Goal: Task Accomplishment & Management: Manage account settings

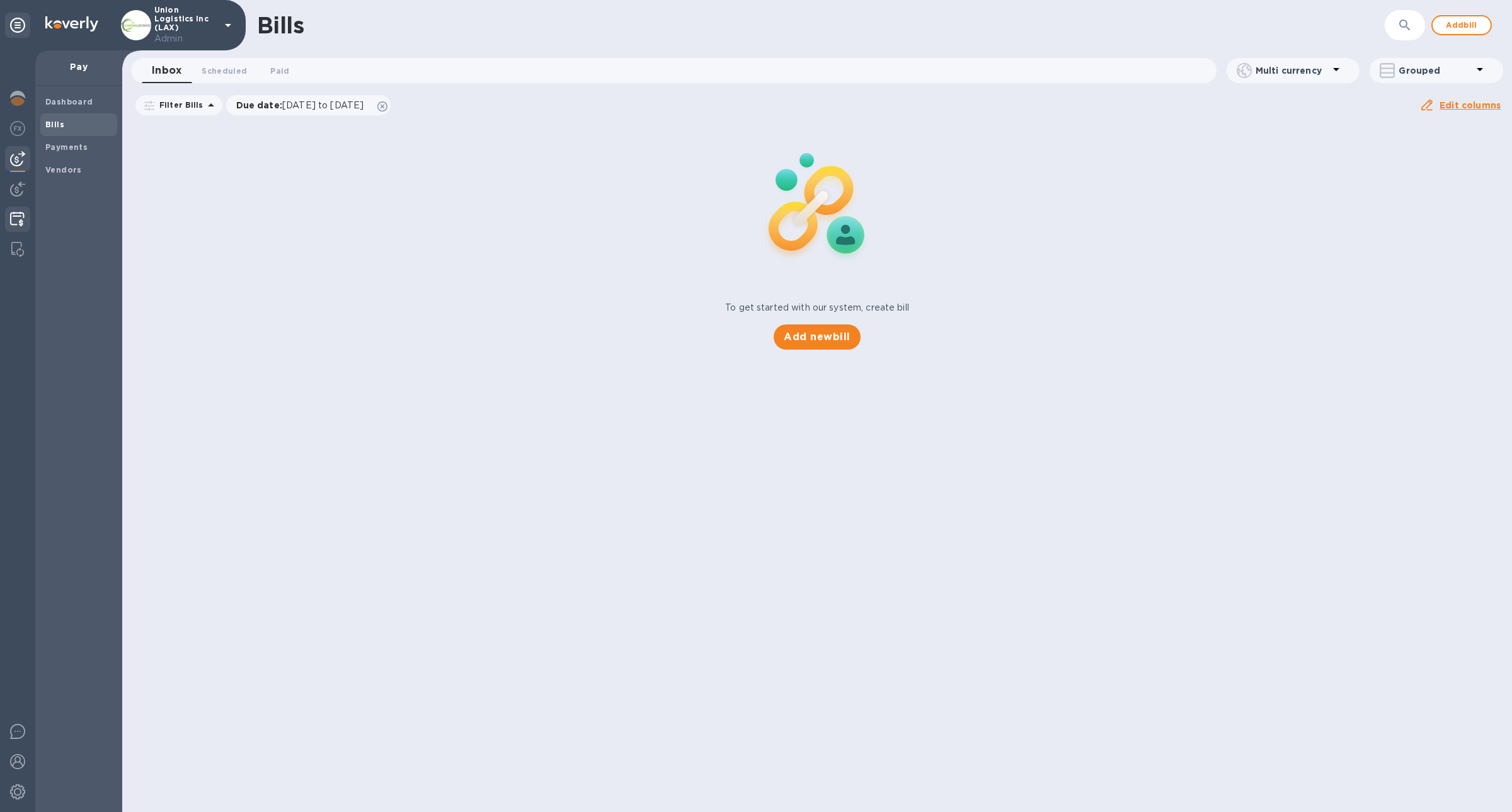
click at [28, 224] on div at bounding box center [16, 220] width 24 height 27
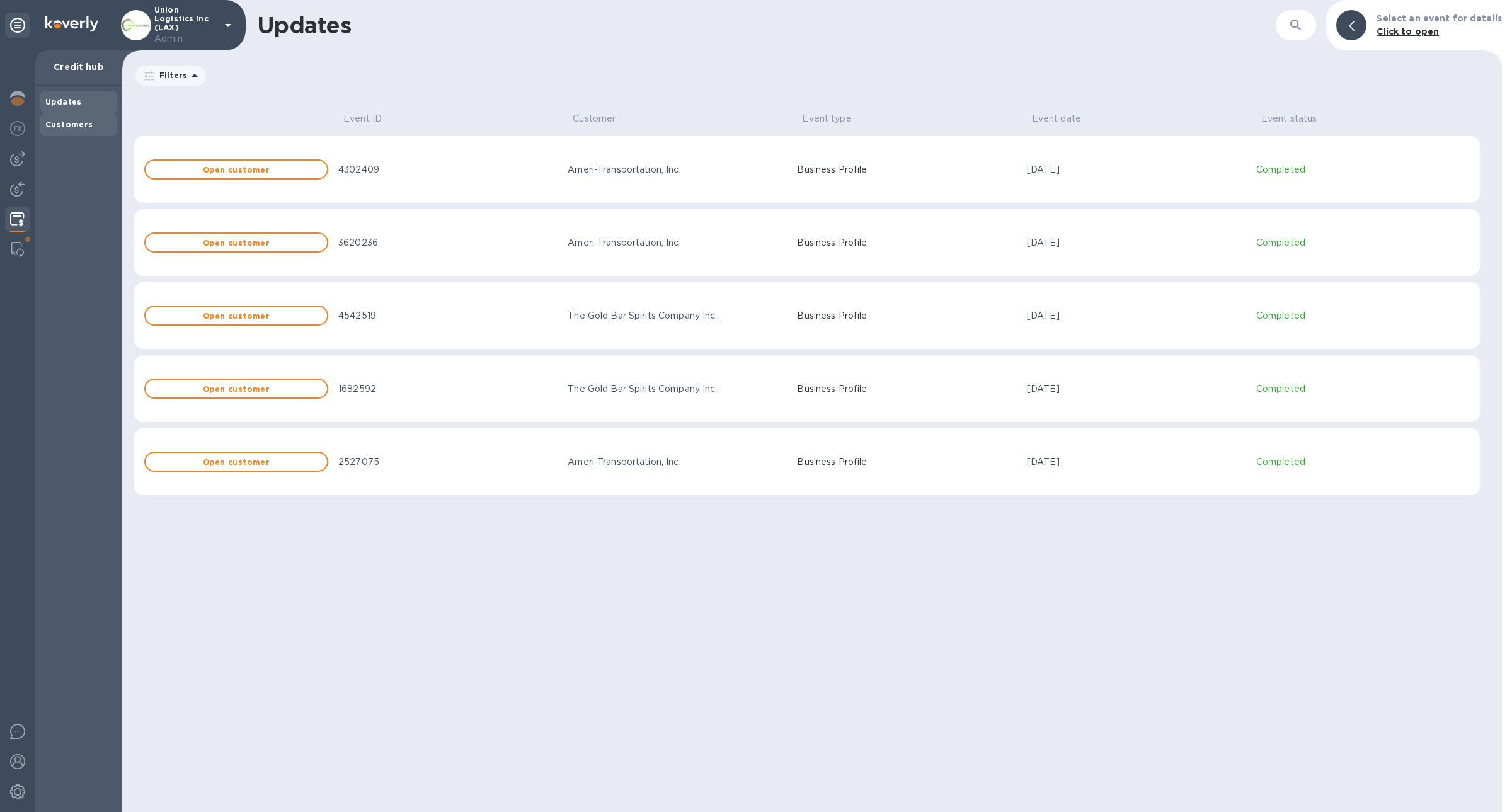
click at [81, 127] on b "Customers" at bounding box center [69, 125] width 48 height 9
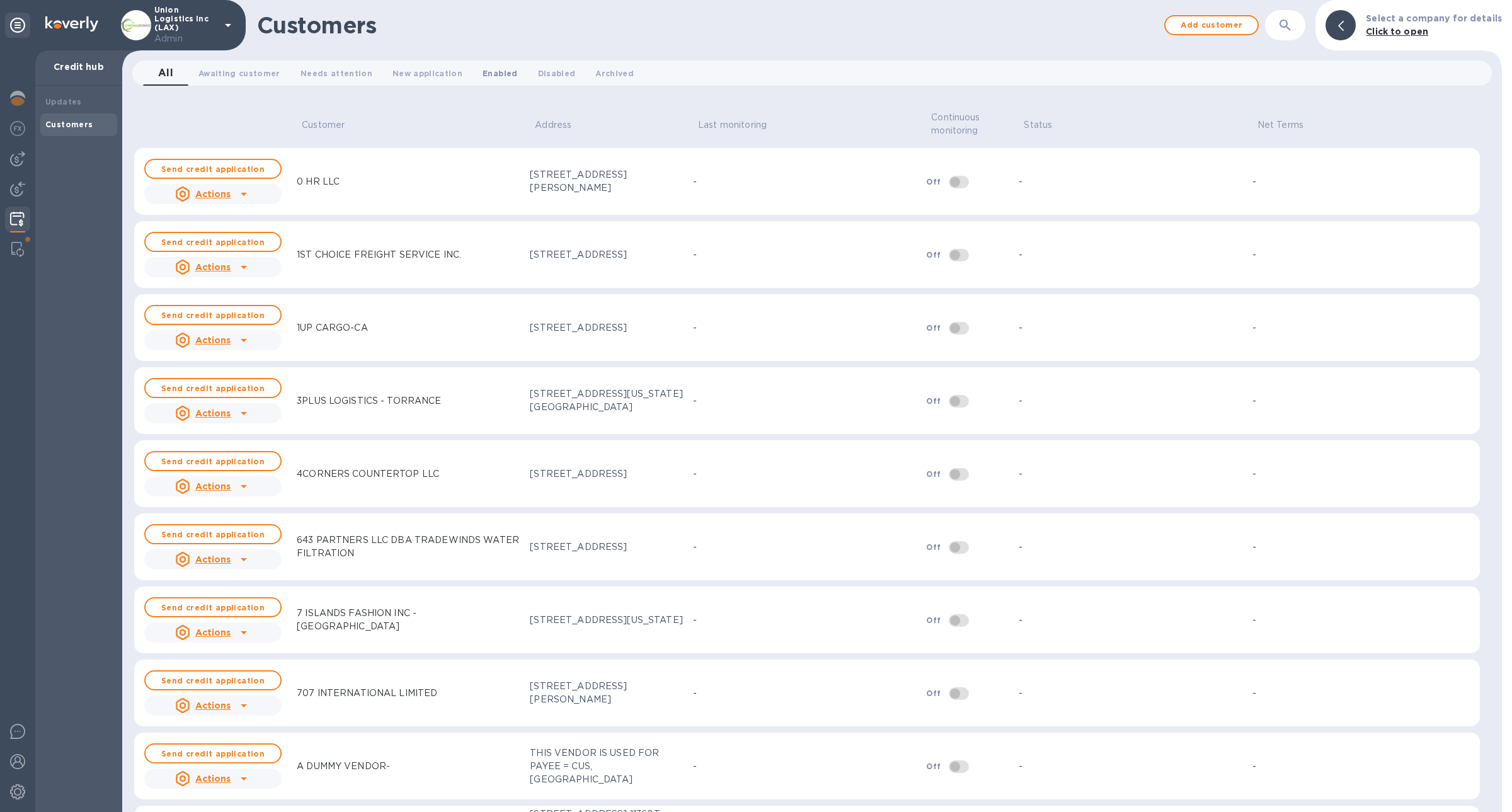
click at [483, 68] on span "Enabled 0" at bounding box center [500, 73] width 34 height 13
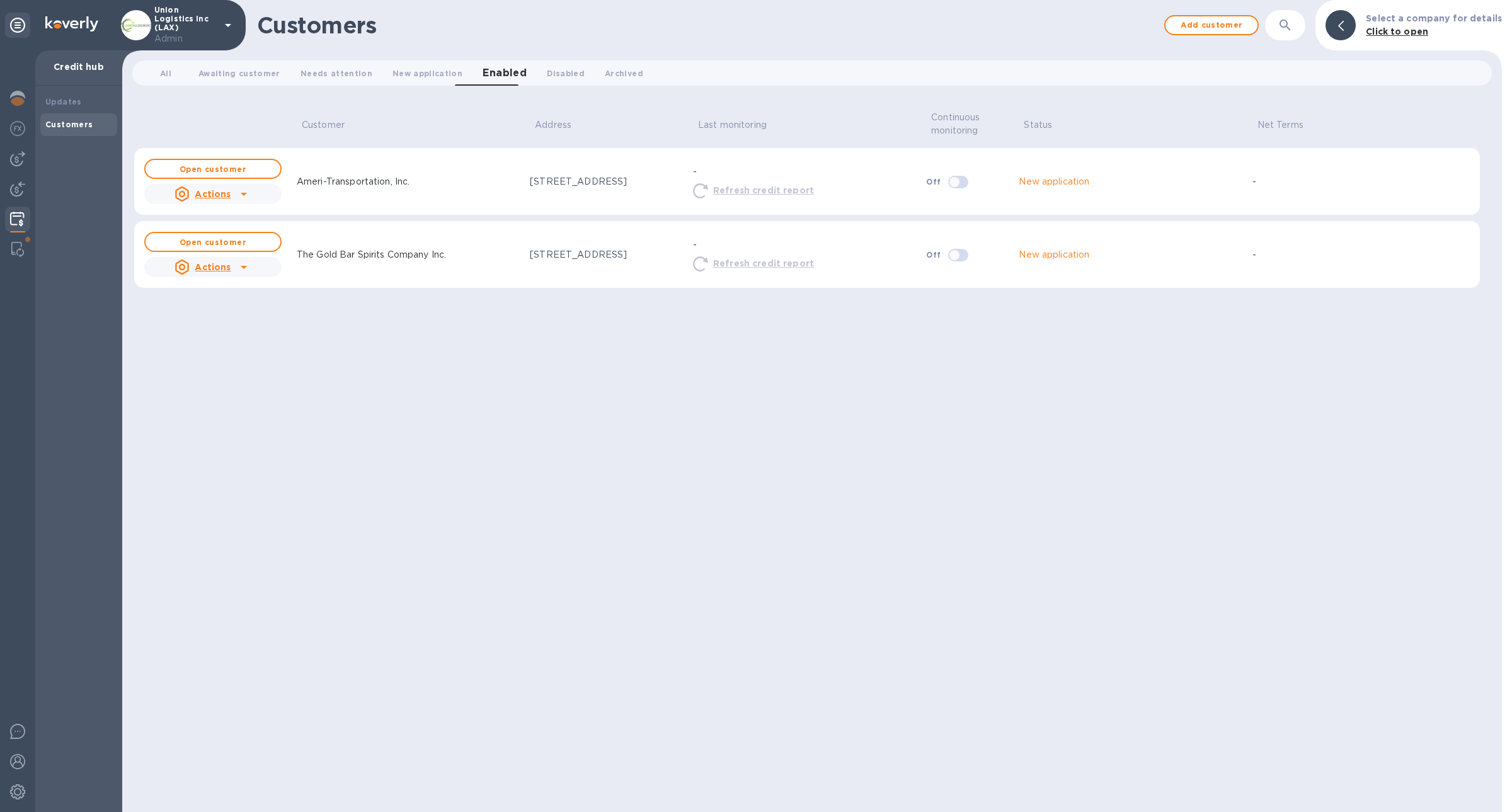
click at [245, 197] on icon at bounding box center [244, 193] width 15 height 15
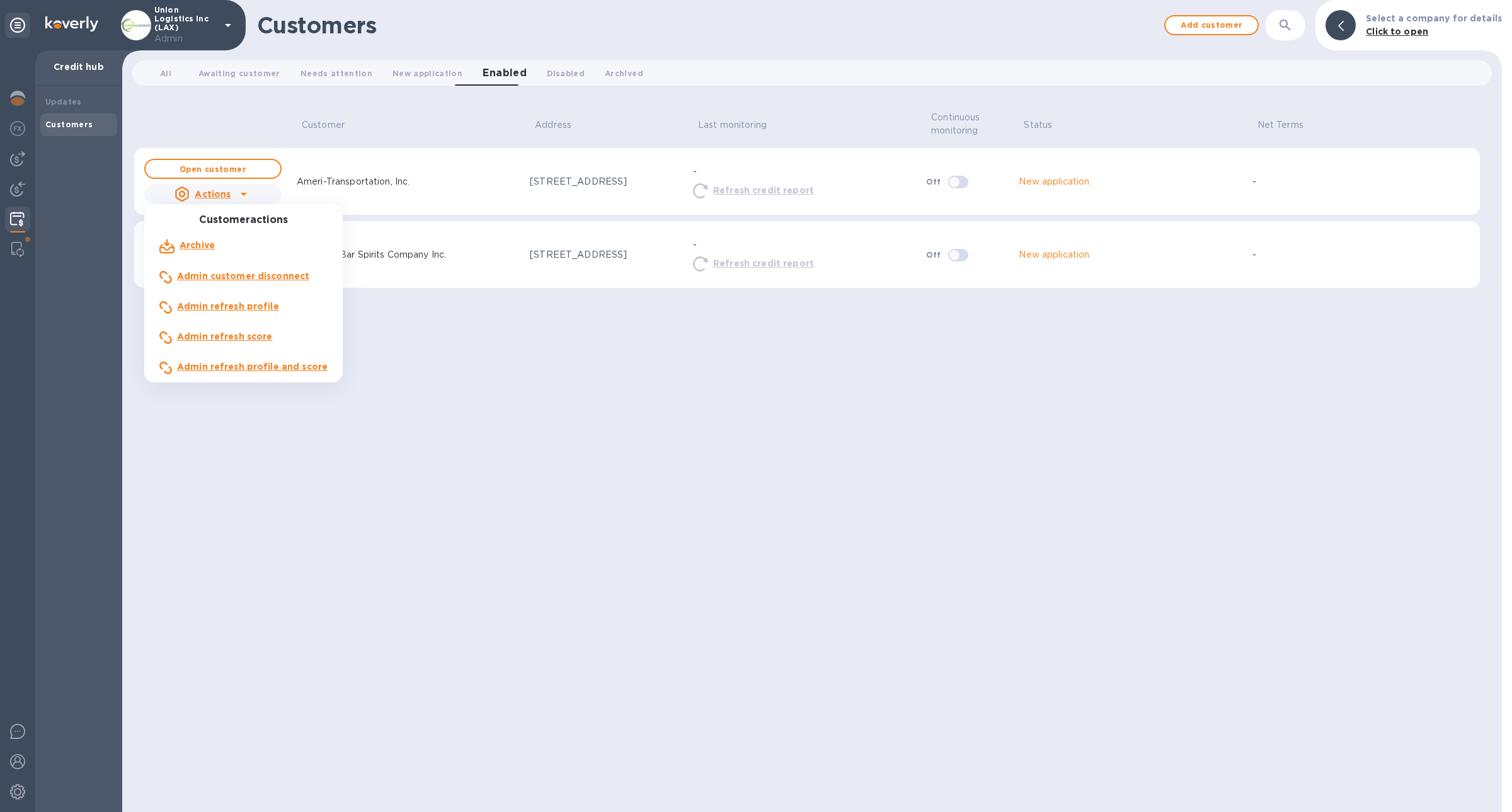
click at [258, 339] on b "Admin refresh score" at bounding box center [225, 336] width 96 height 10
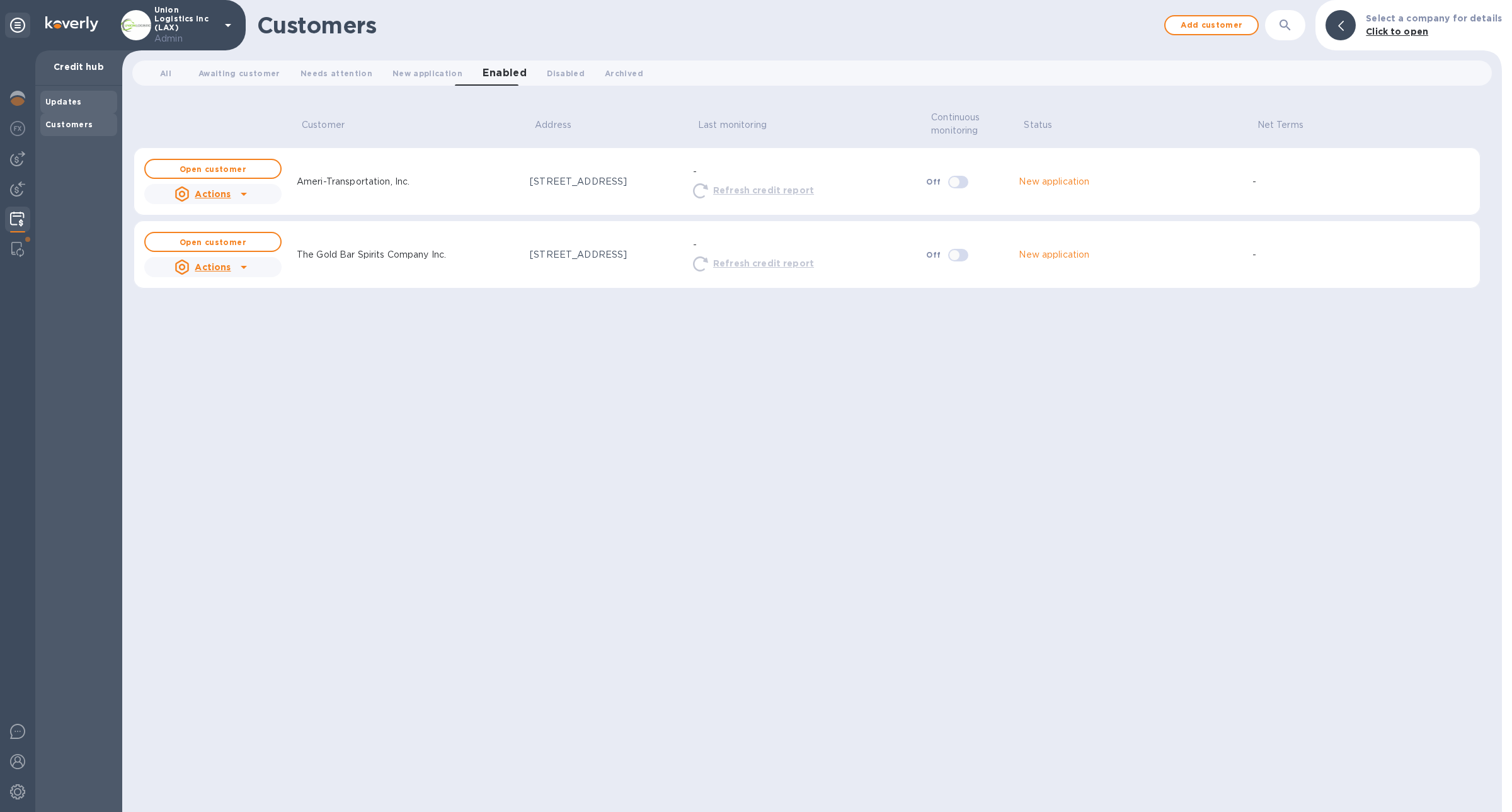
click at [75, 110] on div "Updates" at bounding box center [78, 102] width 77 height 23
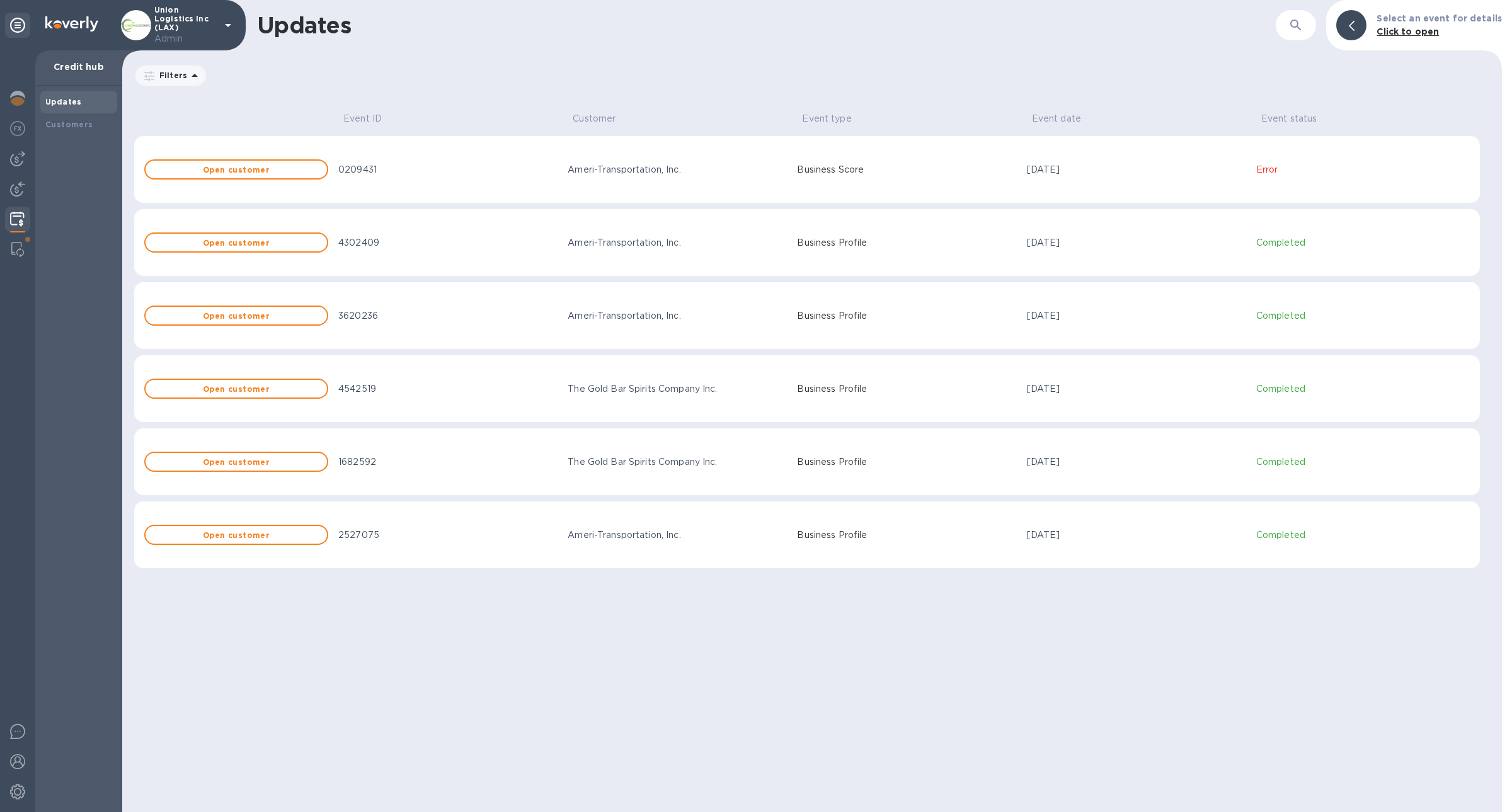
click at [715, 198] on td "Ameri-Transportation, Inc." at bounding box center [677, 169] width 230 height 68
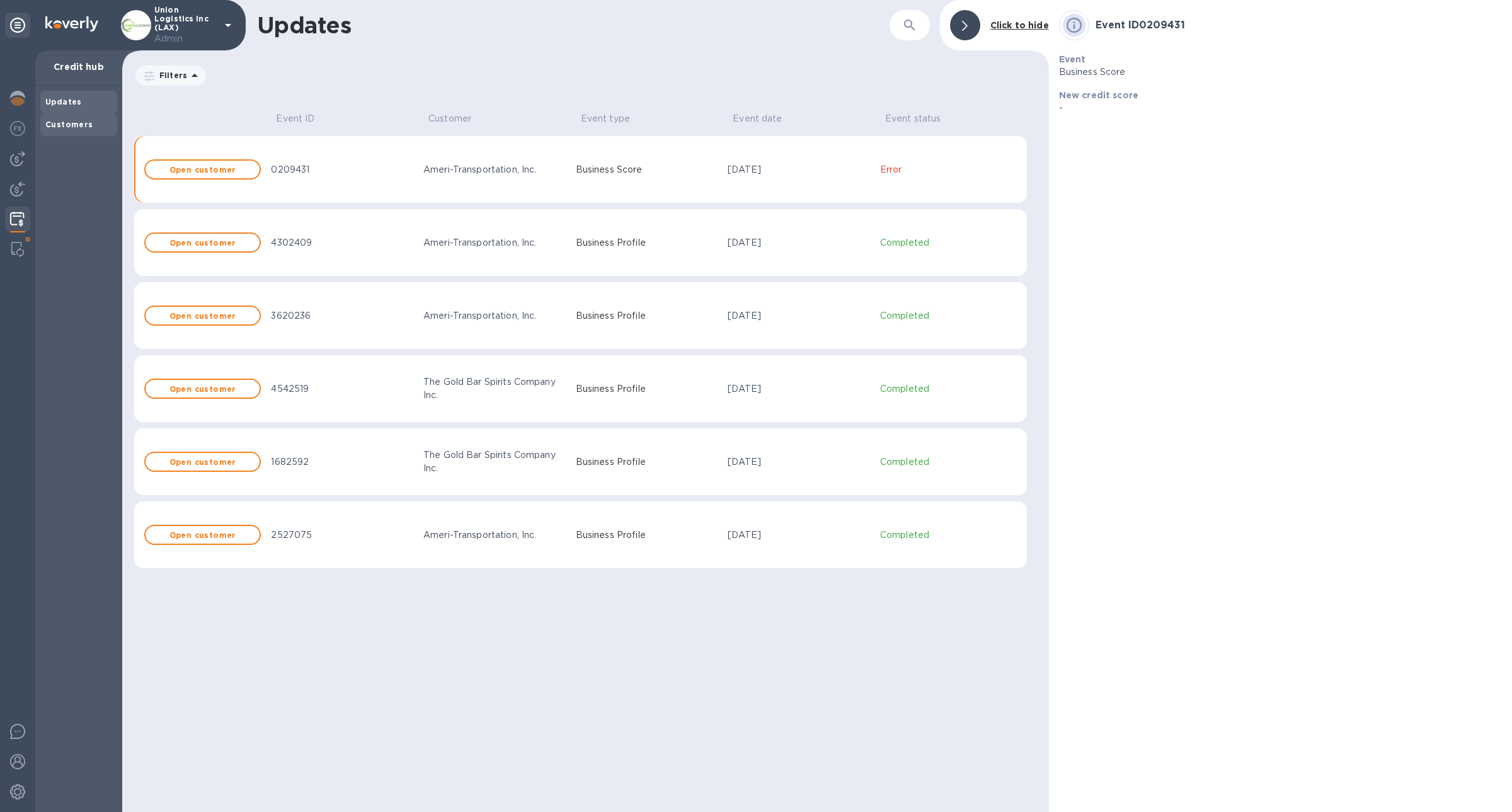
click at [81, 119] on div "Customers" at bounding box center [78, 125] width 67 height 13
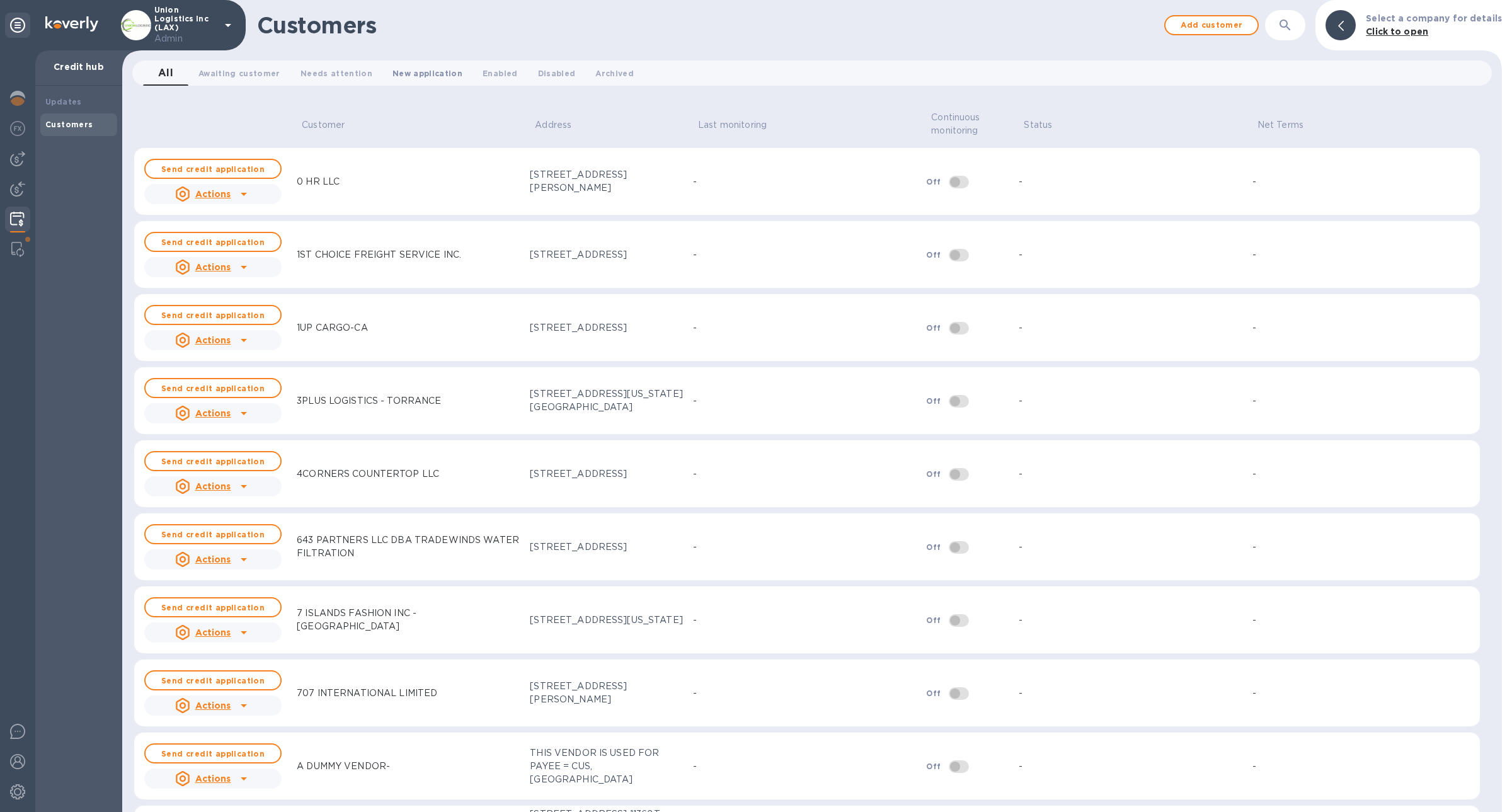
click at [421, 82] on button "New application 0" at bounding box center [427, 73] width 90 height 25
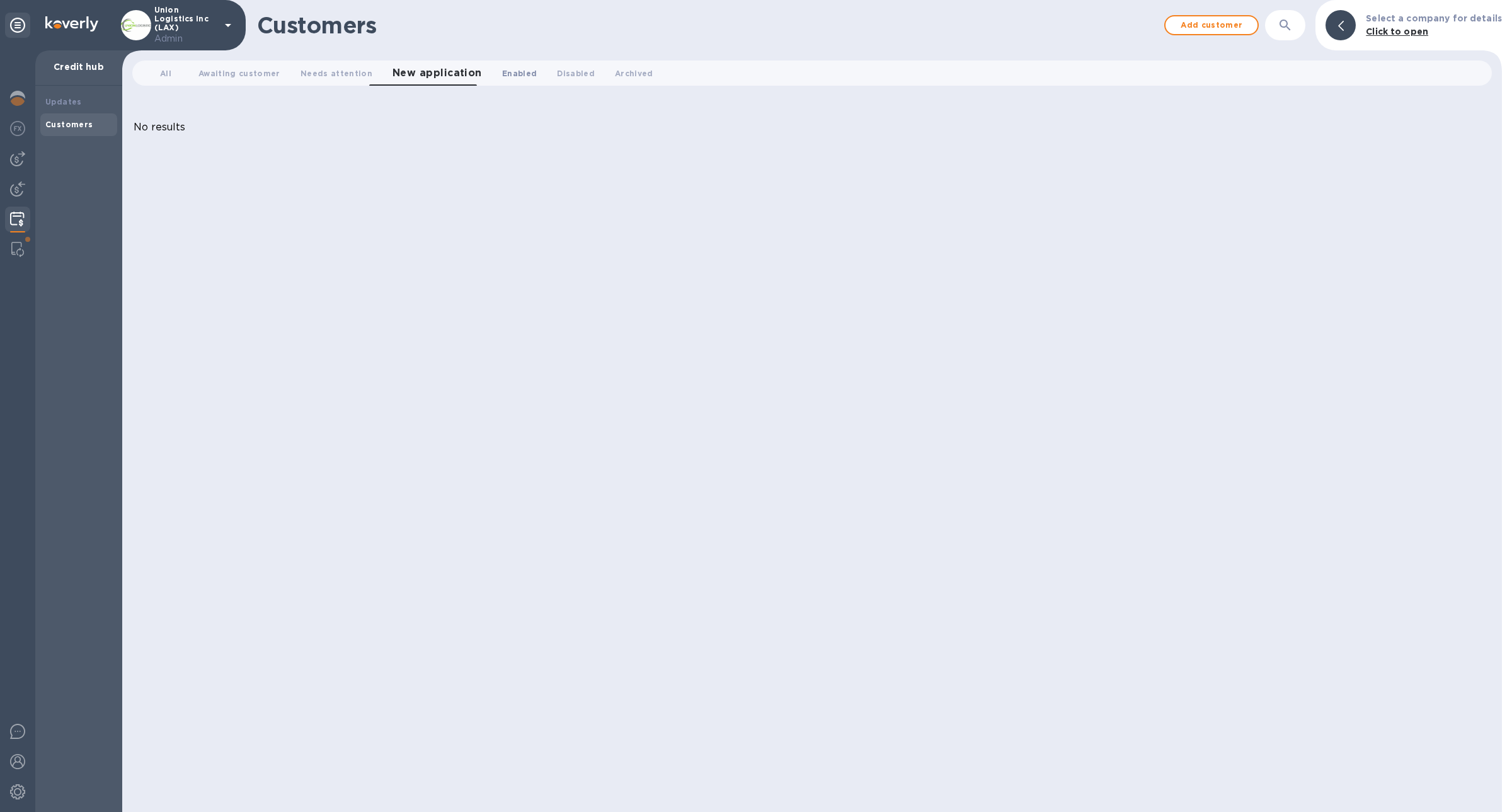
click at [500, 82] on button "Enabled 0" at bounding box center [519, 73] width 55 height 25
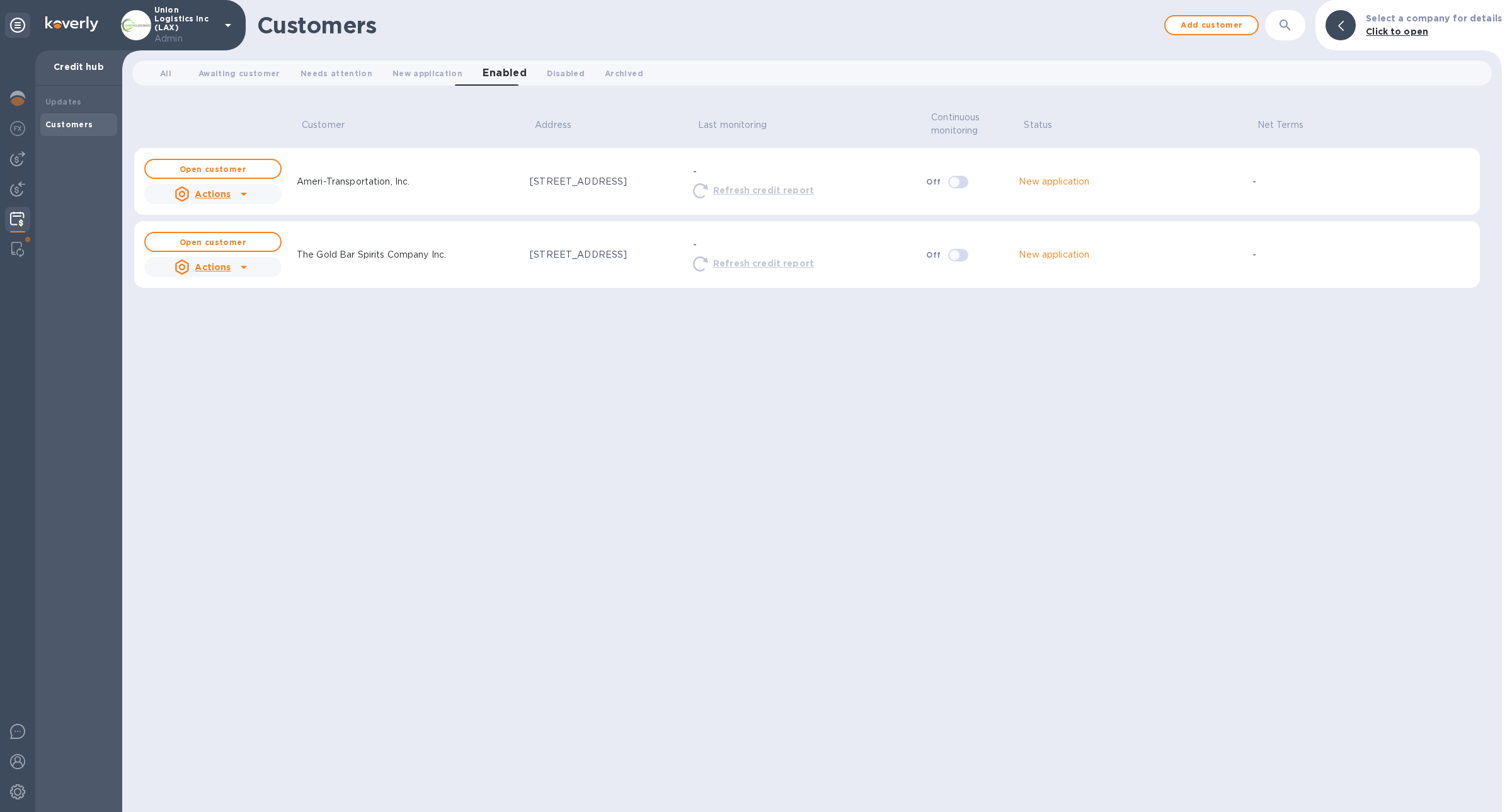
click at [250, 194] on div at bounding box center [244, 194] width 20 height 20
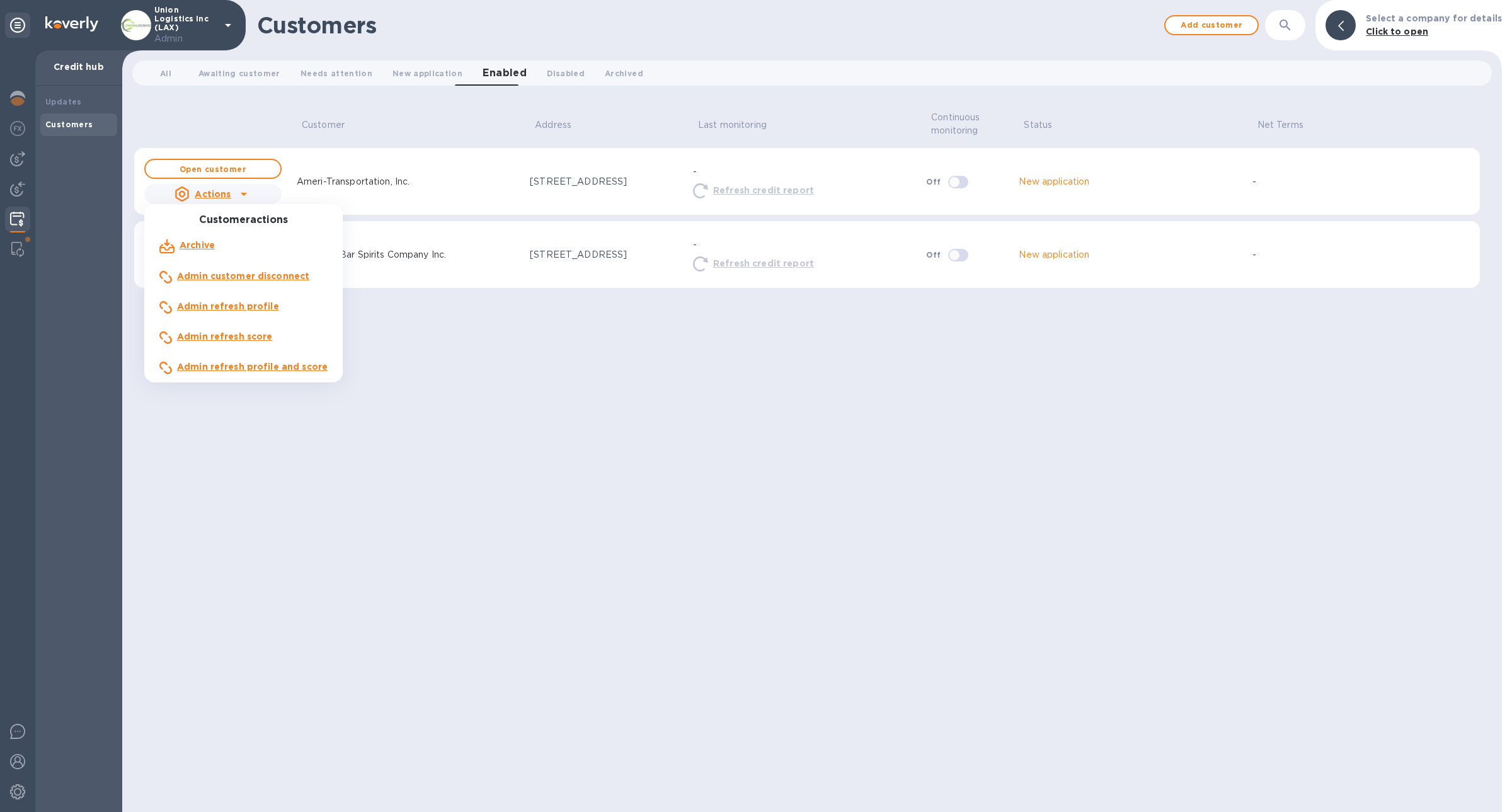
click at [315, 372] on p "Admin refresh profile and score" at bounding box center [252, 366] width 150 height 13
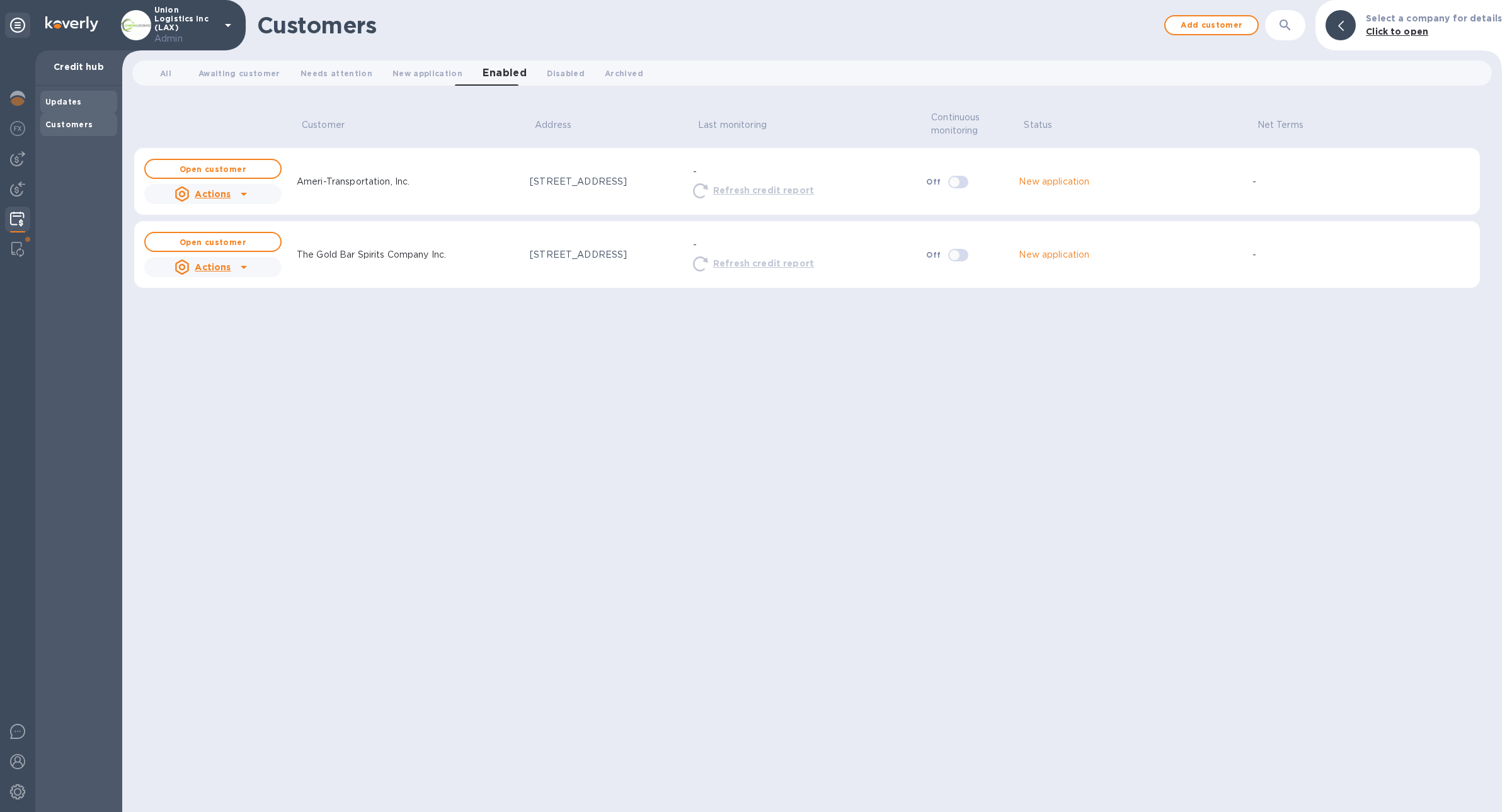
click at [69, 104] on b "Updates" at bounding box center [63, 102] width 37 height 9
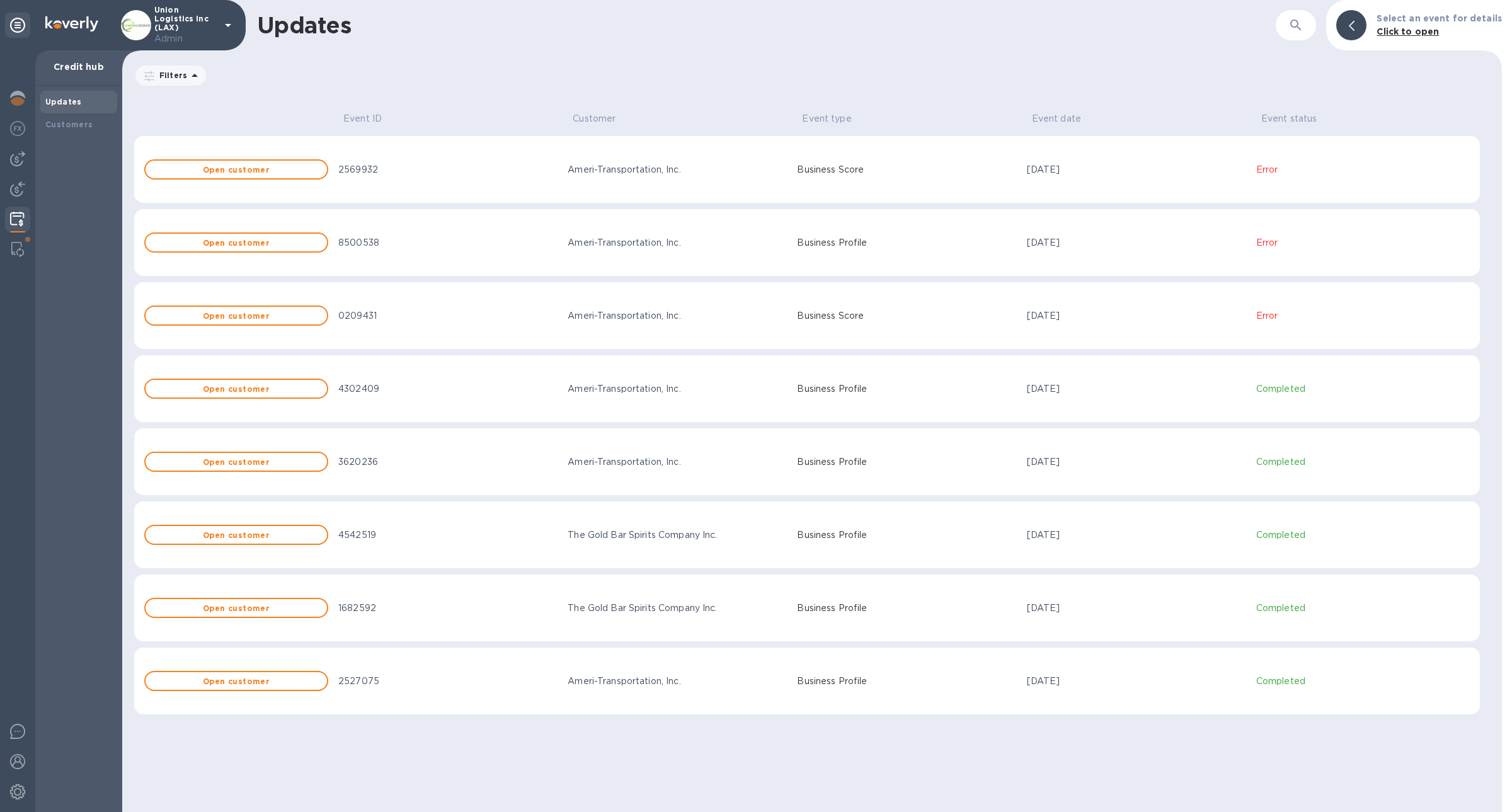
click at [1210, 258] on td "[DATE]" at bounding box center [1136, 242] width 230 height 68
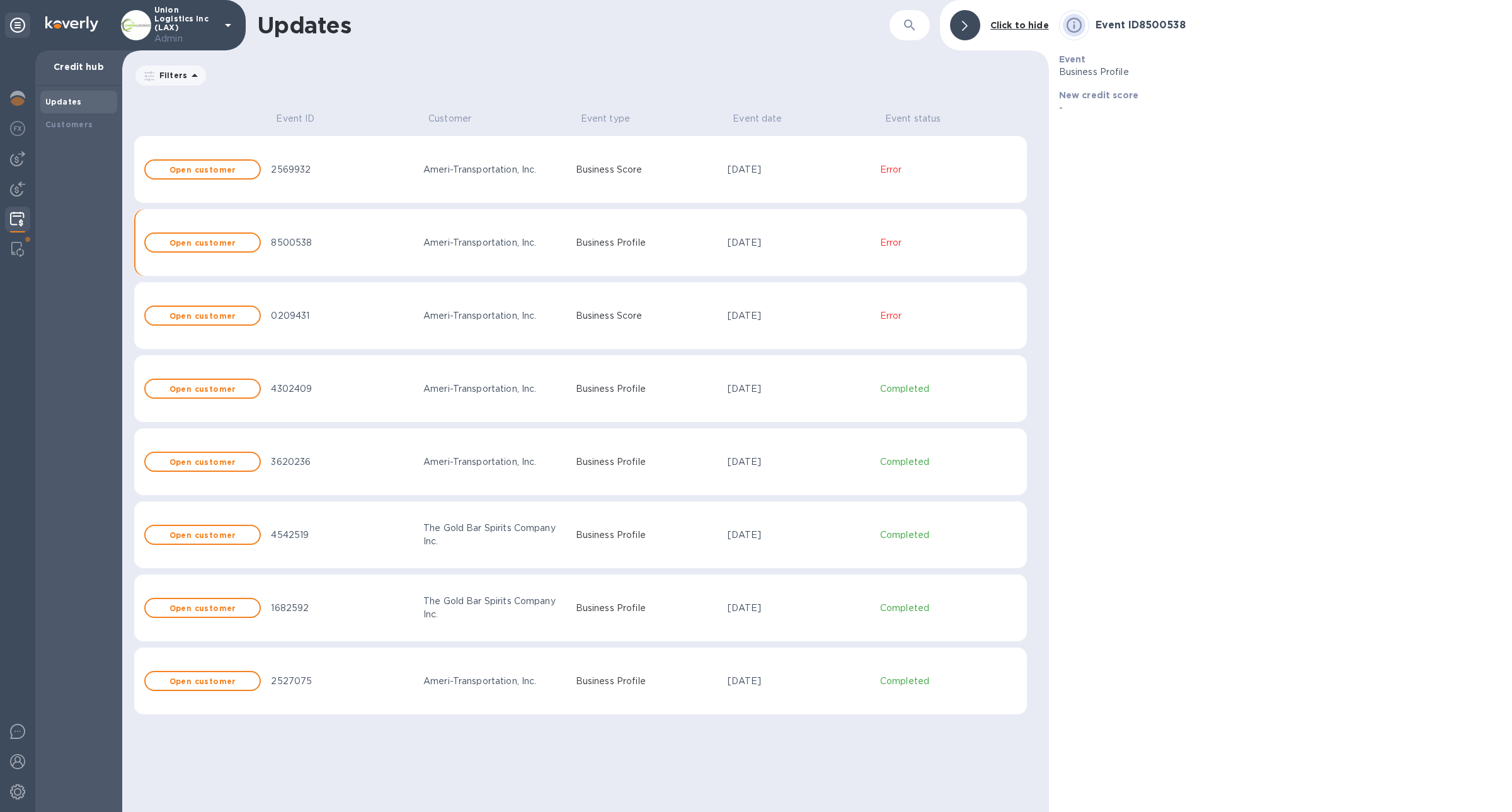
click at [664, 194] on td "Business Score" at bounding box center [647, 169] width 153 height 68
click at [60, 125] on b "Customers" at bounding box center [69, 125] width 48 height 9
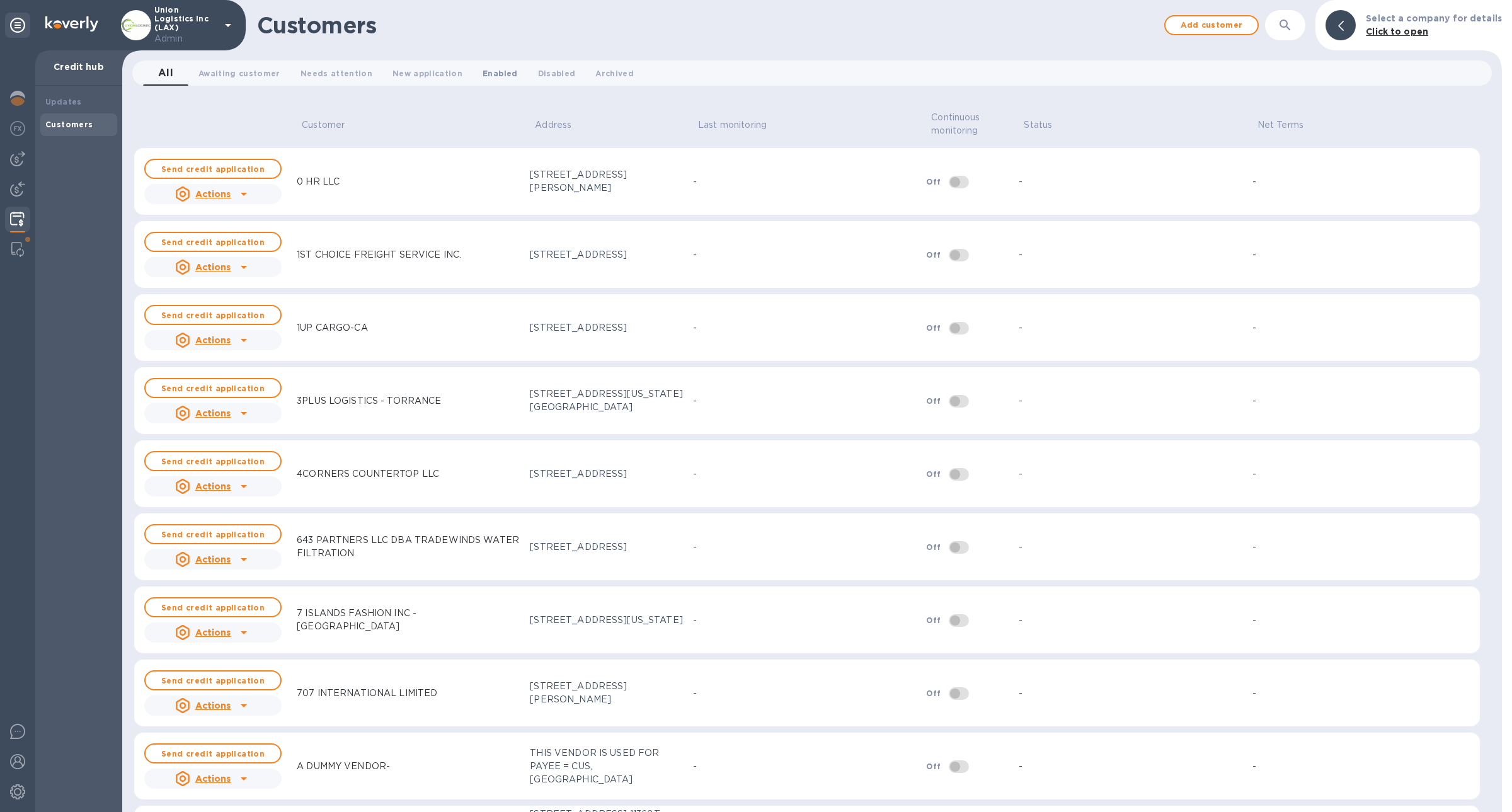
click at [479, 82] on button "Enabled 0" at bounding box center [500, 73] width 55 height 25
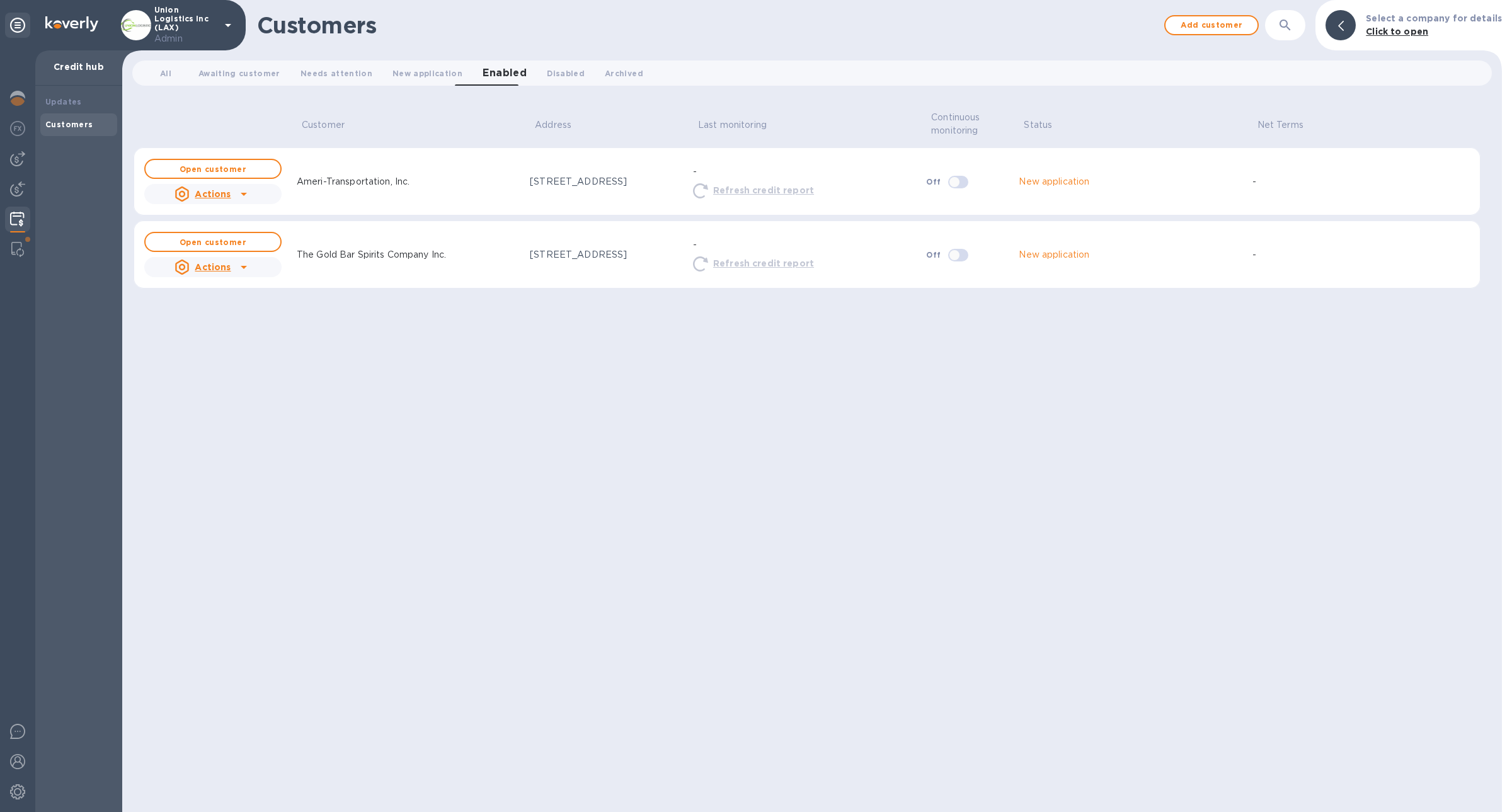
click at [255, 188] on div "Actions" at bounding box center [213, 194] width 143 height 25
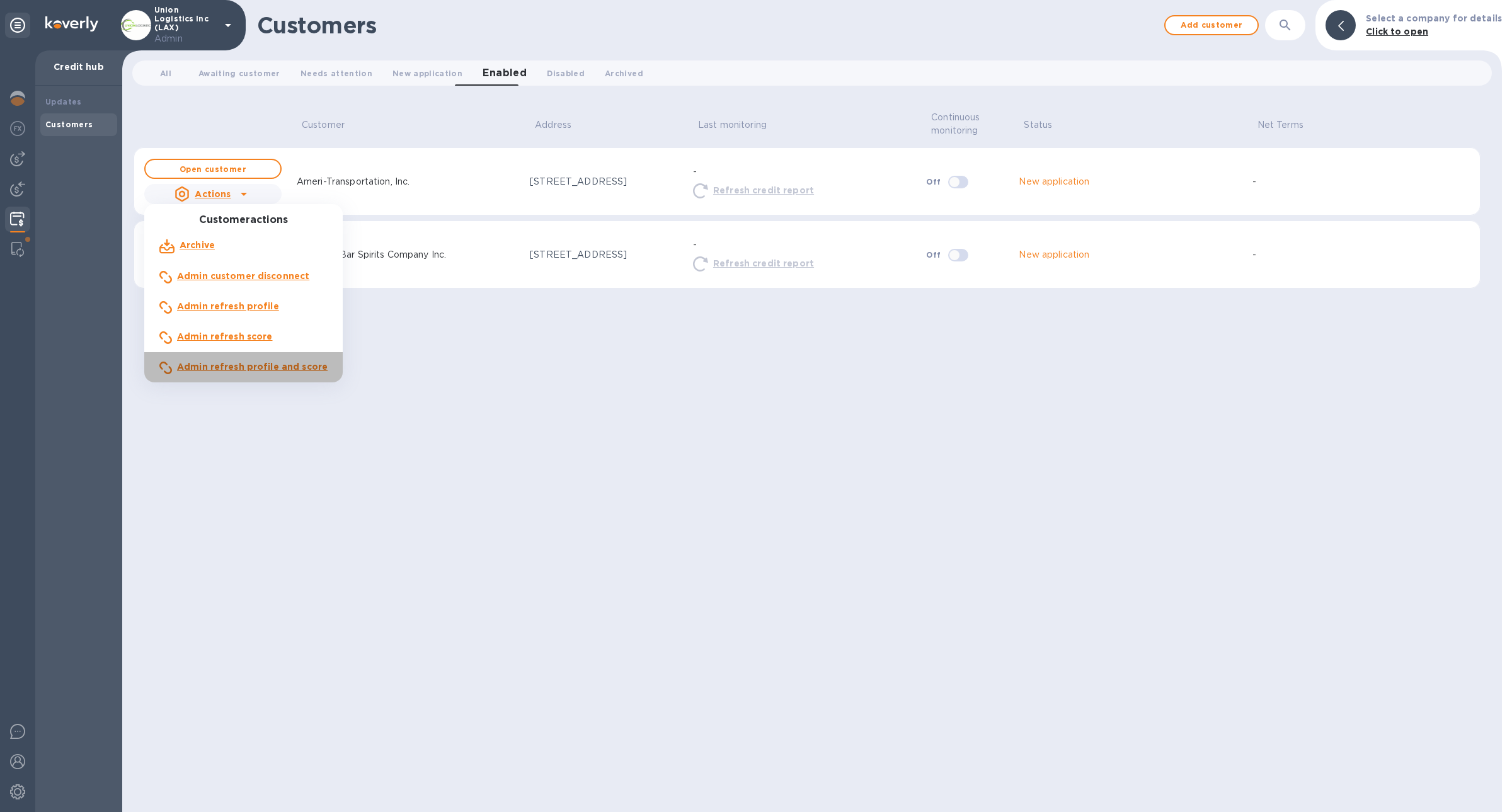
click at [288, 369] on b "Admin refresh profile and score" at bounding box center [252, 366] width 150 height 10
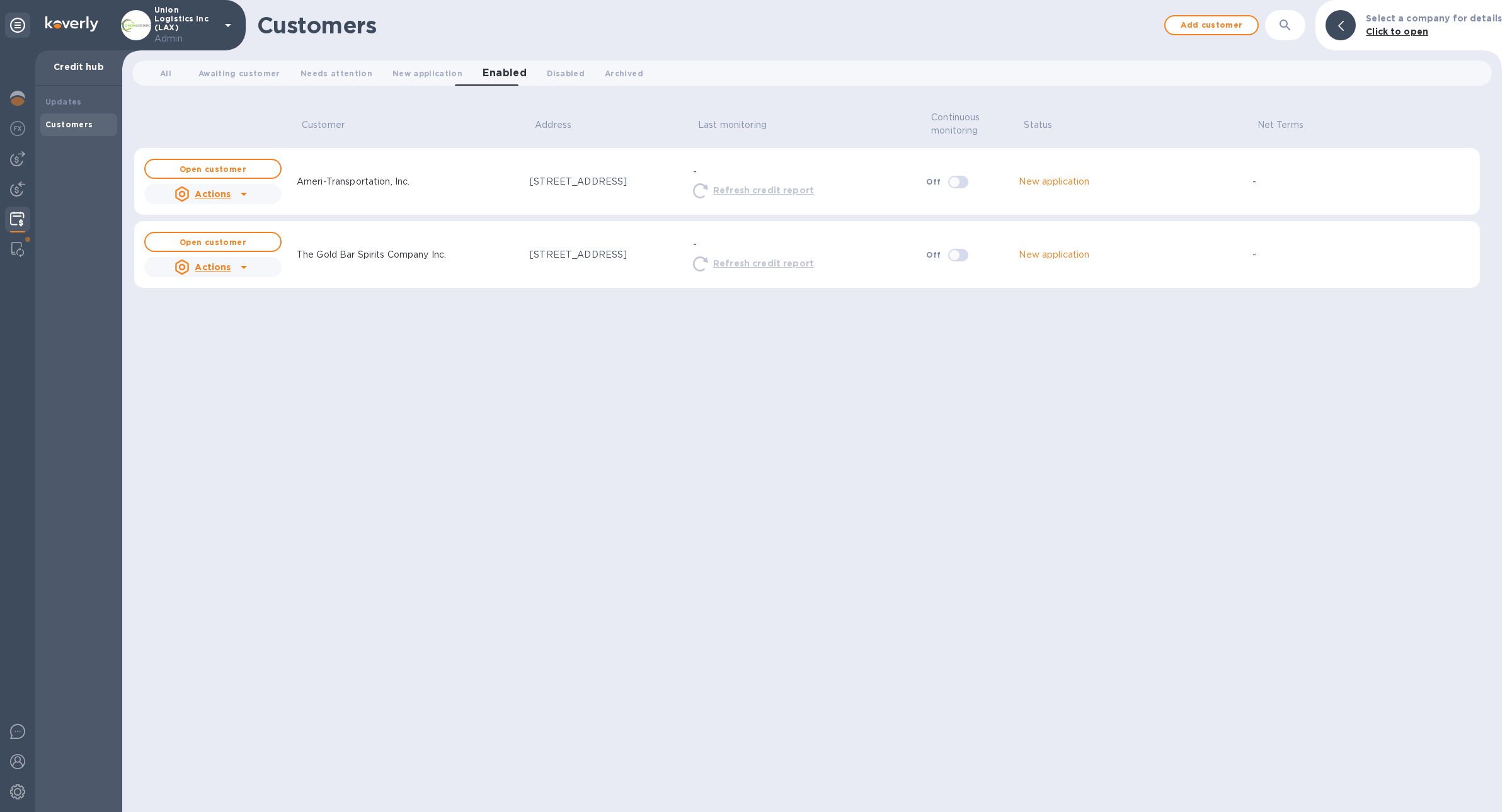
click at [249, 197] on icon at bounding box center [244, 193] width 15 height 15
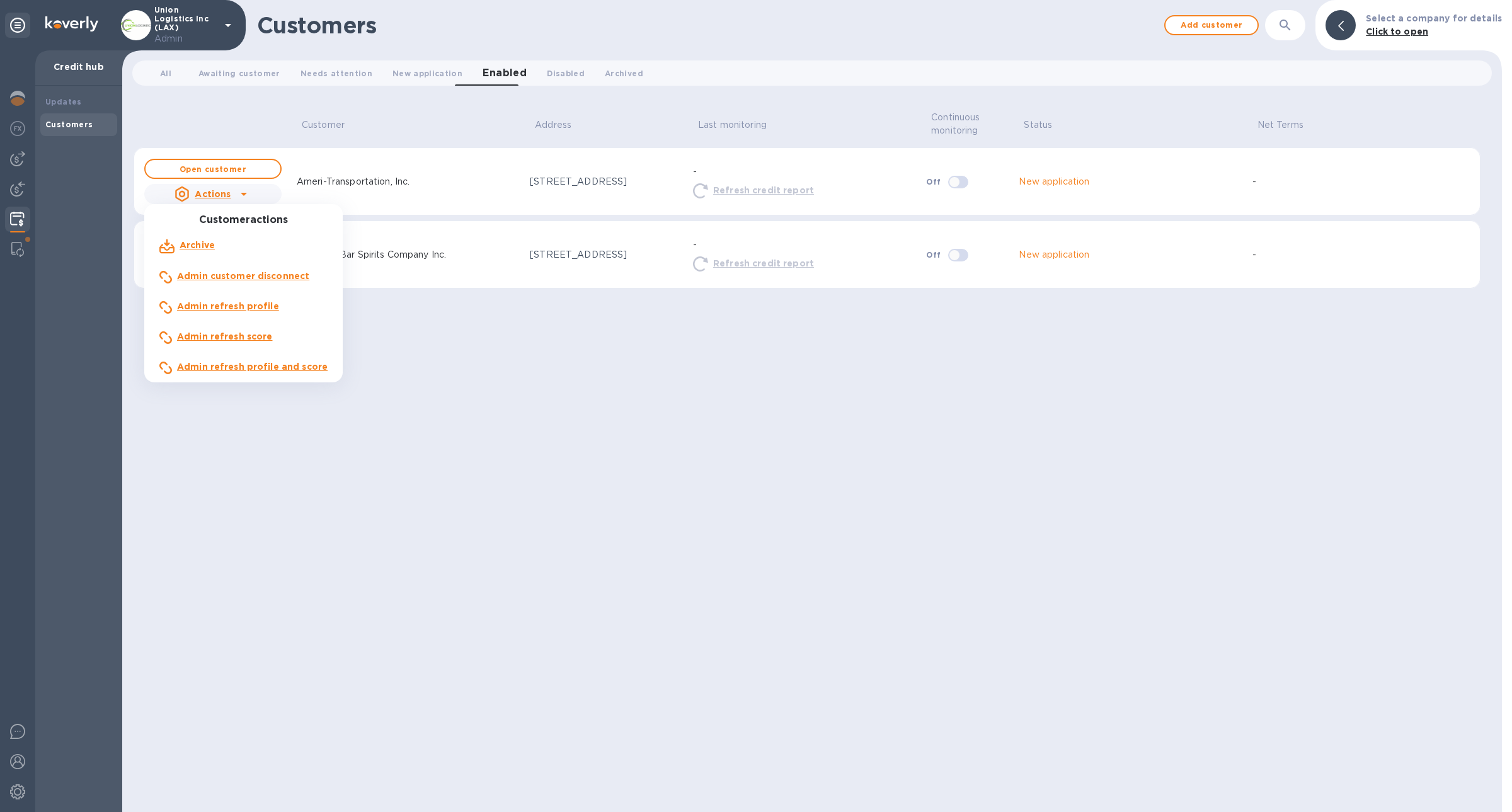
click at [269, 365] on b "Admin refresh profile and score" at bounding box center [252, 366] width 150 height 10
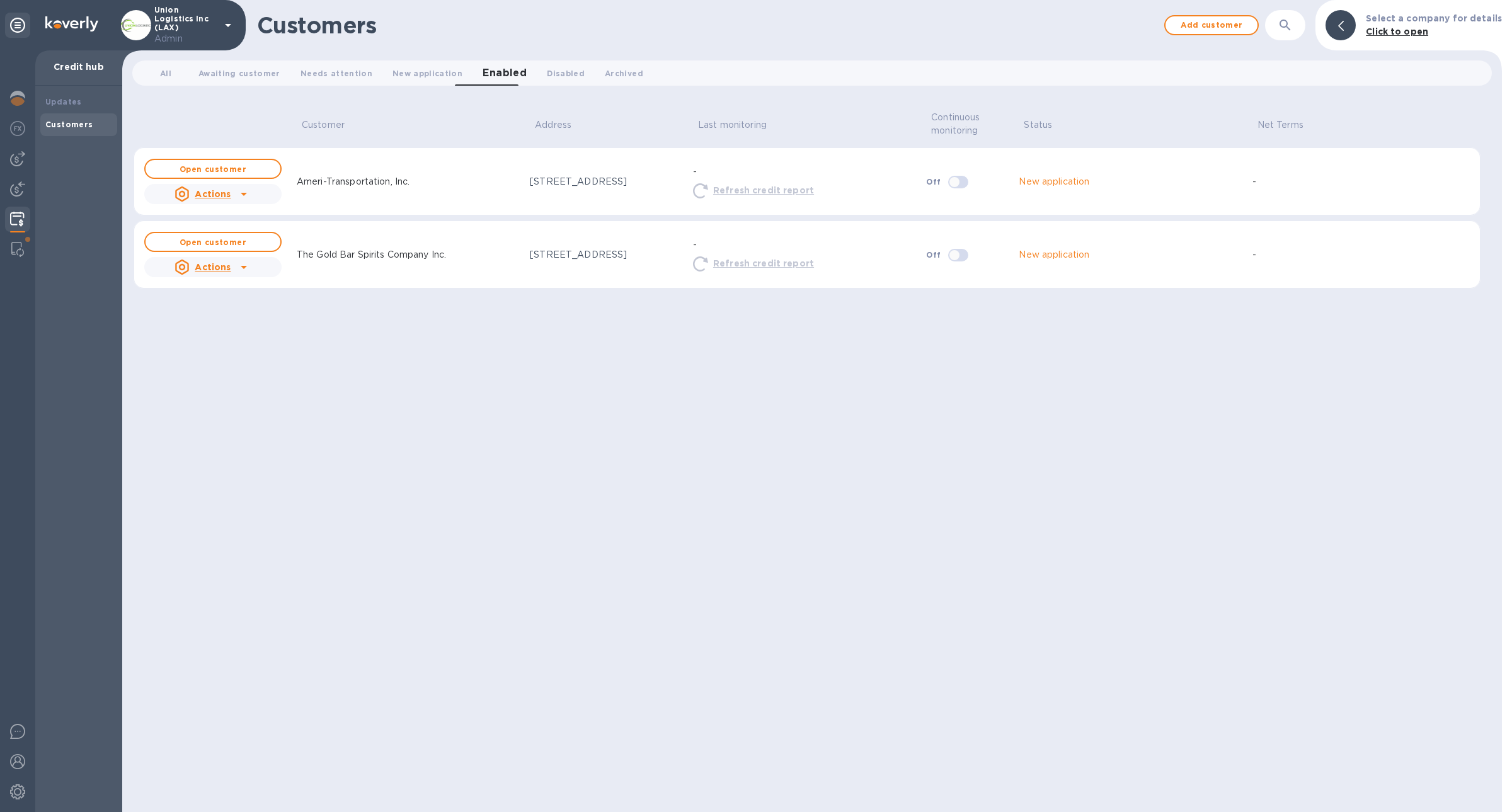
click at [244, 195] on icon at bounding box center [244, 193] width 15 height 15
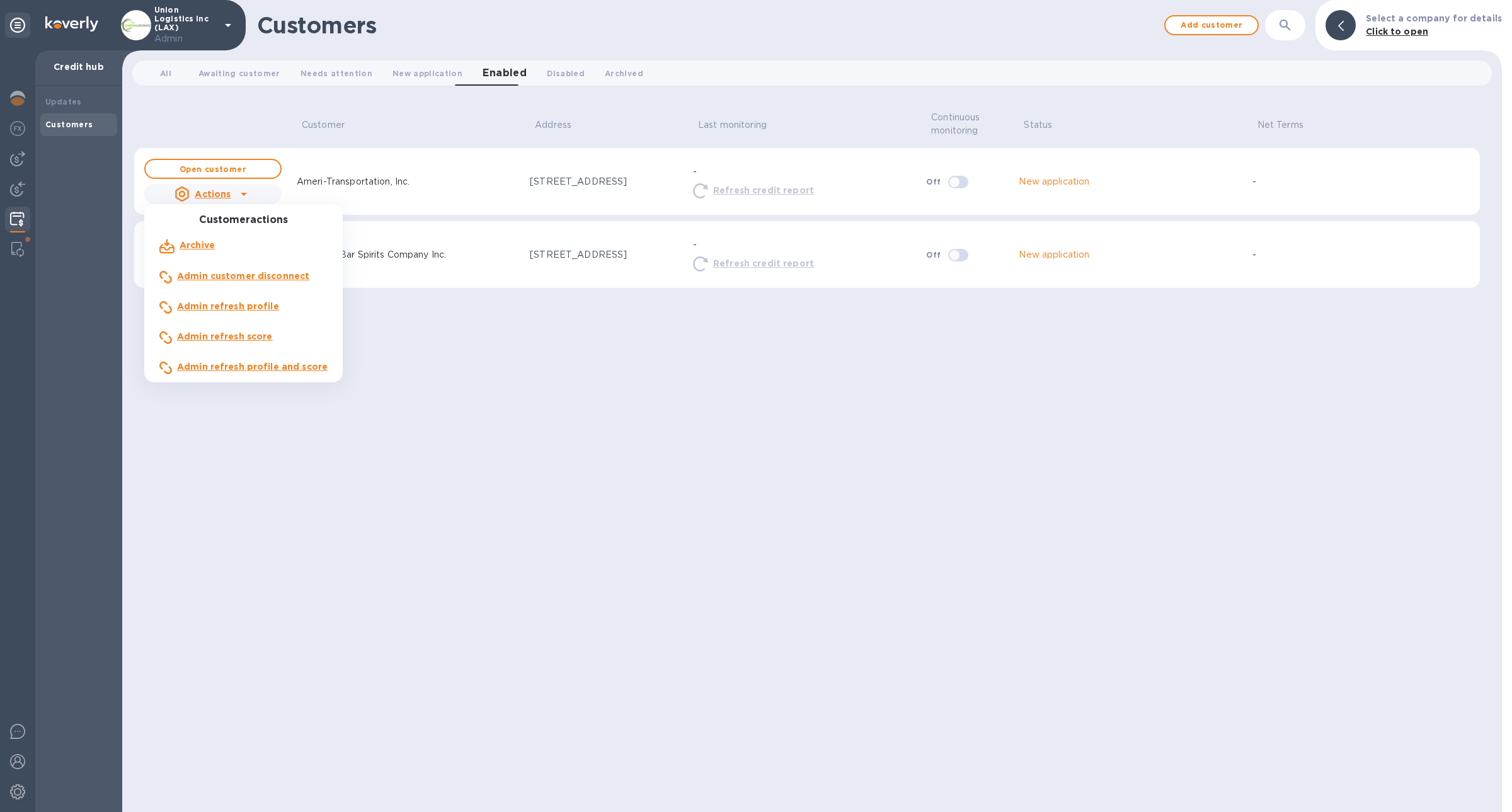
click at [275, 367] on b "Admin refresh profile and score" at bounding box center [252, 366] width 150 height 10
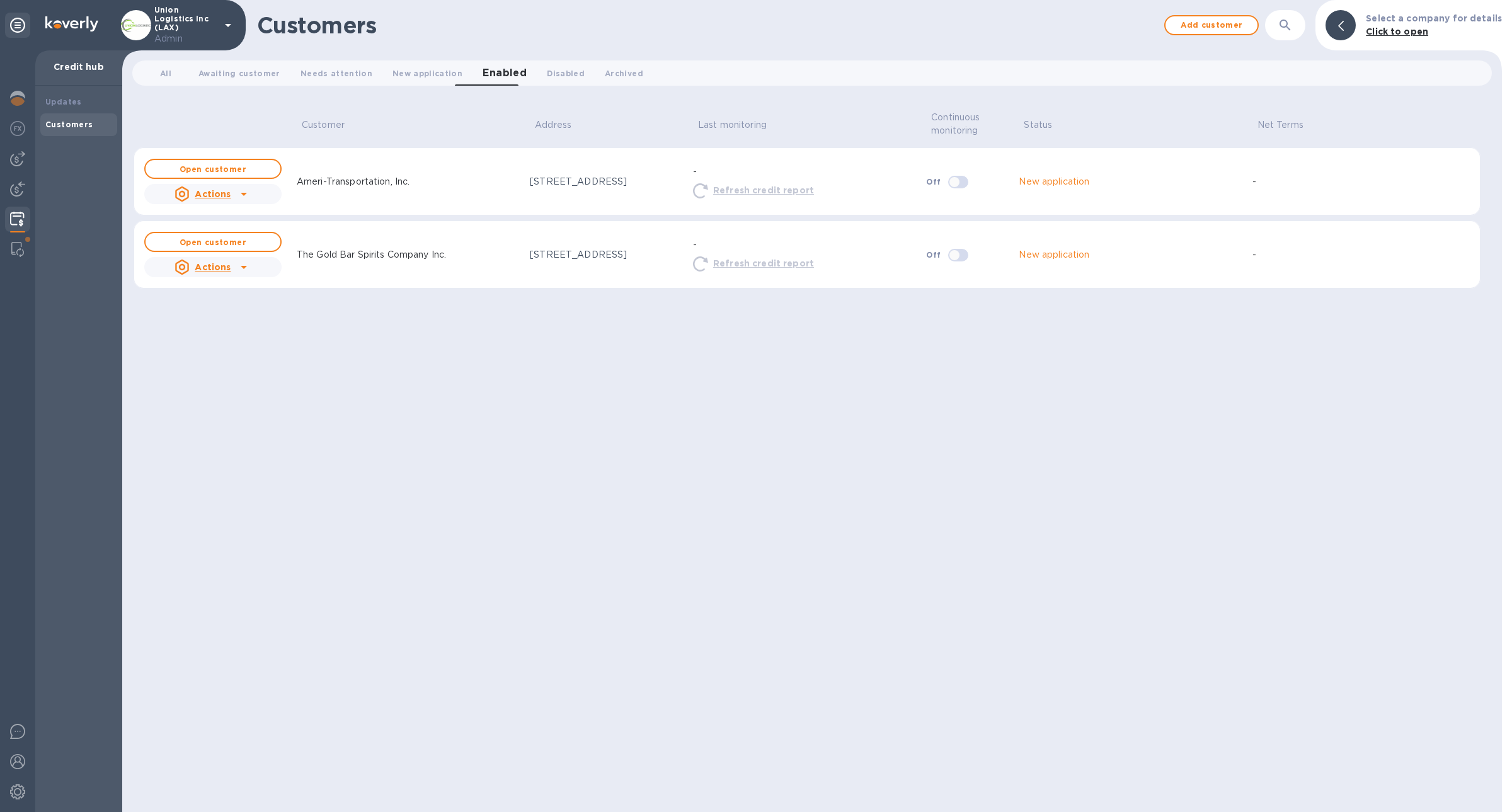
click at [195, 207] on td "Open customer Actions" at bounding box center [212, 181] width 158 height 68
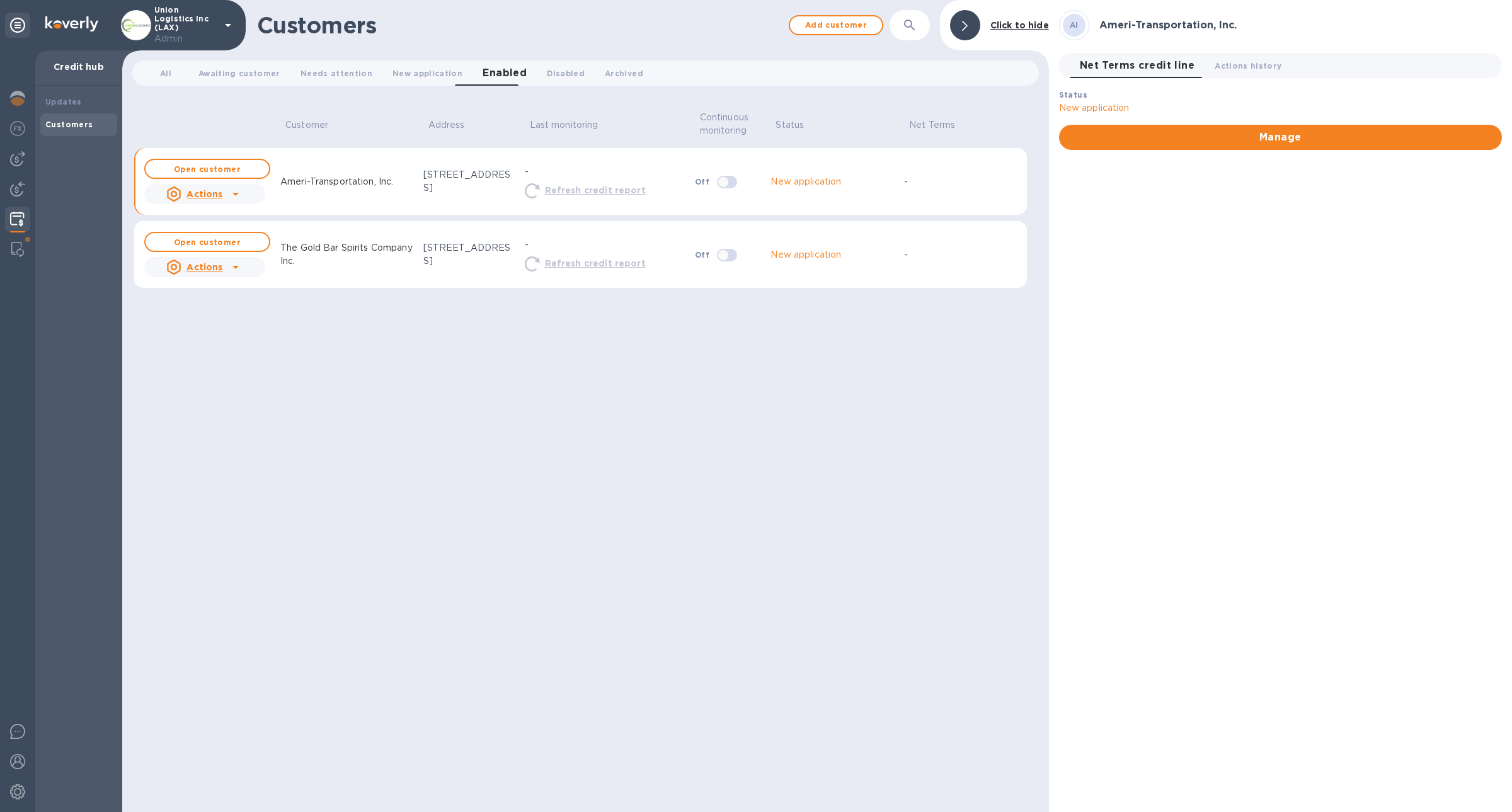
click at [197, 197] on u "Actions" at bounding box center [204, 193] width 36 height 10
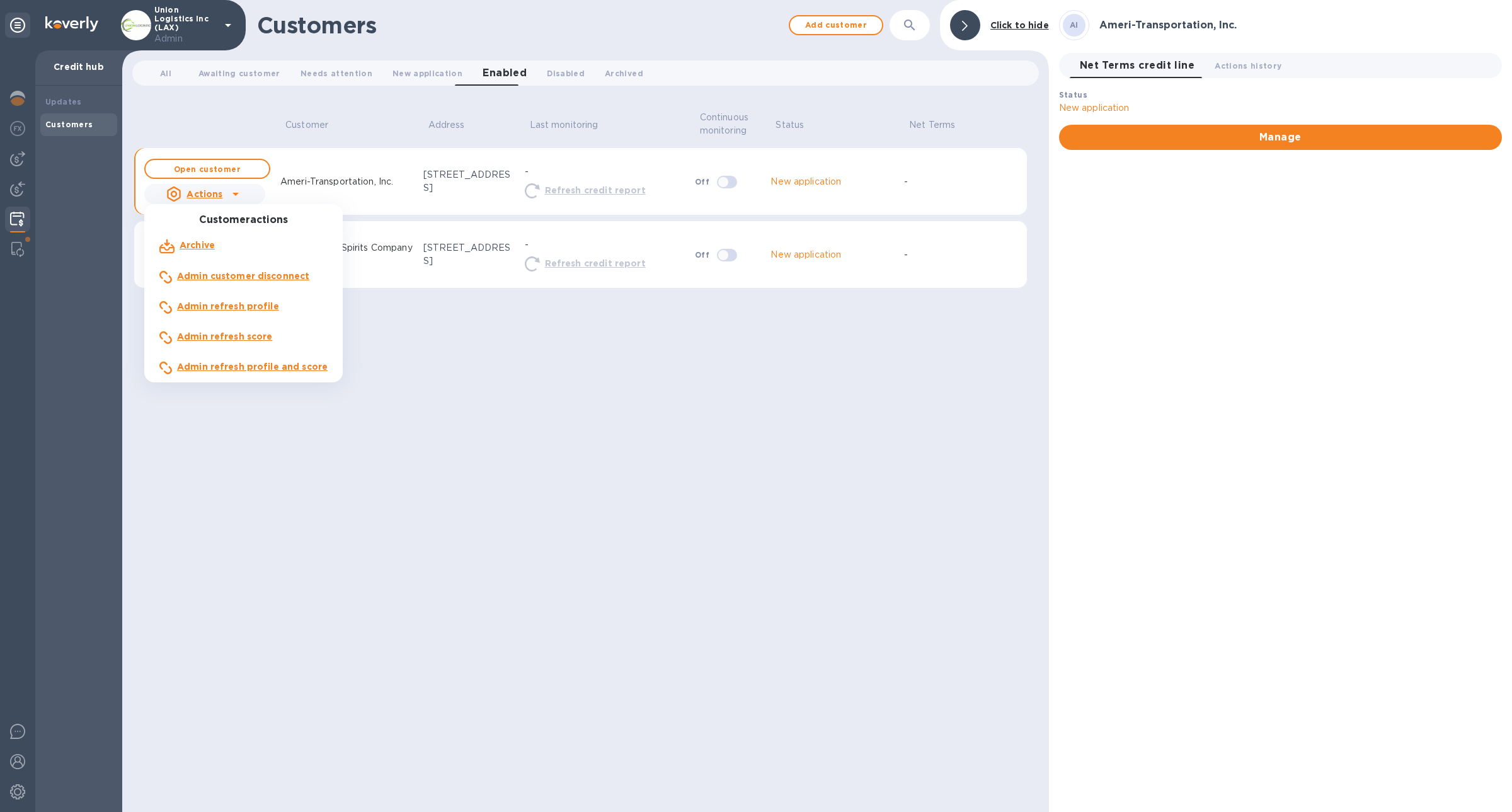
click at [241, 359] on div "Admin refresh profile and score" at bounding box center [252, 367] width 156 height 19
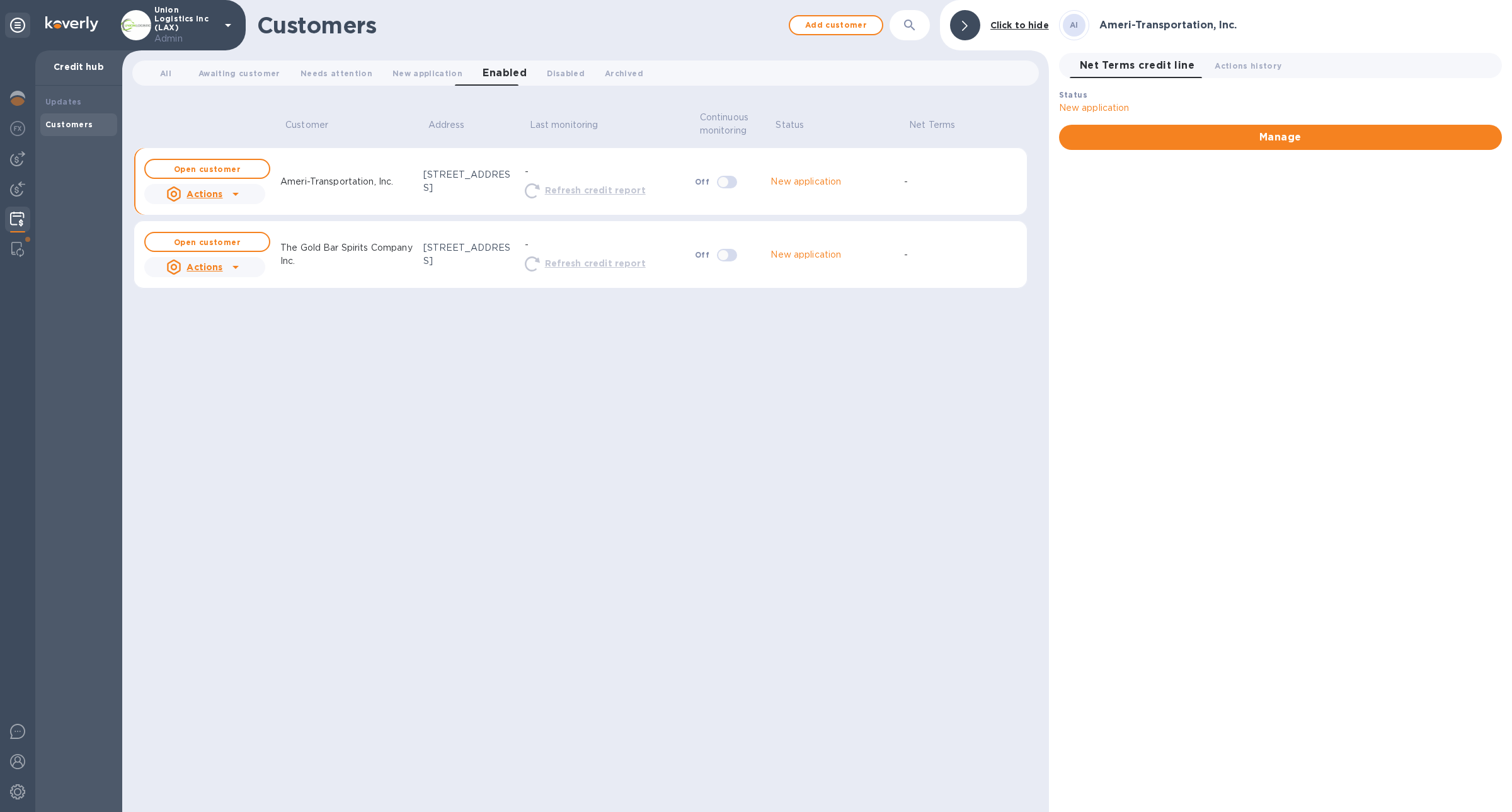
click at [165, 259] on div "Actions" at bounding box center [194, 267] width 61 height 20
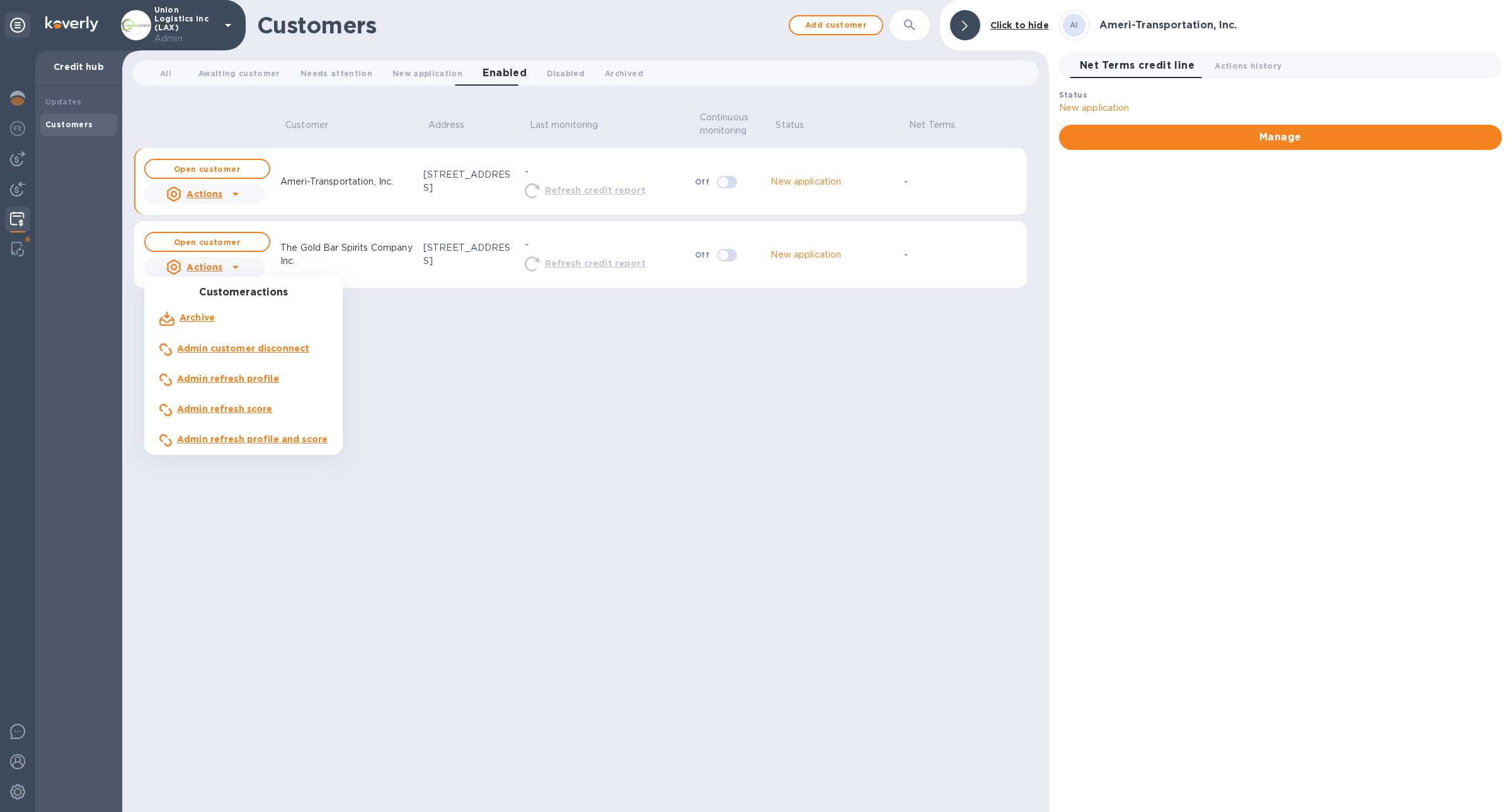
click at [232, 187] on div at bounding box center [756, 406] width 1512 height 812
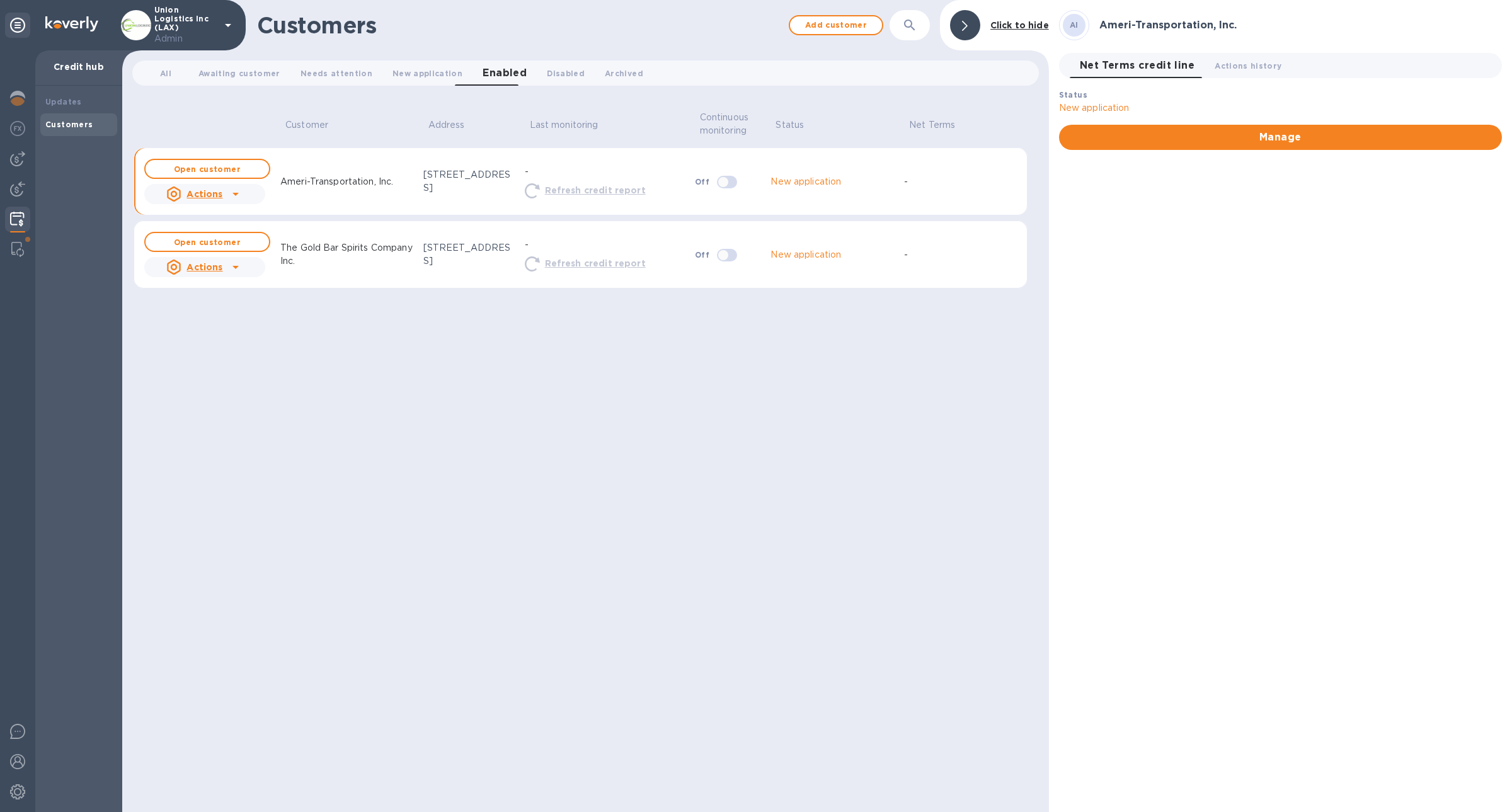
click at [232, 187] on icon at bounding box center [235, 193] width 15 height 15
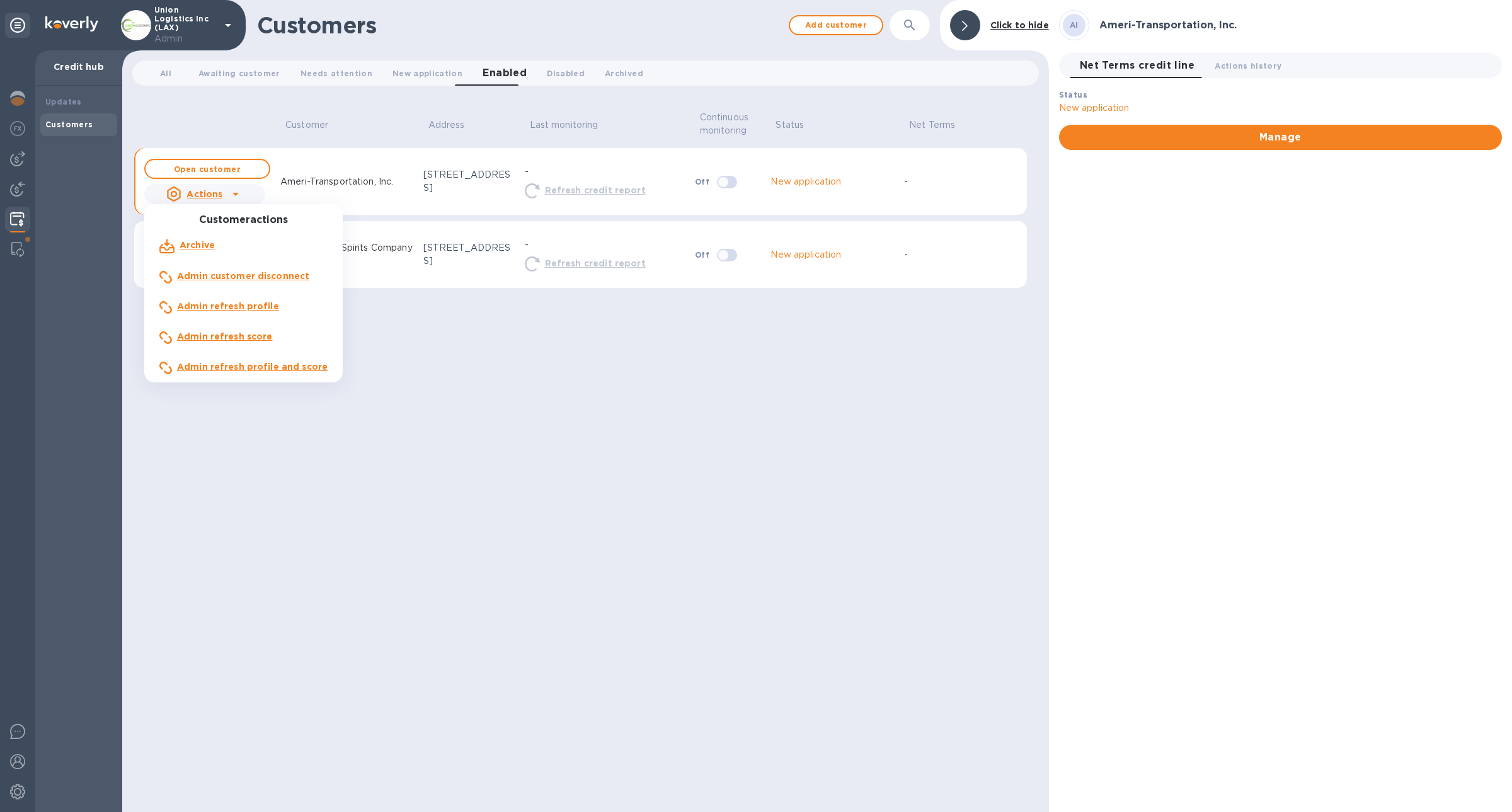
click at [248, 363] on b "Admin refresh profile and score" at bounding box center [252, 366] width 150 height 10
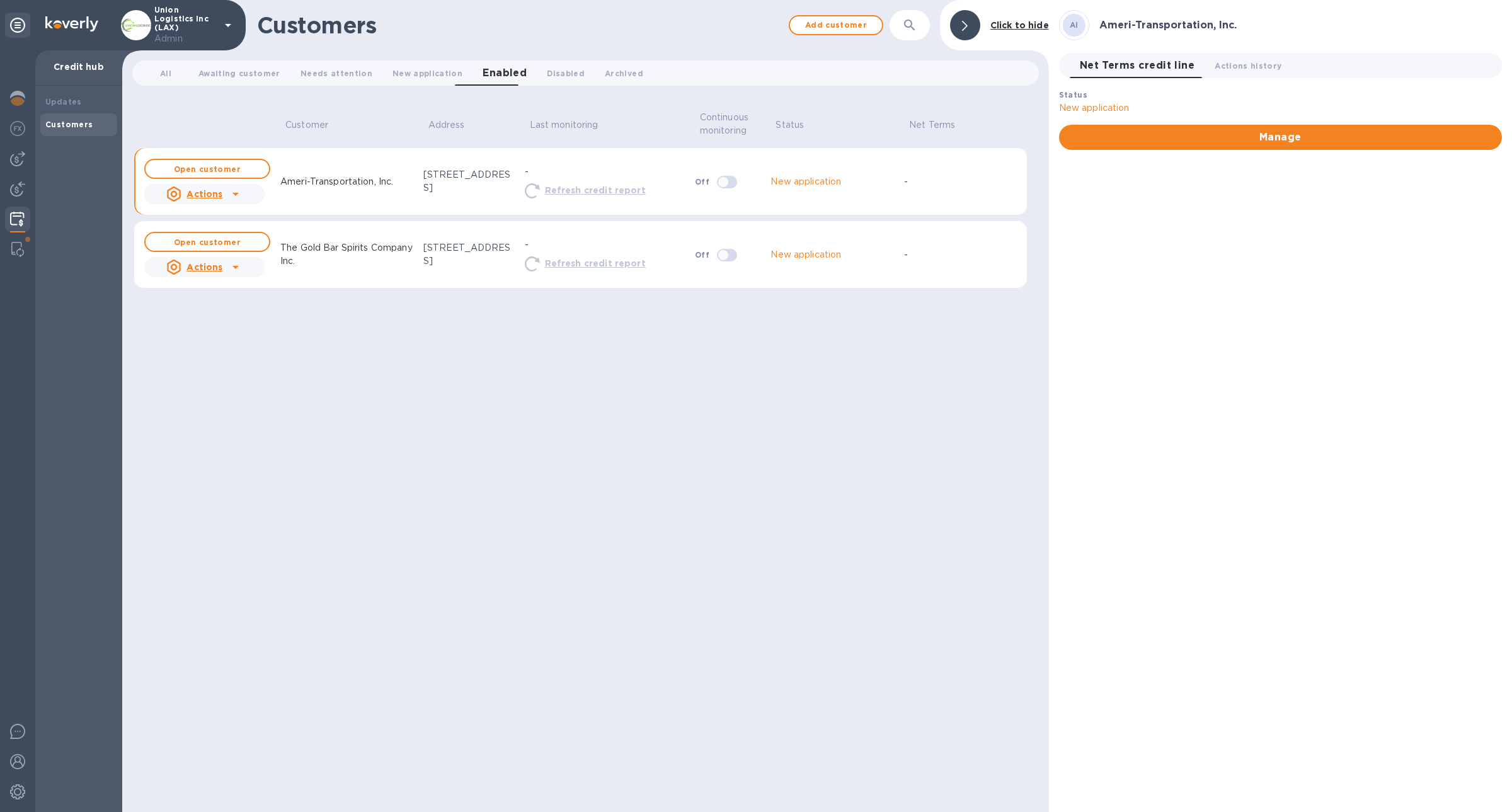
click at [228, 199] on icon at bounding box center [235, 193] width 15 height 15
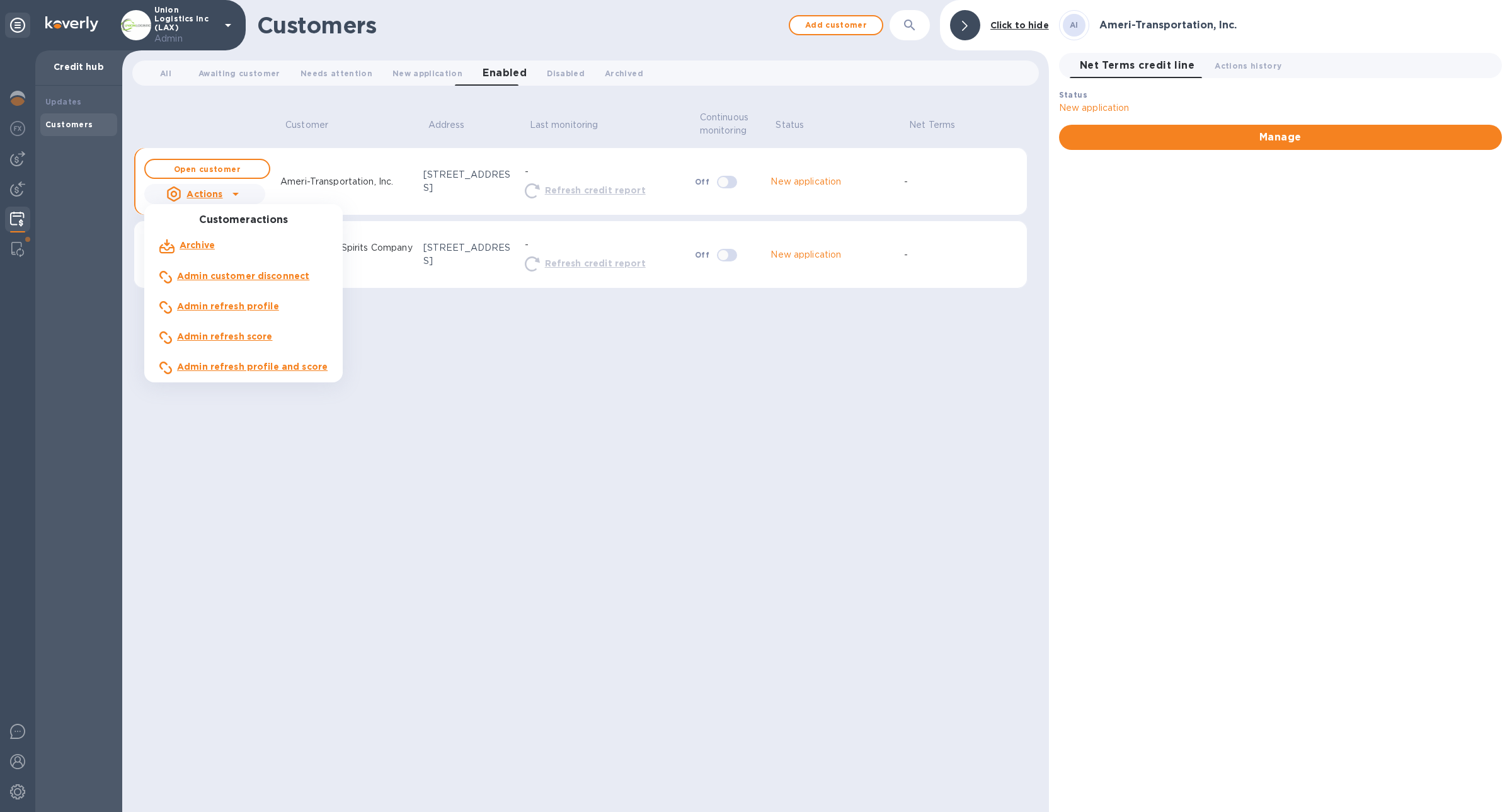
click at [240, 360] on p "Admin refresh profile and score" at bounding box center [252, 366] width 150 height 13
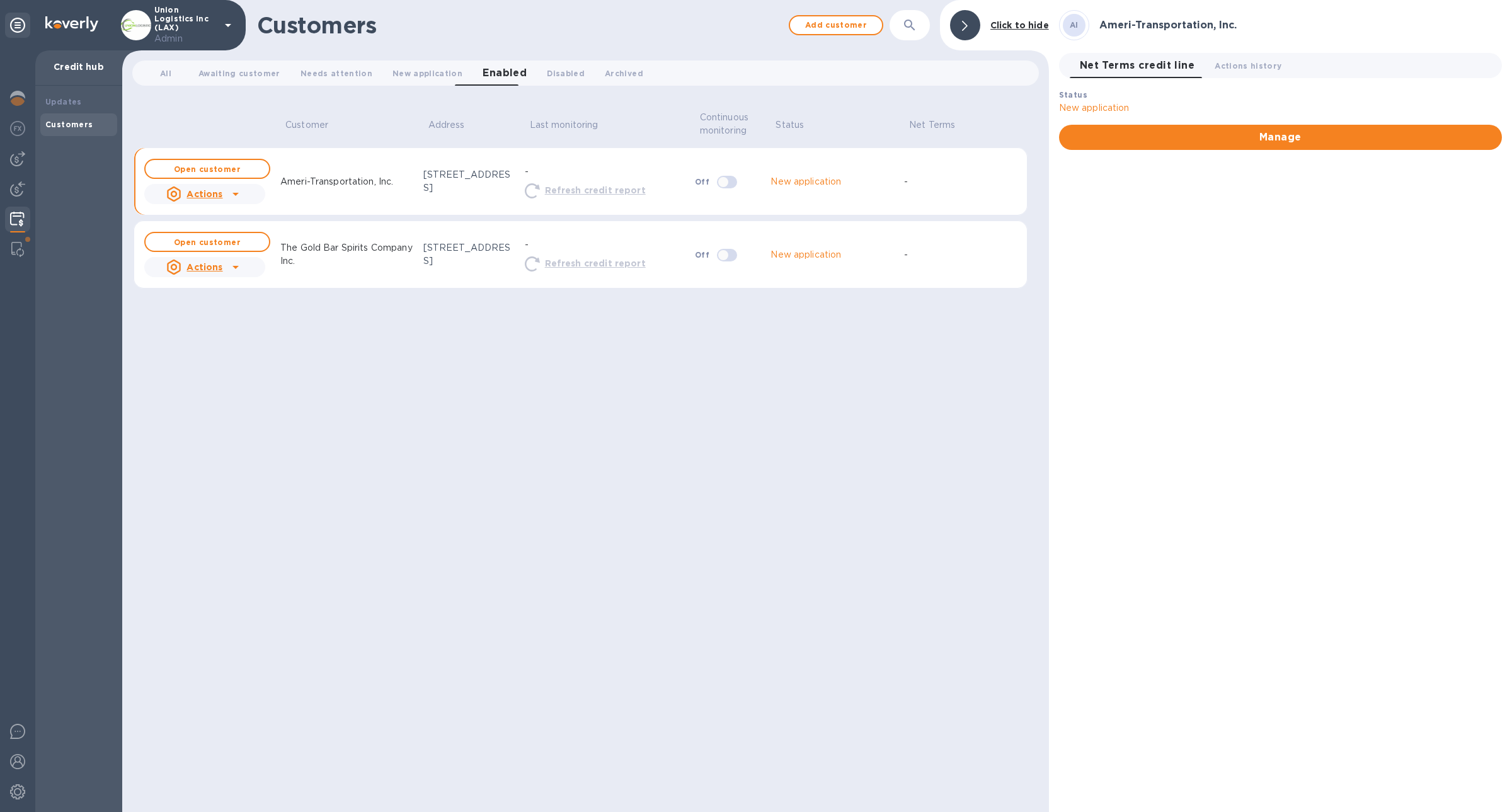
click at [244, 194] on div "Actions" at bounding box center [204, 194] width 126 height 25
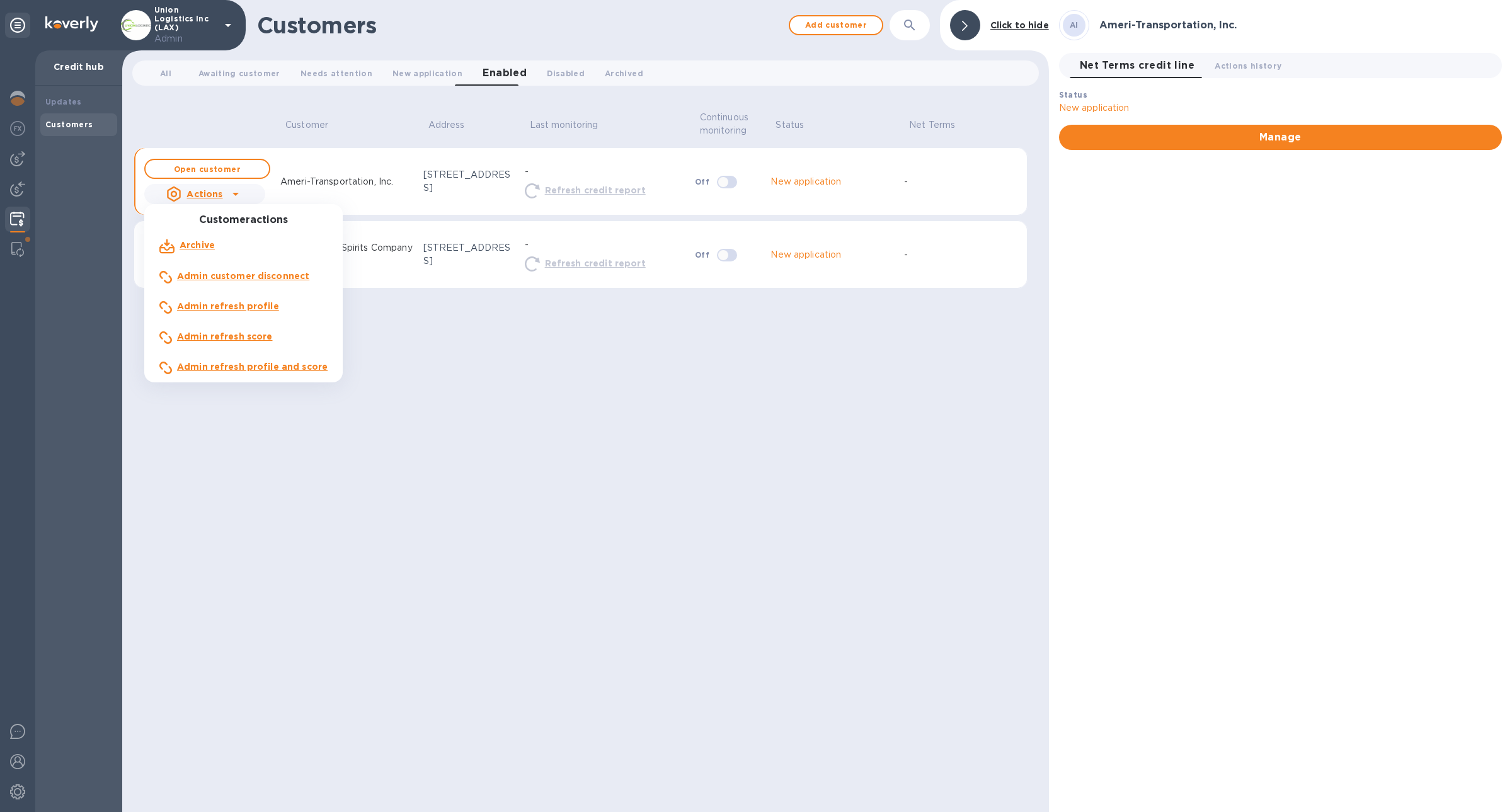
click at [237, 360] on p "Admin refresh profile and score" at bounding box center [252, 366] width 150 height 13
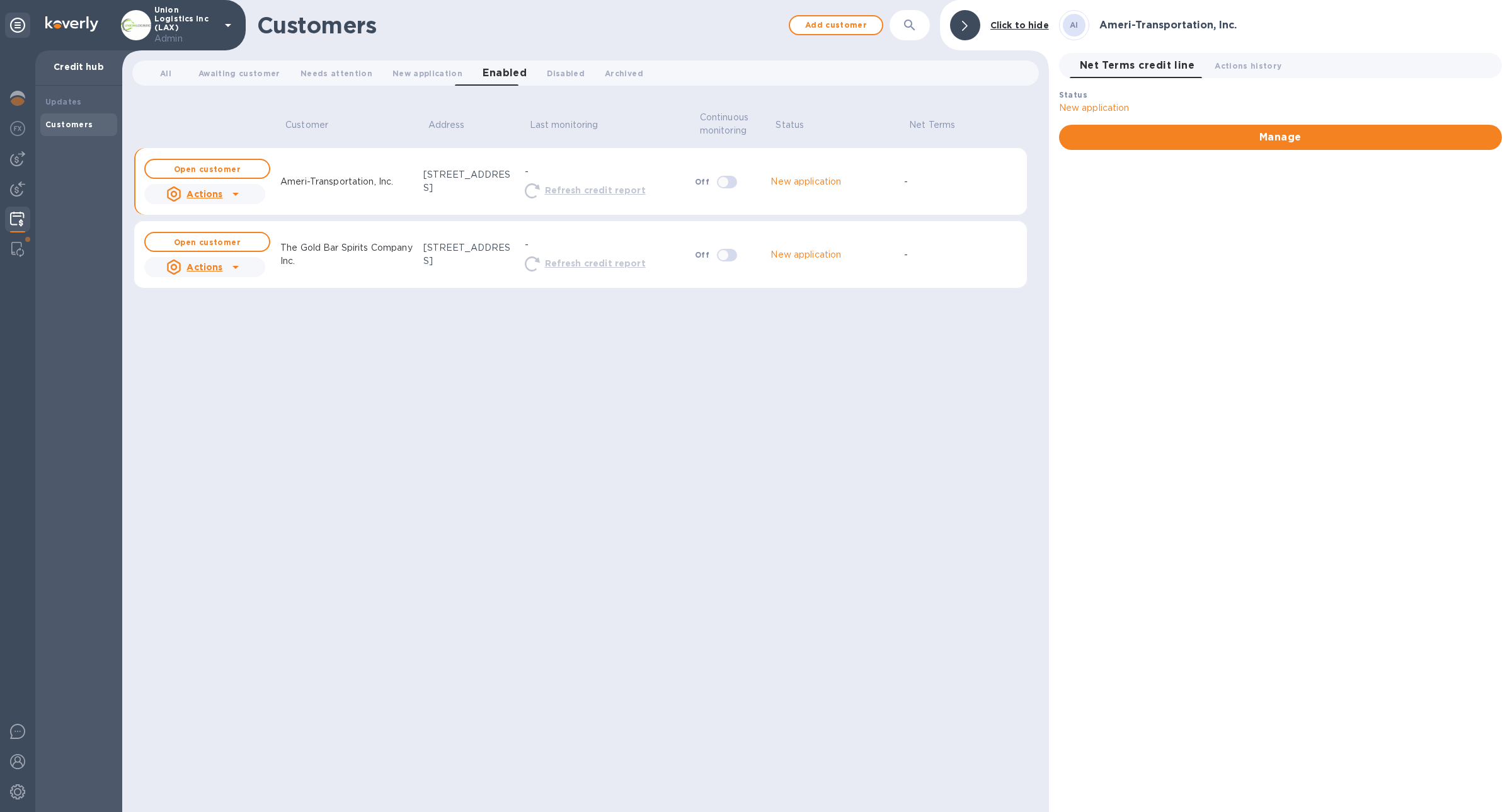
click at [228, 191] on icon at bounding box center [235, 193] width 15 height 15
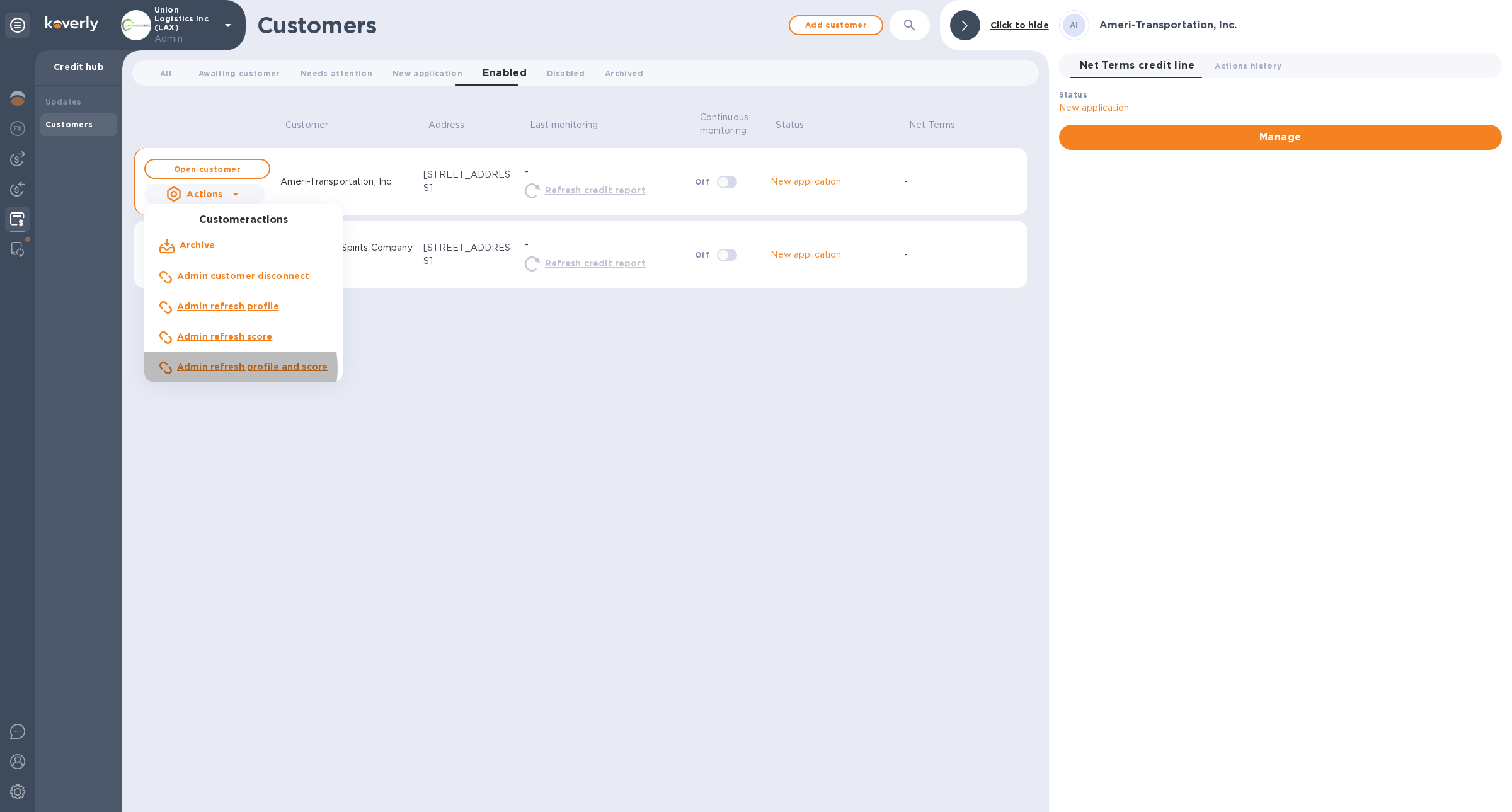
click at [237, 368] on b "Admin refresh profile and score" at bounding box center [252, 366] width 150 height 10
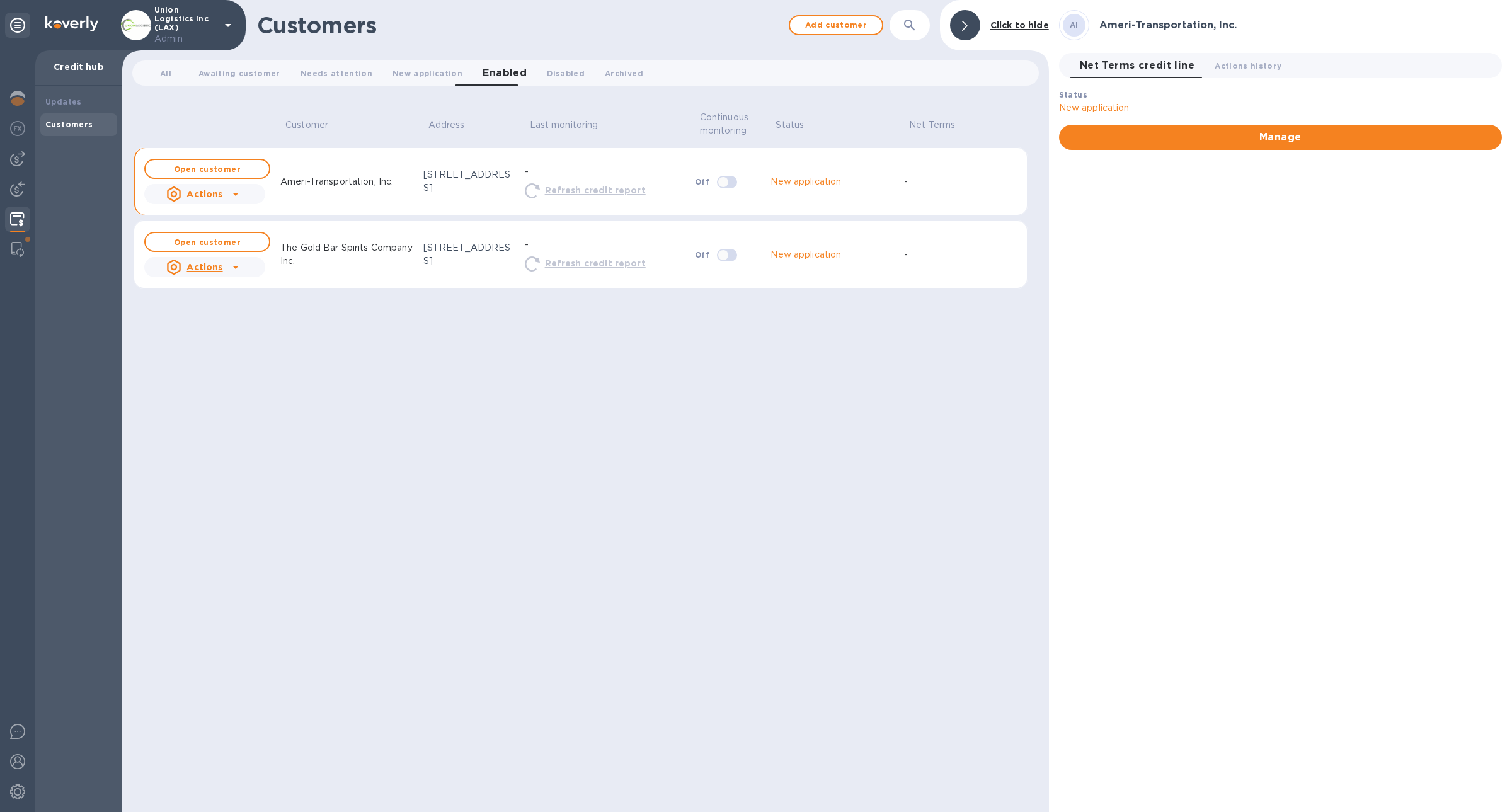
click at [211, 189] on u "Actions" at bounding box center [204, 193] width 36 height 10
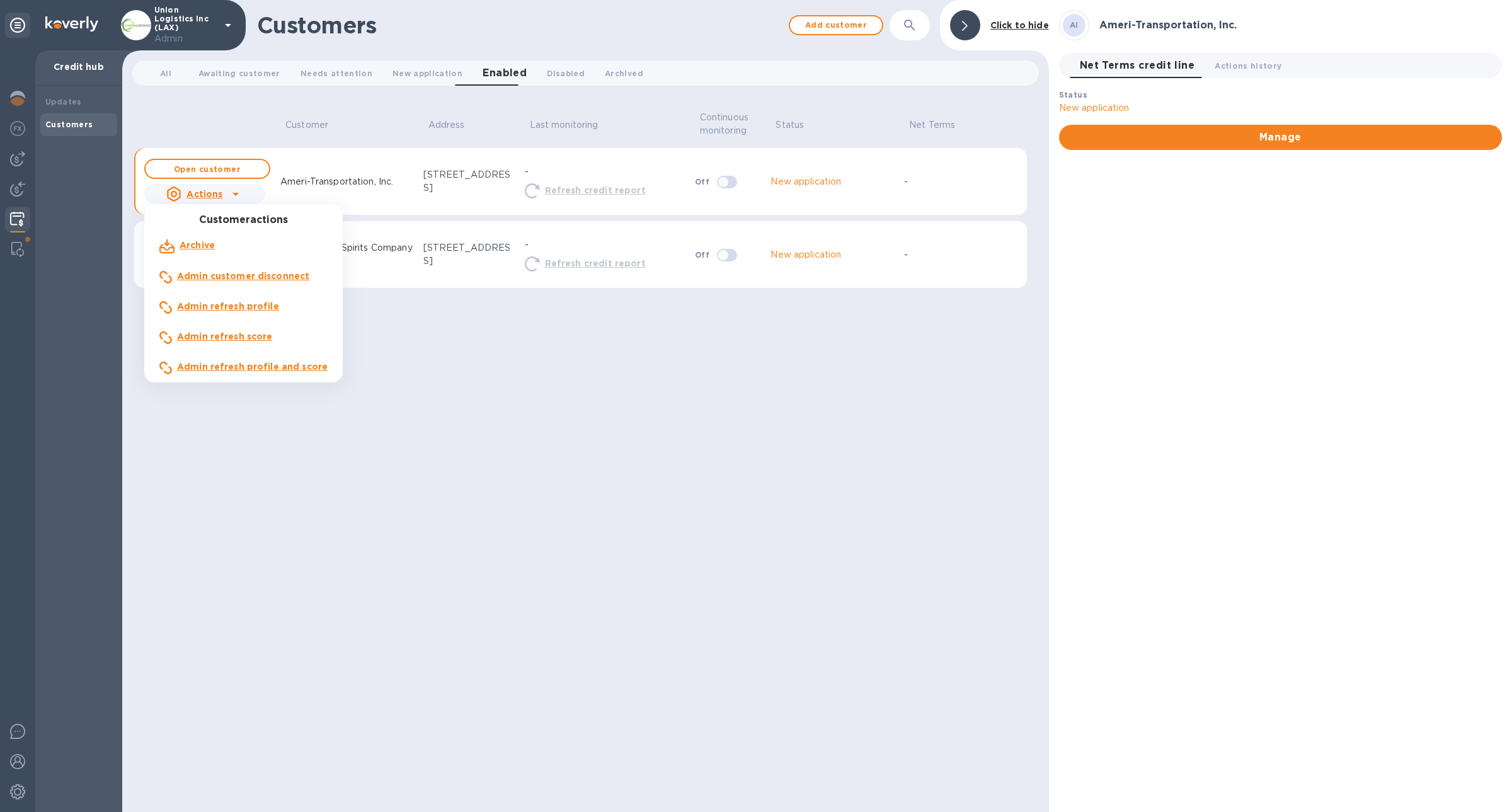
click at [229, 355] on li "Admin refresh profile and score" at bounding box center [243, 367] width 198 height 31
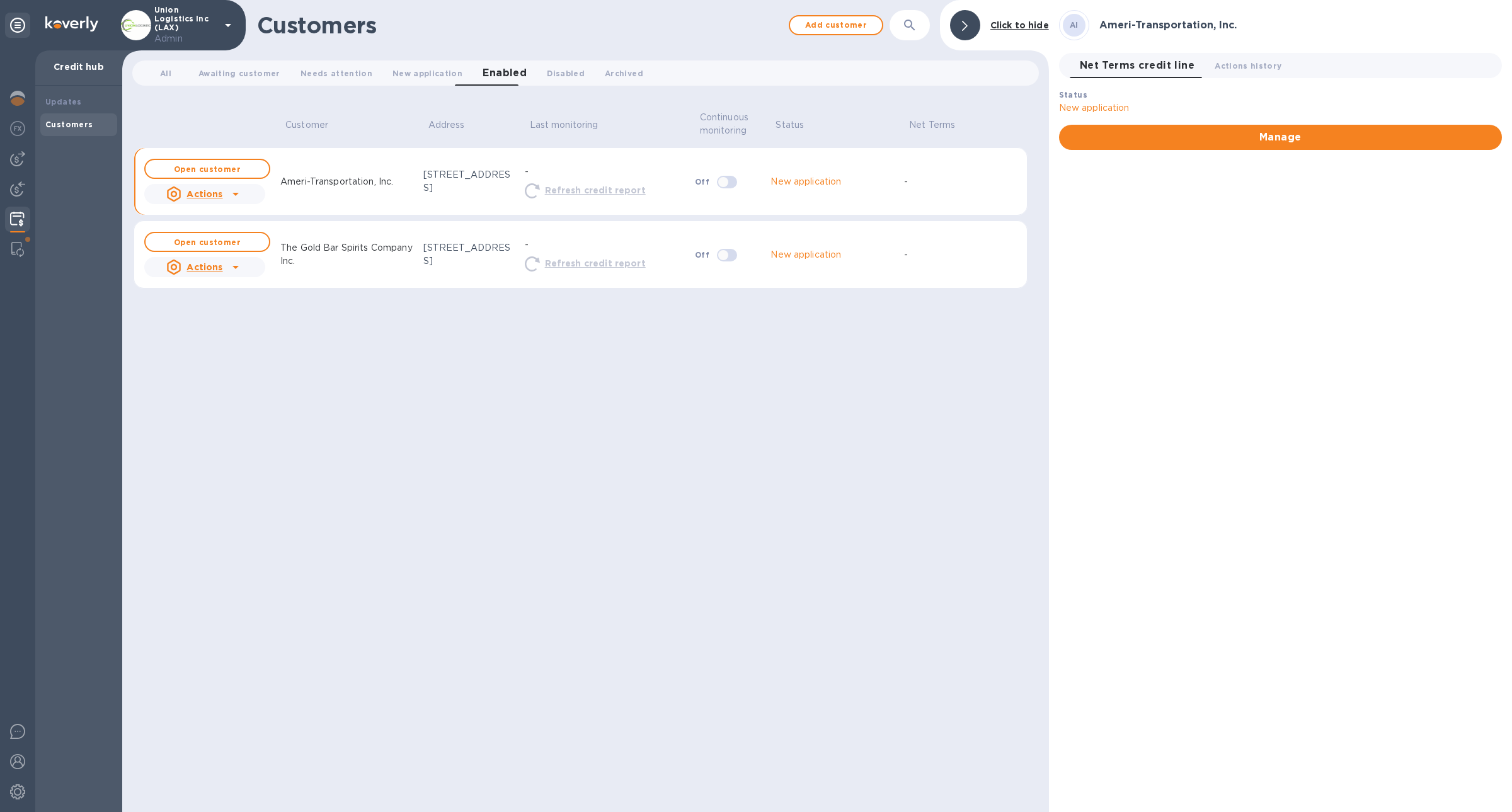
click at [212, 269] on u "Actions" at bounding box center [204, 267] width 36 height 10
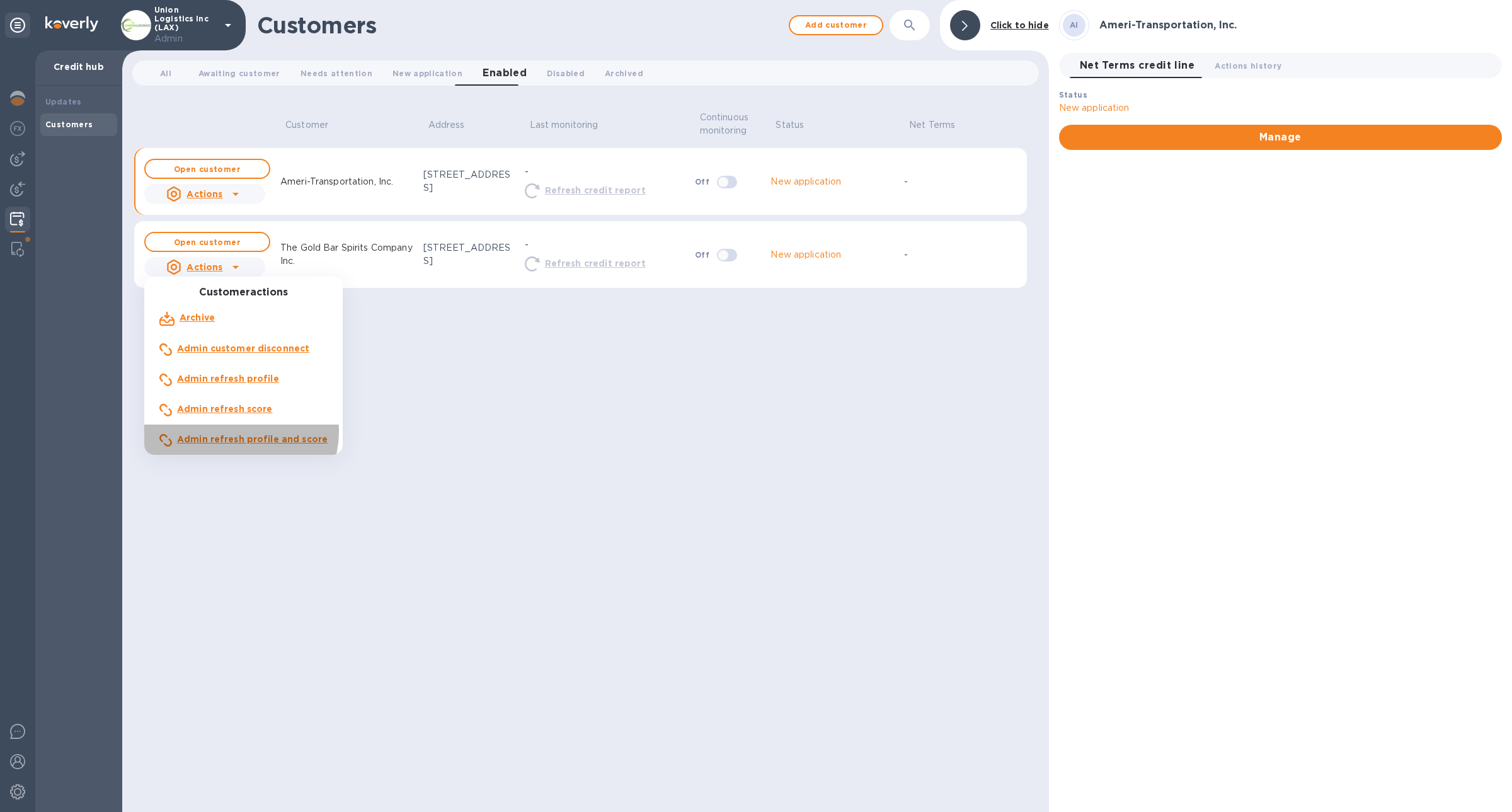
click at [235, 431] on div "Admin refresh profile and score" at bounding box center [252, 439] width 156 height 19
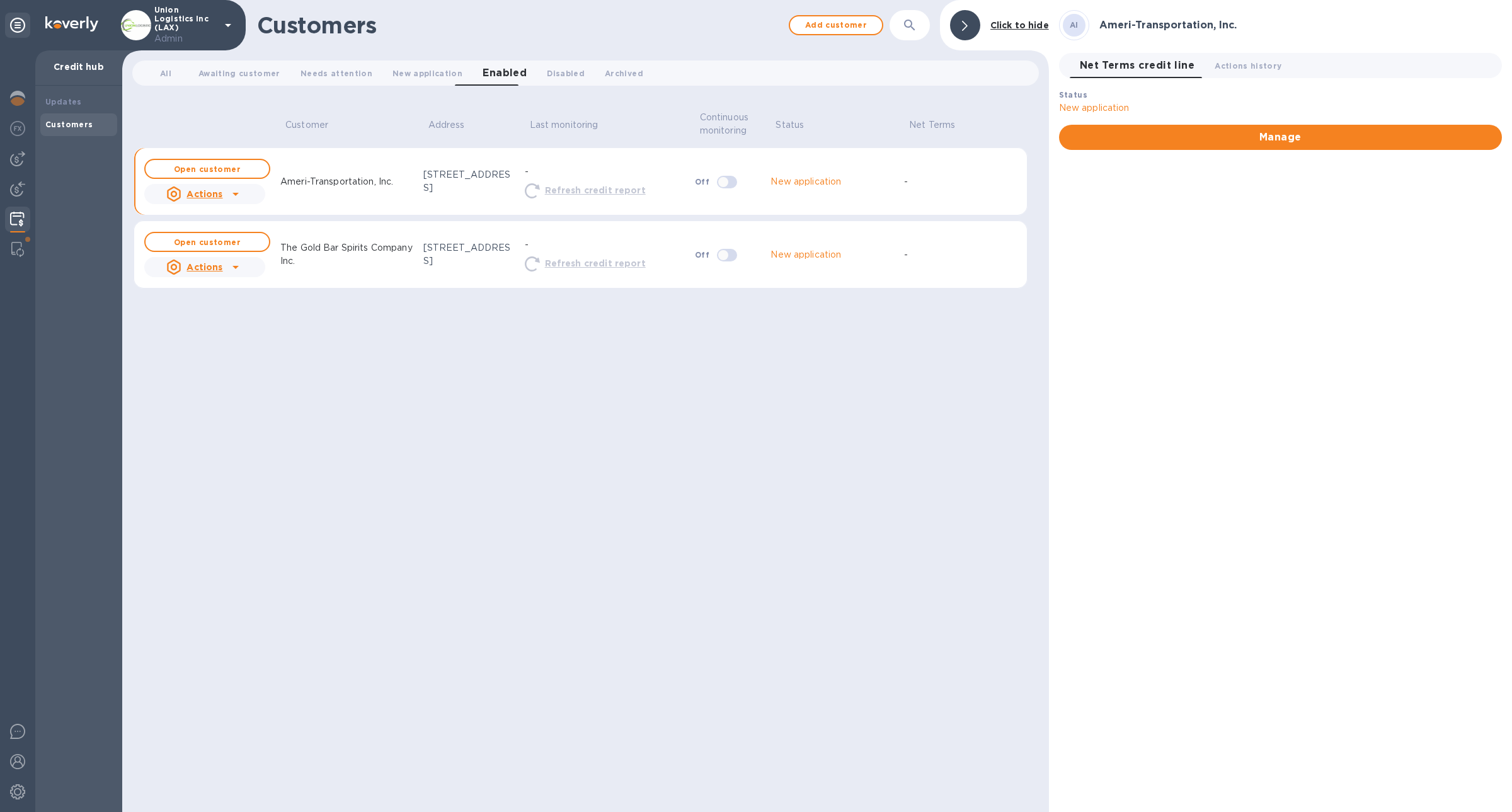
click at [202, 189] on u "Actions" at bounding box center [204, 193] width 36 height 10
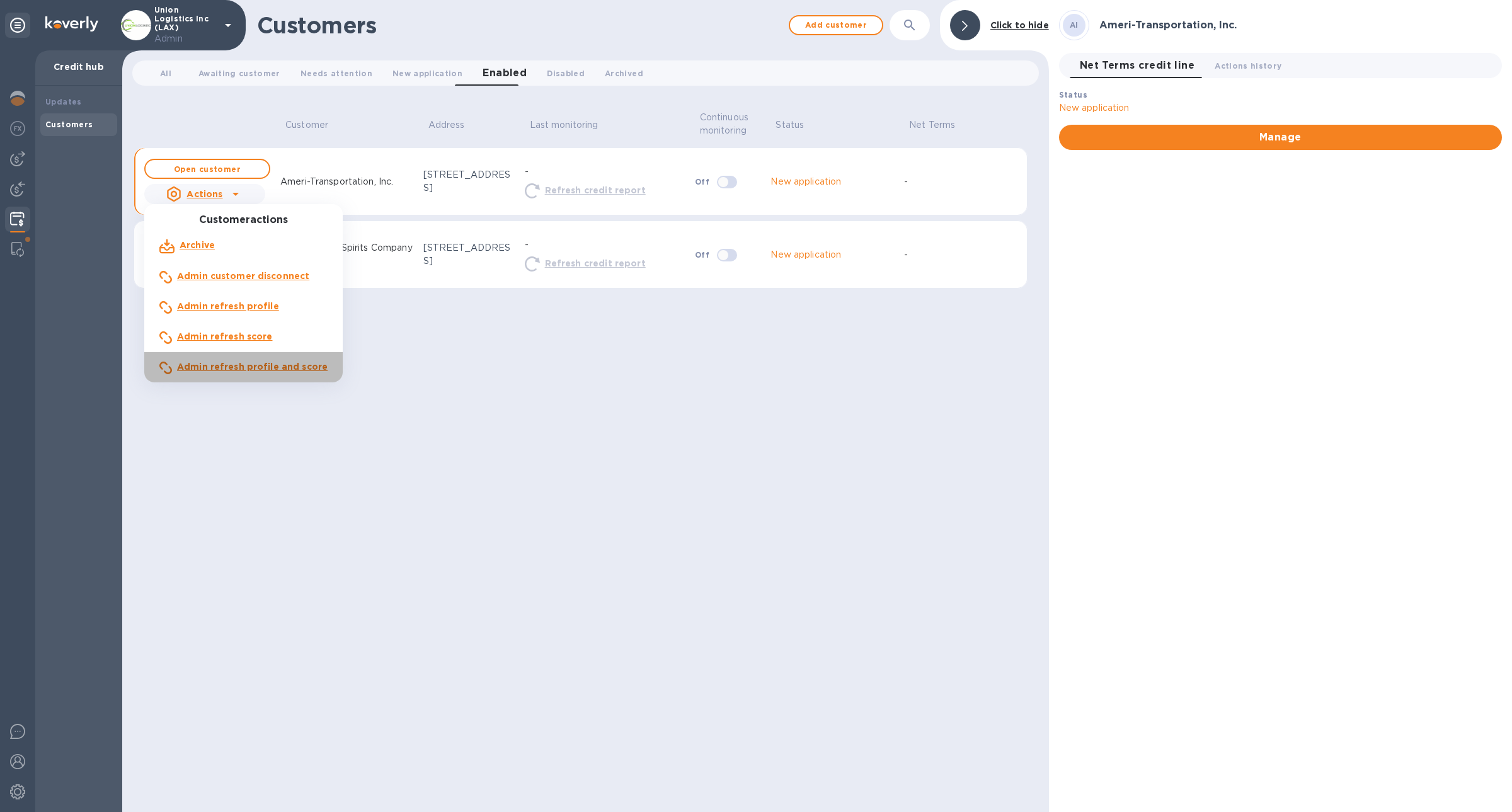
click at [258, 358] on div "Admin refresh profile and score" at bounding box center [252, 367] width 156 height 19
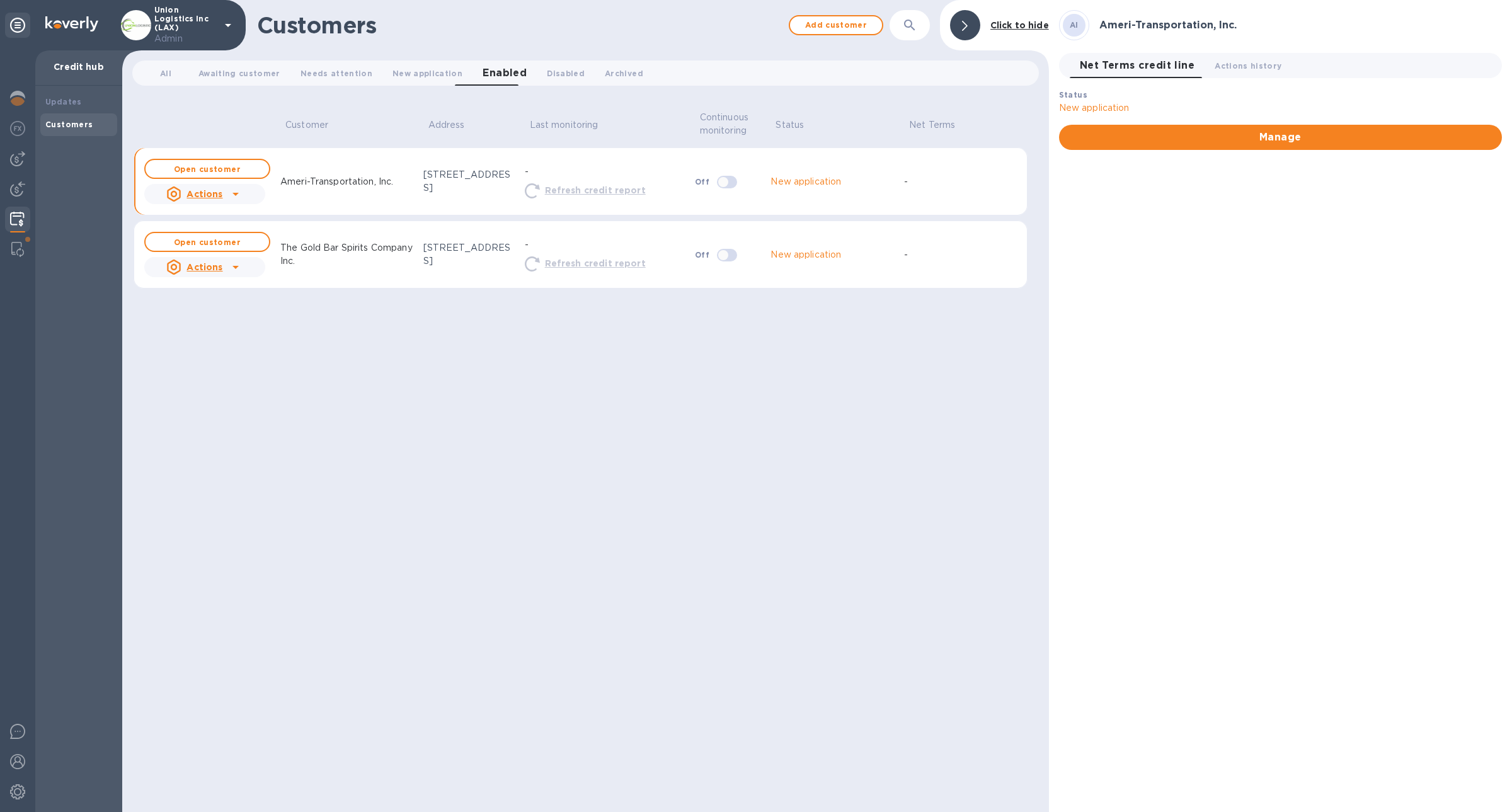
click at [215, 271] on u "Actions" at bounding box center [204, 267] width 36 height 10
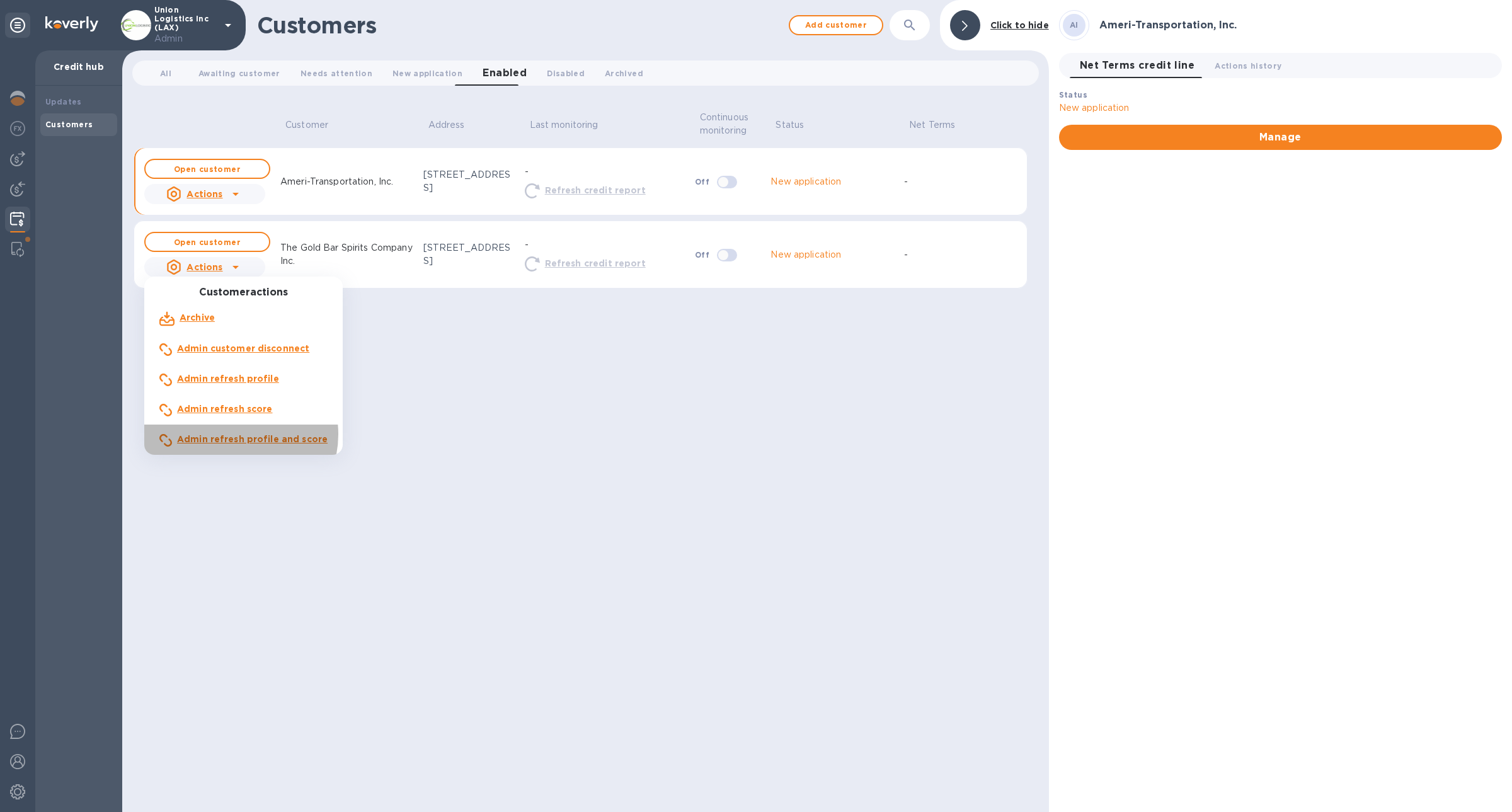
click at [236, 435] on b "Admin refresh profile and score" at bounding box center [252, 438] width 150 height 10
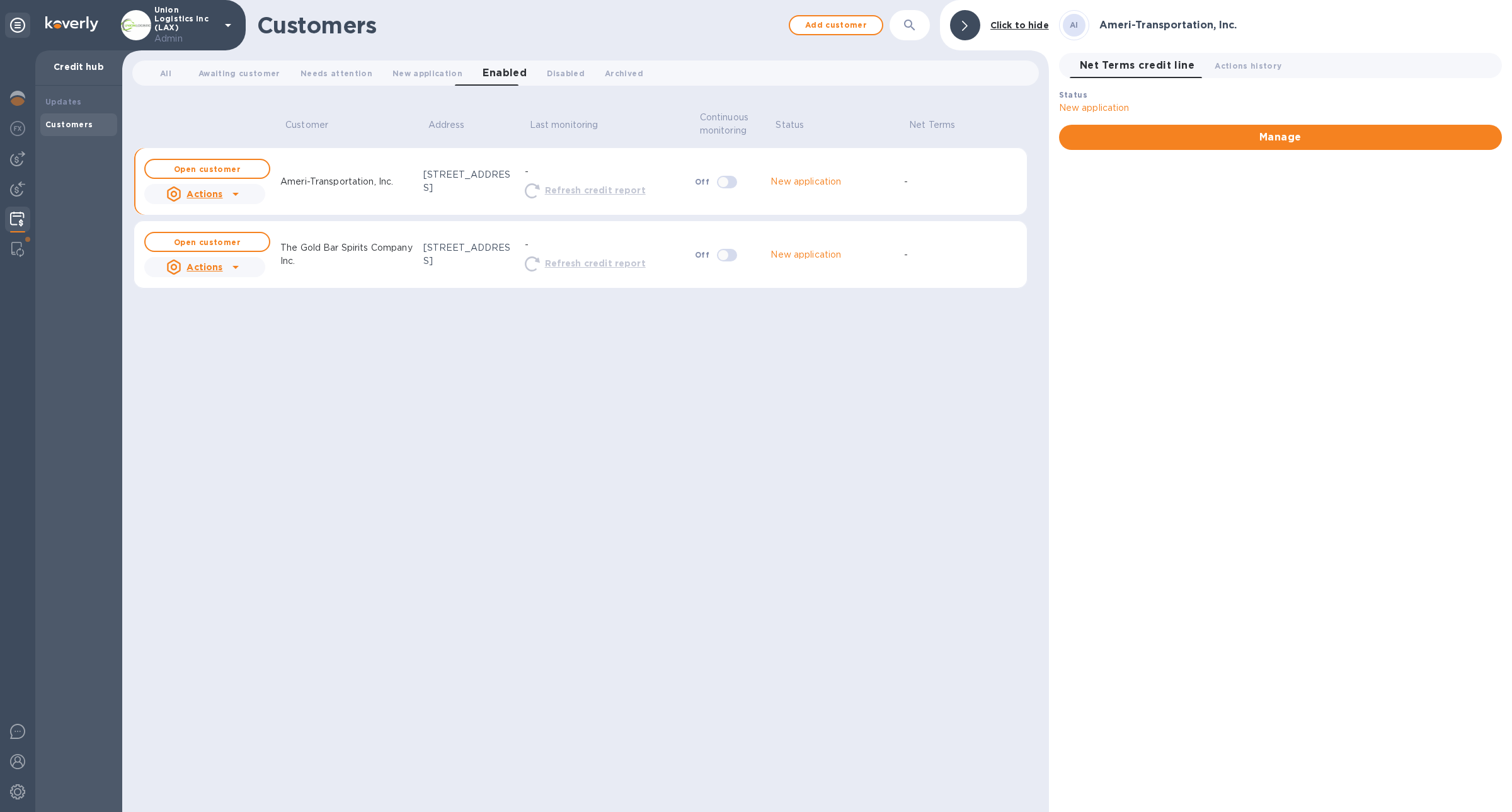
click at [233, 193] on icon at bounding box center [236, 194] width 6 height 3
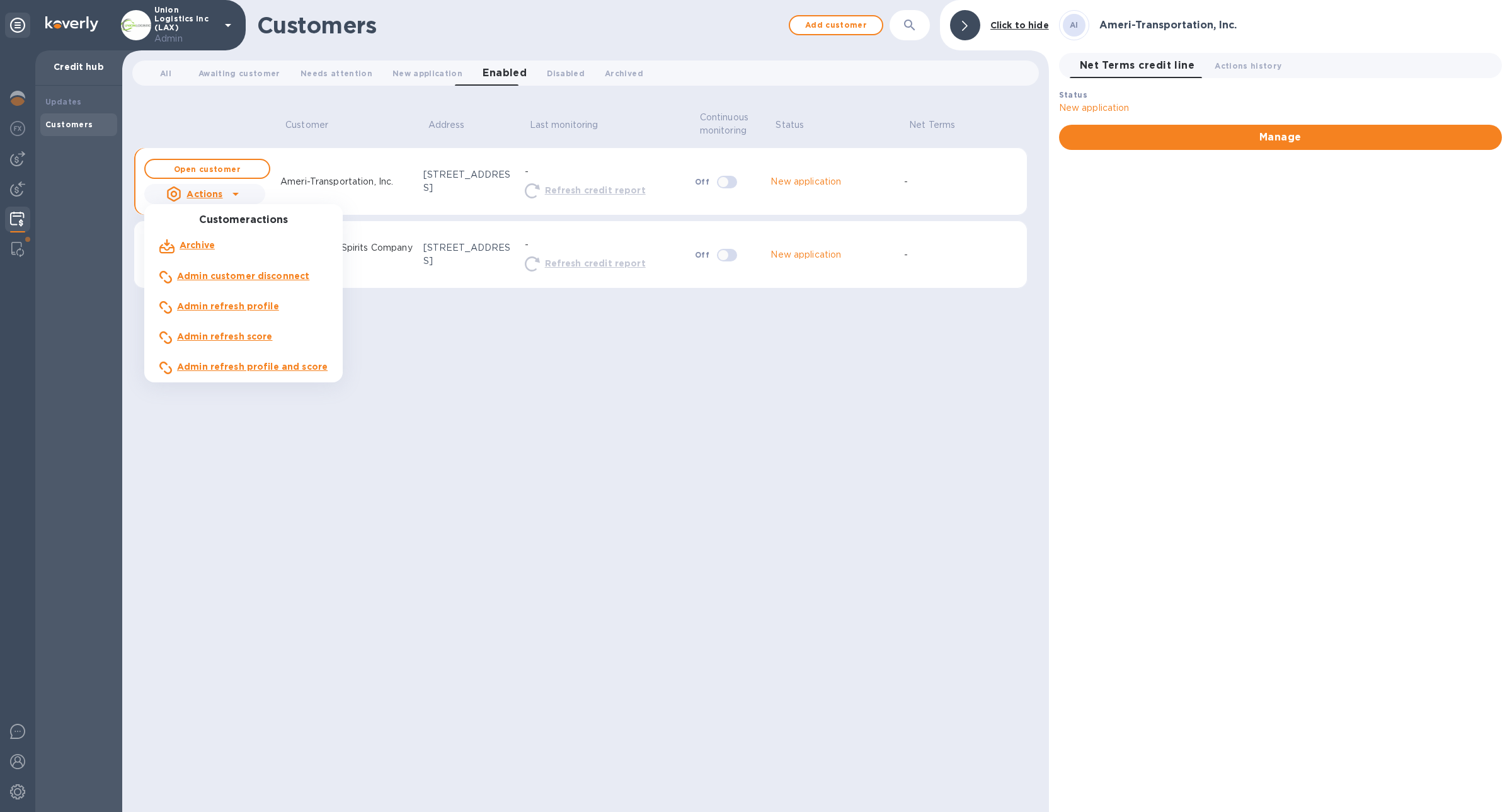
click at [233, 369] on b "Admin refresh profile and score" at bounding box center [252, 366] width 150 height 10
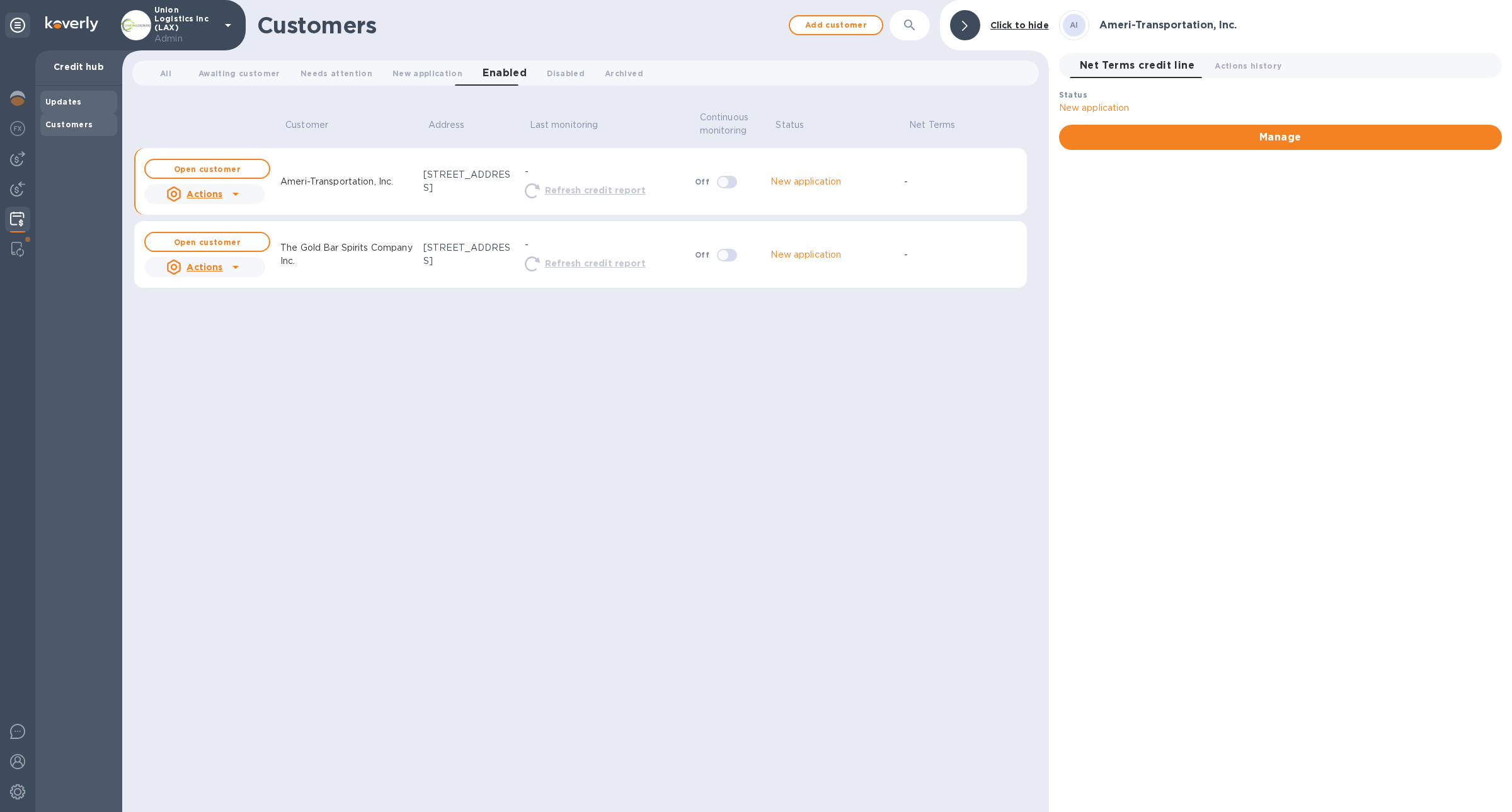
click at [67, 100] on b "Updates" at bounding box center [63, 102] width 37 height 9
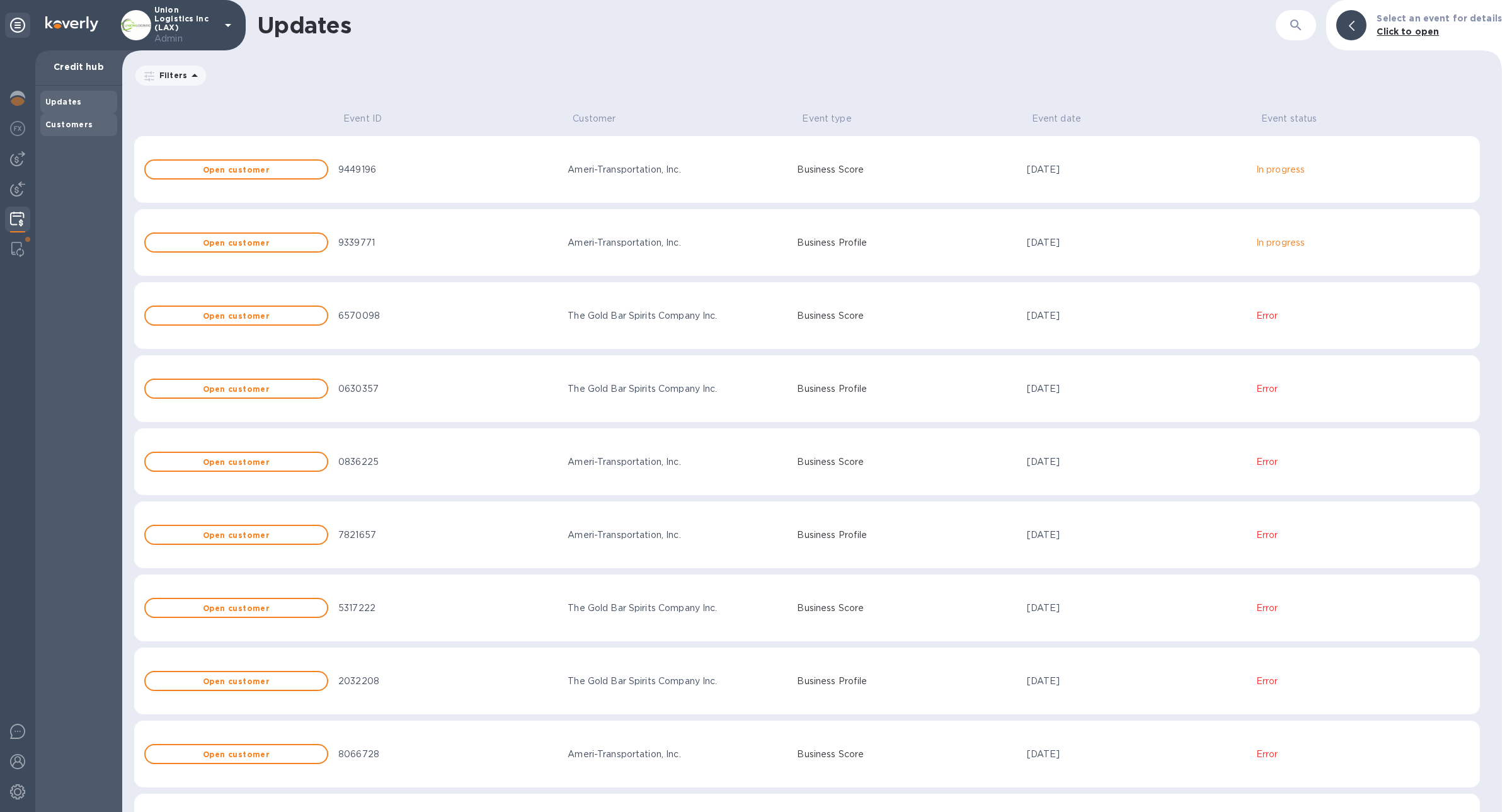
click at [75, 125] on b "Customers" at bounding box center [69, 125] width 48 height 9
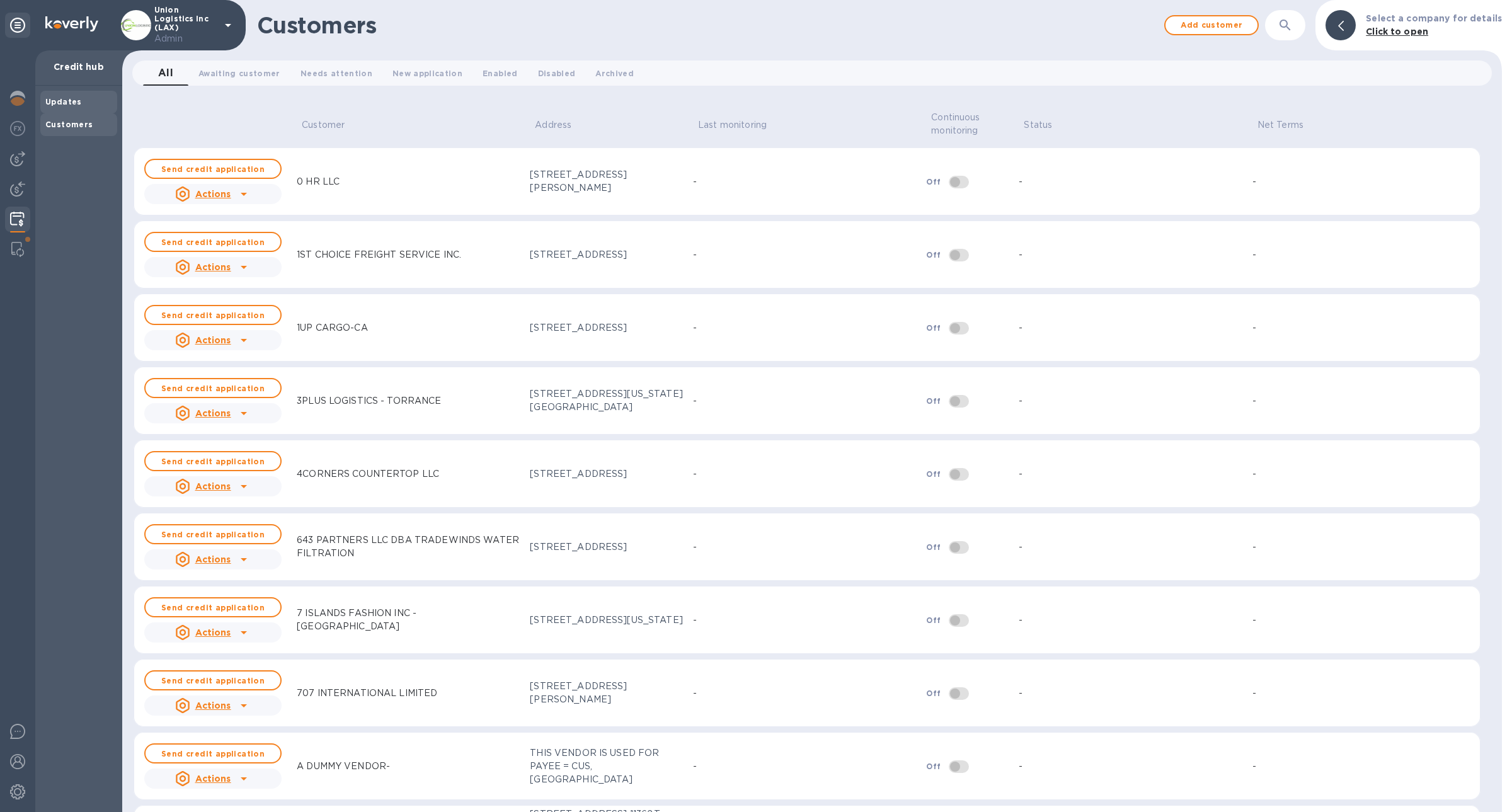
click at [76, 103] on b "Updates" at bounding box center [63, 102] width 37 height 9
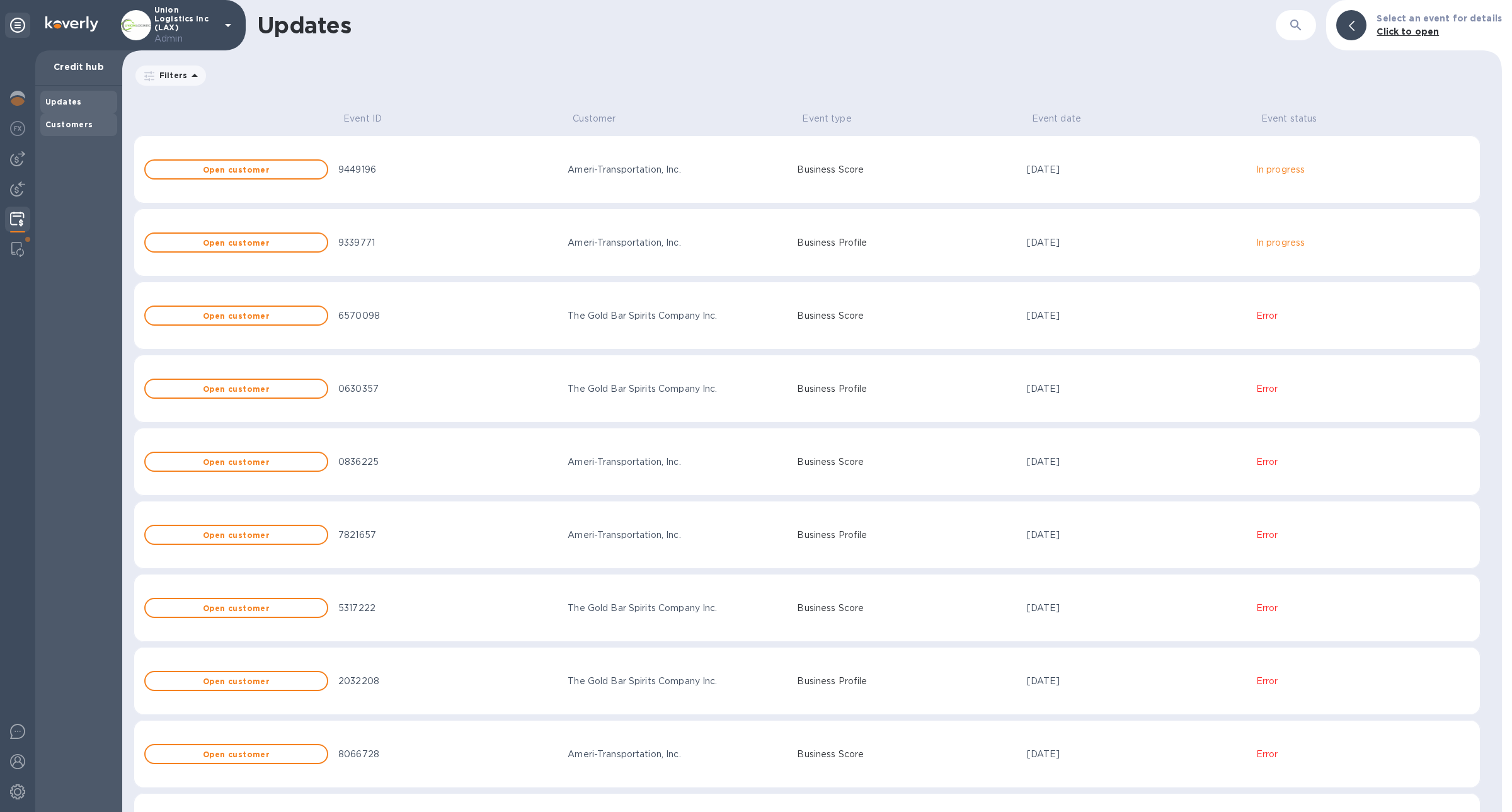
click at [76, 122] on b "Customers" at bounding box center [69, 125] width 48 height 9
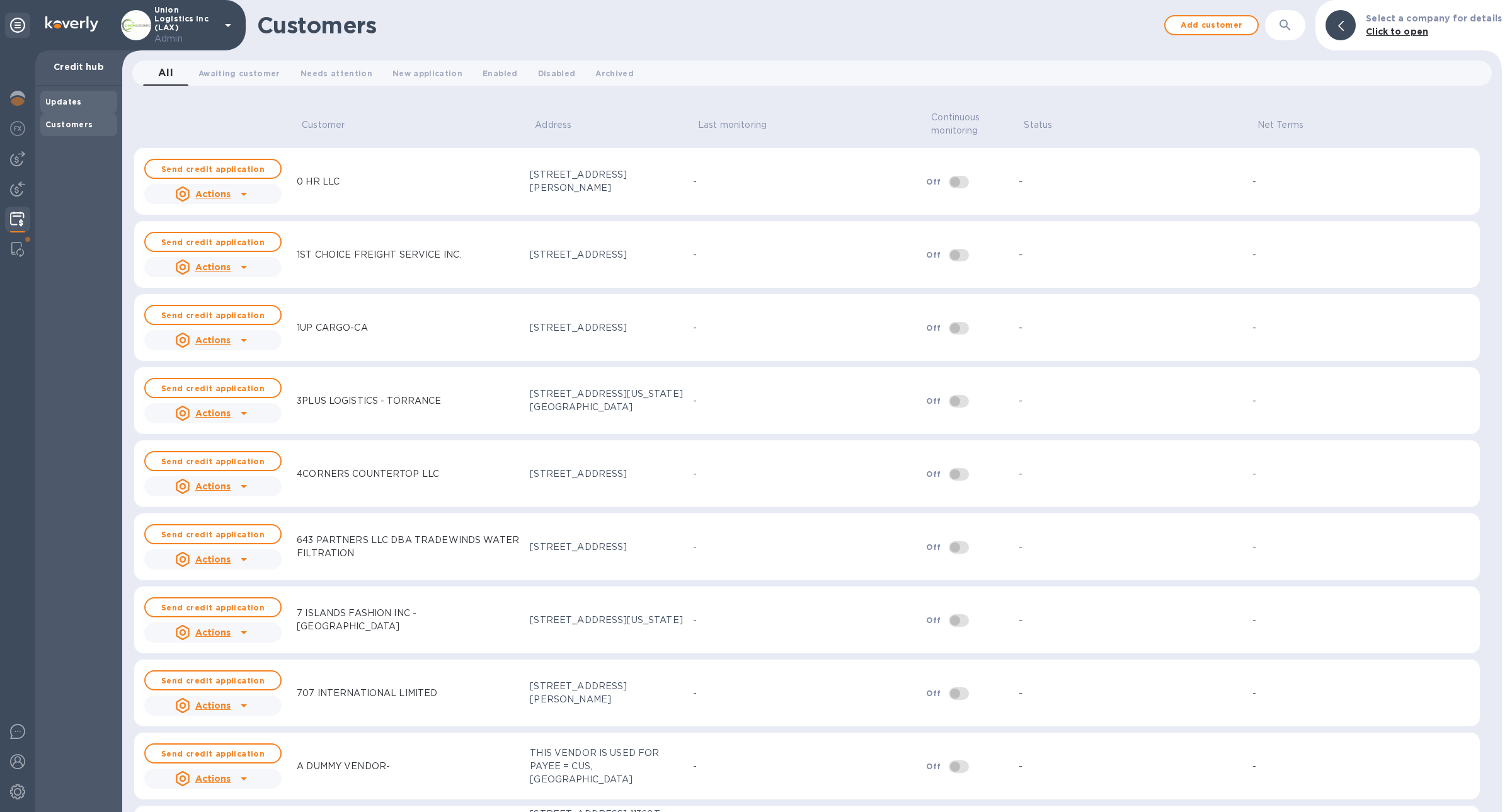
click at [68, 101] on b "Updates" at bounding box center [63, 102] width 37 height 9
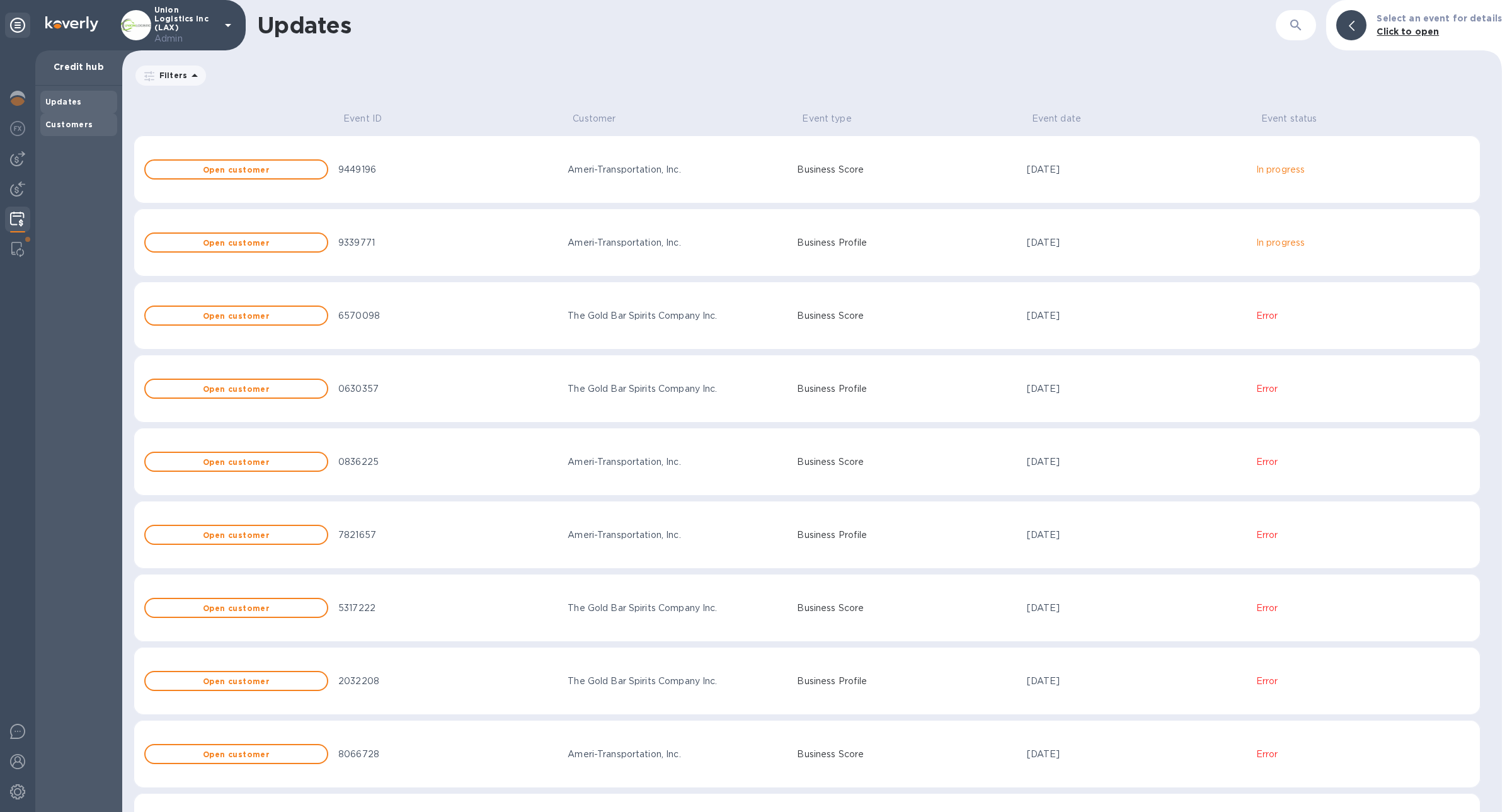
click at [75, 127] on b "Customers" at bounding box center [69, 125] width 48 height 9
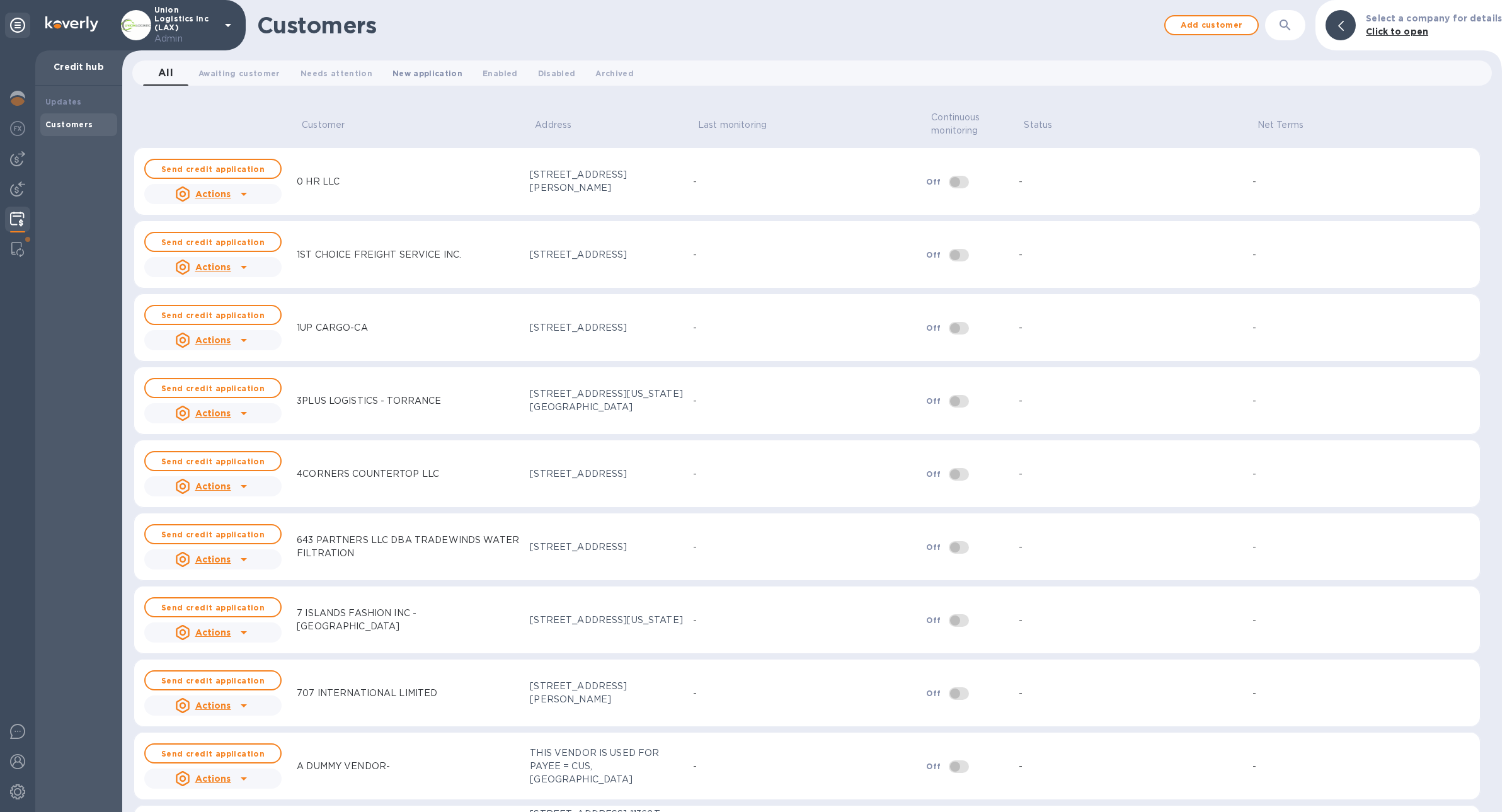
click at [451, 78] on button "New application 0" at bounding box center [427, 73] width 90 height 25
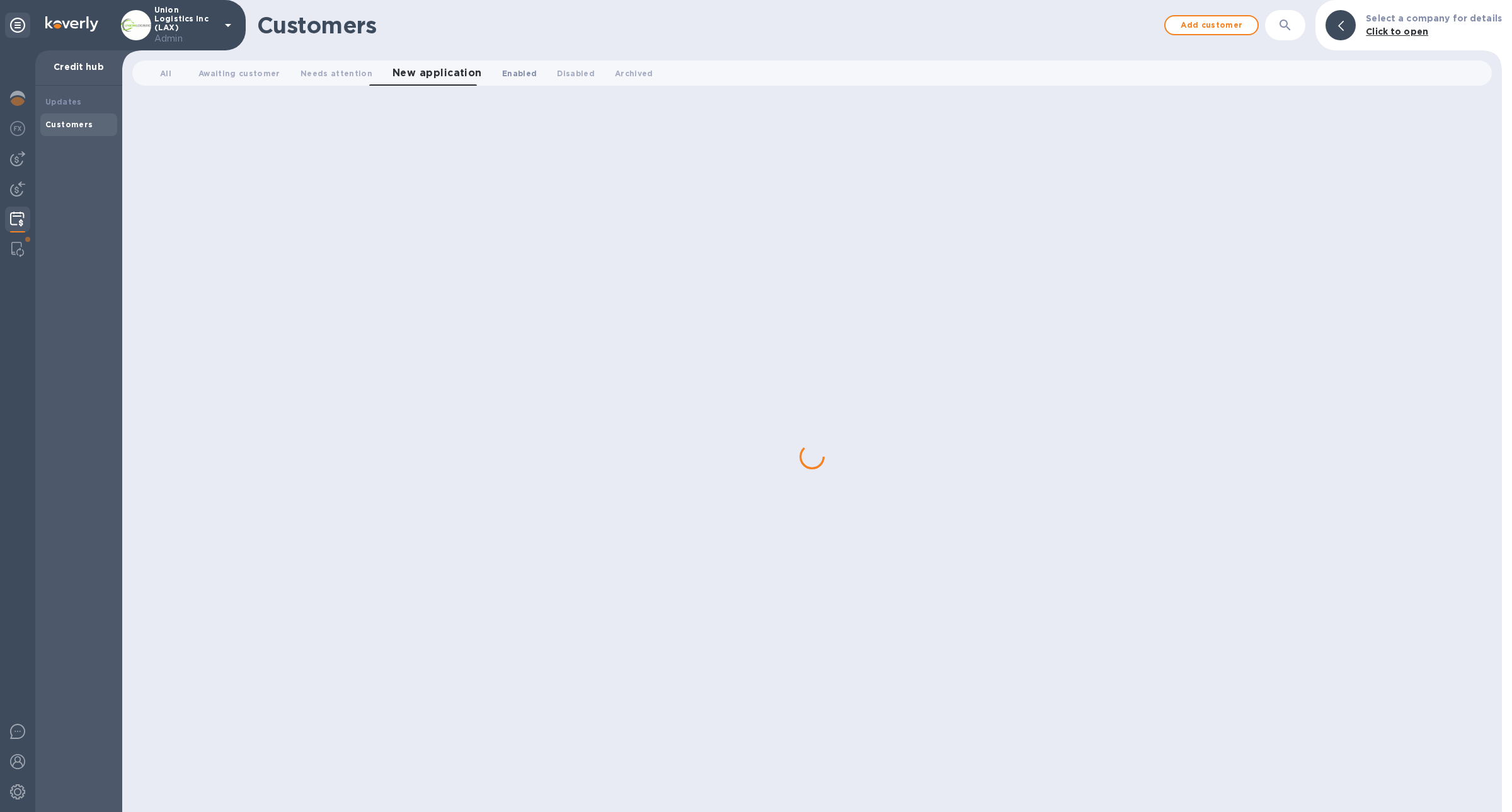
click at [492, 78] on button "Enabled 0" at bounding box center [519, 73] width 55 height 25
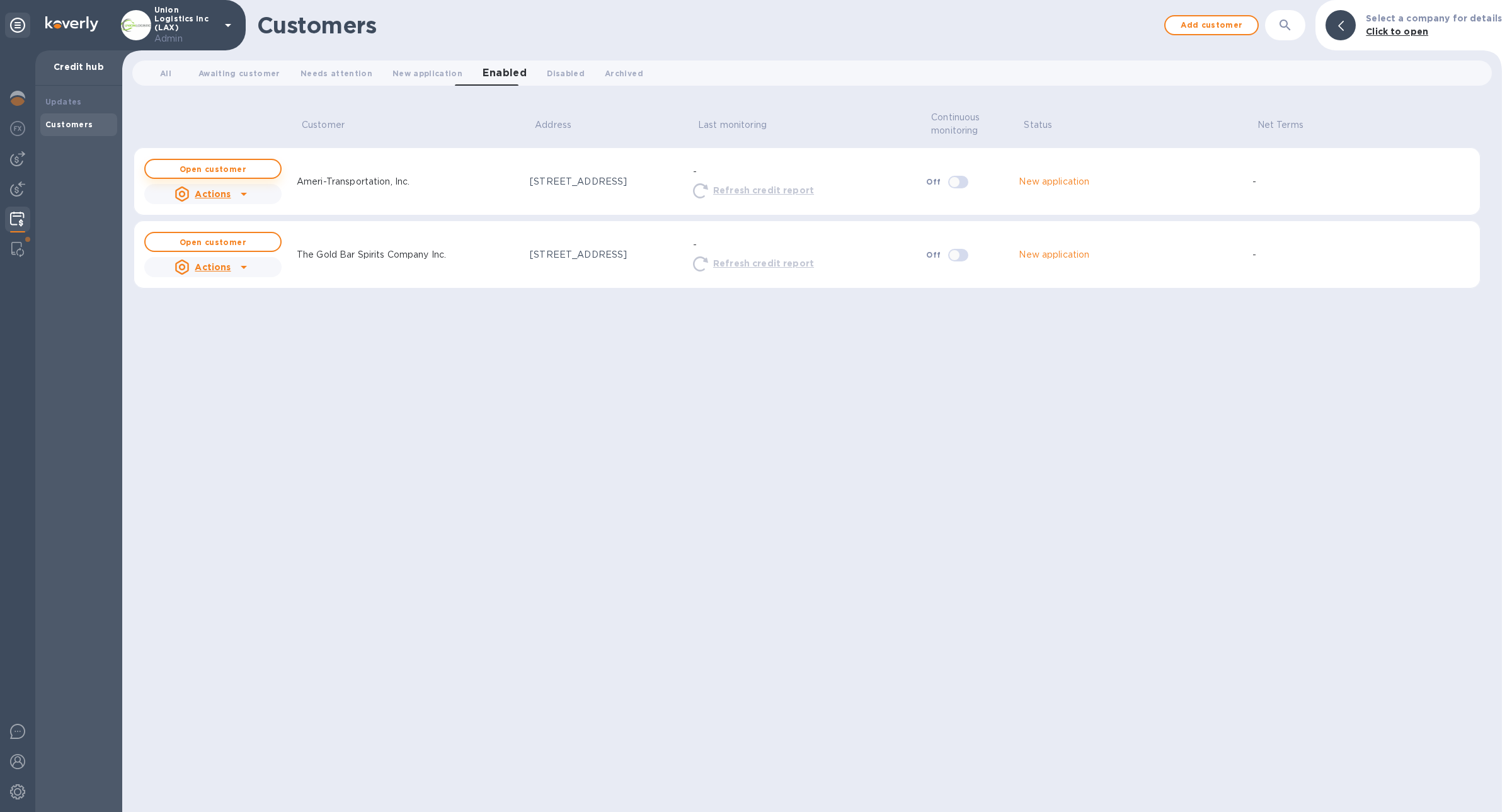
click at [249, 166] on span "Open customer" at bounding box center [213, 169] width 114 height 8
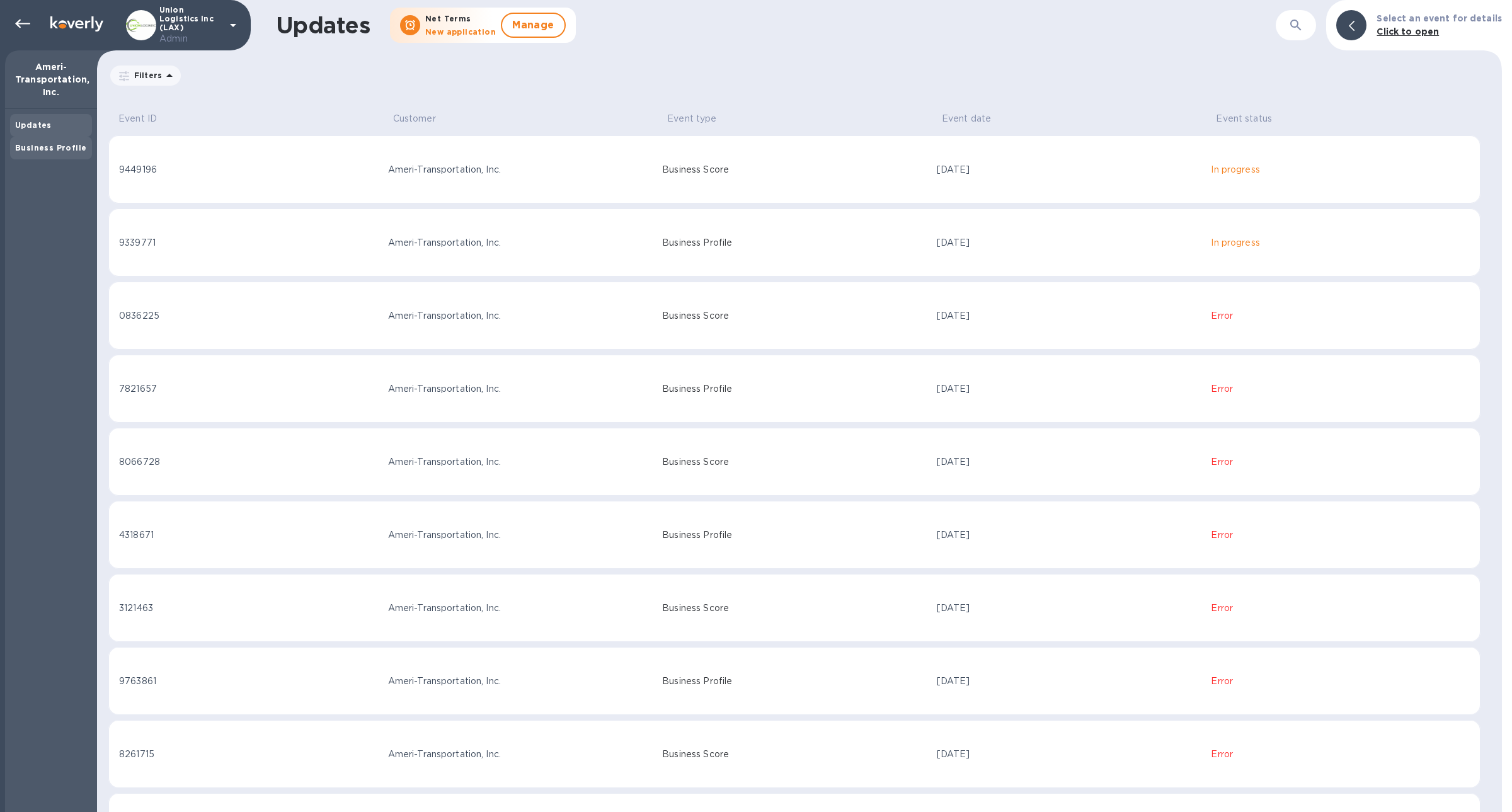
click at [41, 146] on b "Business Profile" at bounding box center [50, 148] width 71 height 9
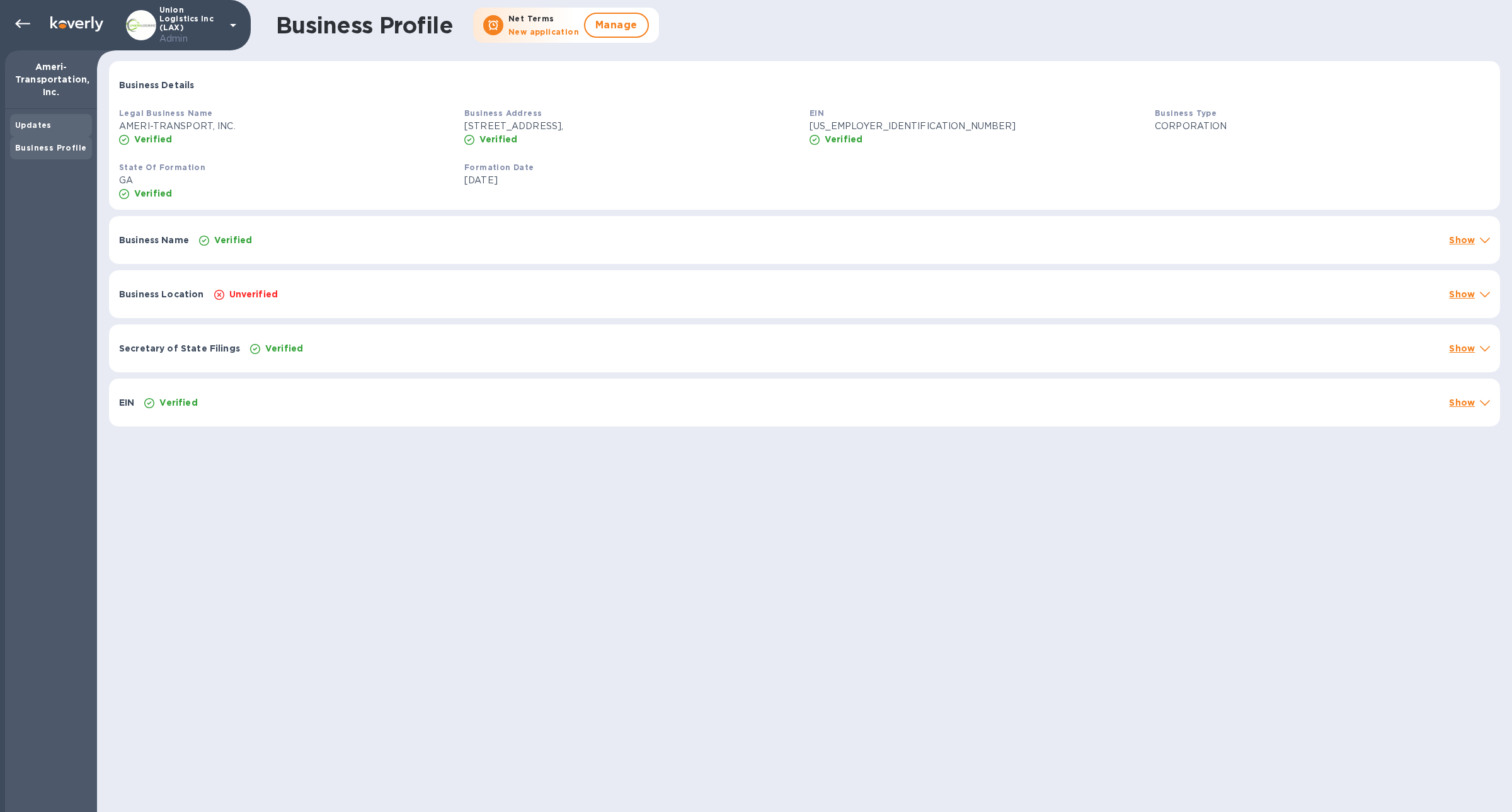
click at [38, 135] on div "Updates" at bounding box center [51, 125] width 82 height 23
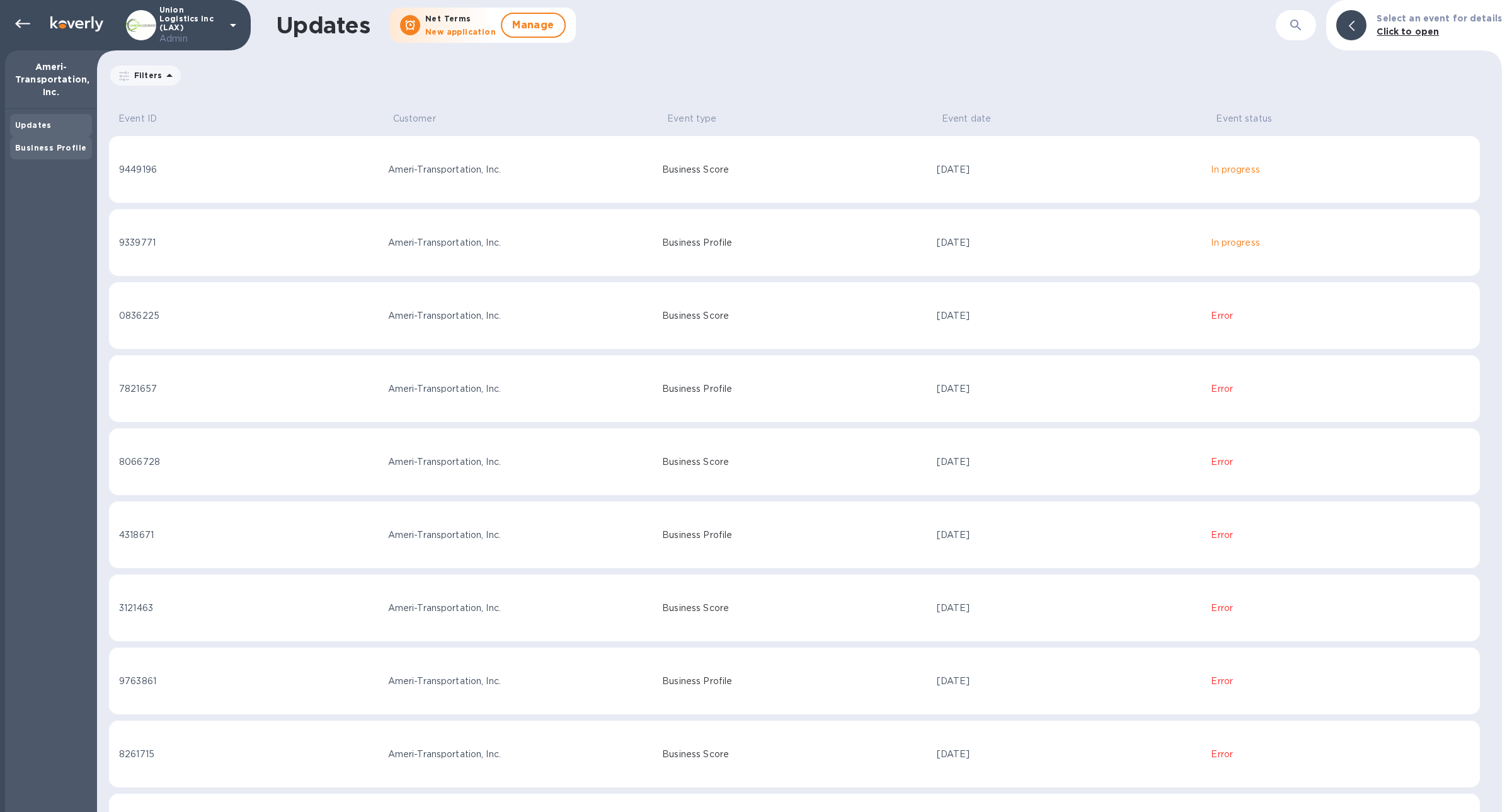
click at [43, 143] on b "Business Profile" at bounding box center [50, 148] width 71 height 9
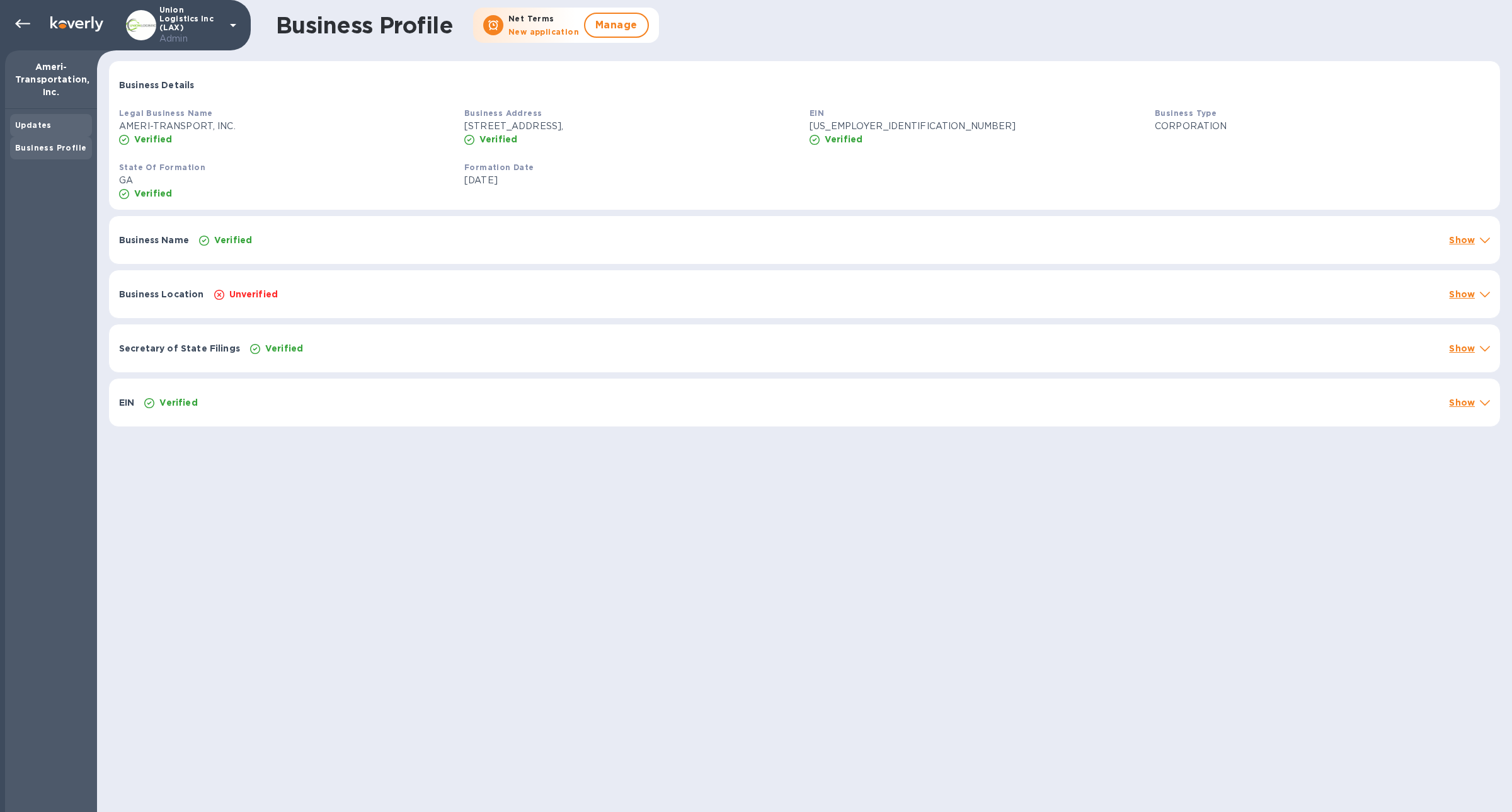
click at [42, 123] on b "Updates" at bounding box center [33, 125] width 37 height 9
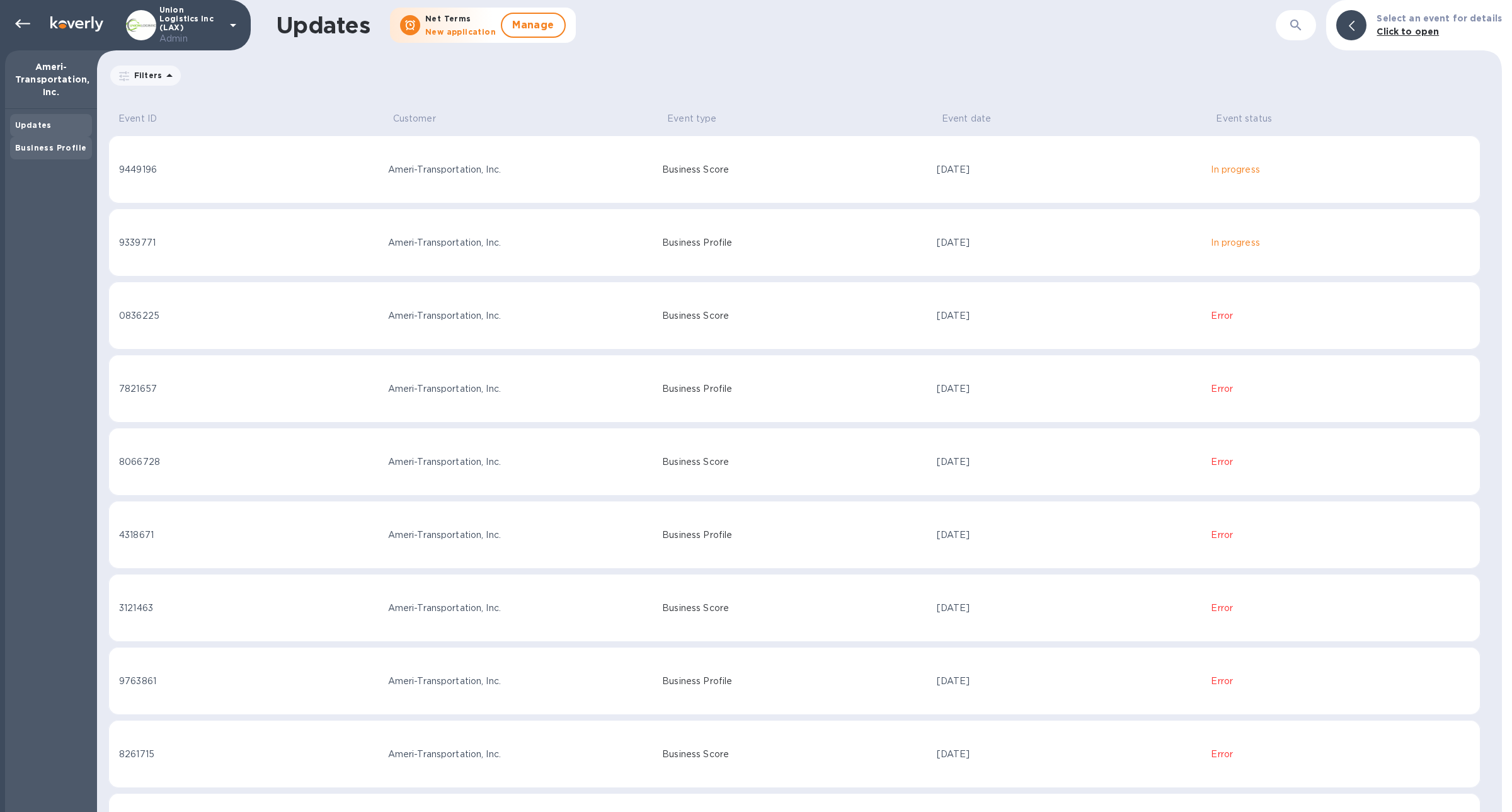
click at [47, 150] on b "Business Profile" at bounding box center [50, 148] width 71 height 9
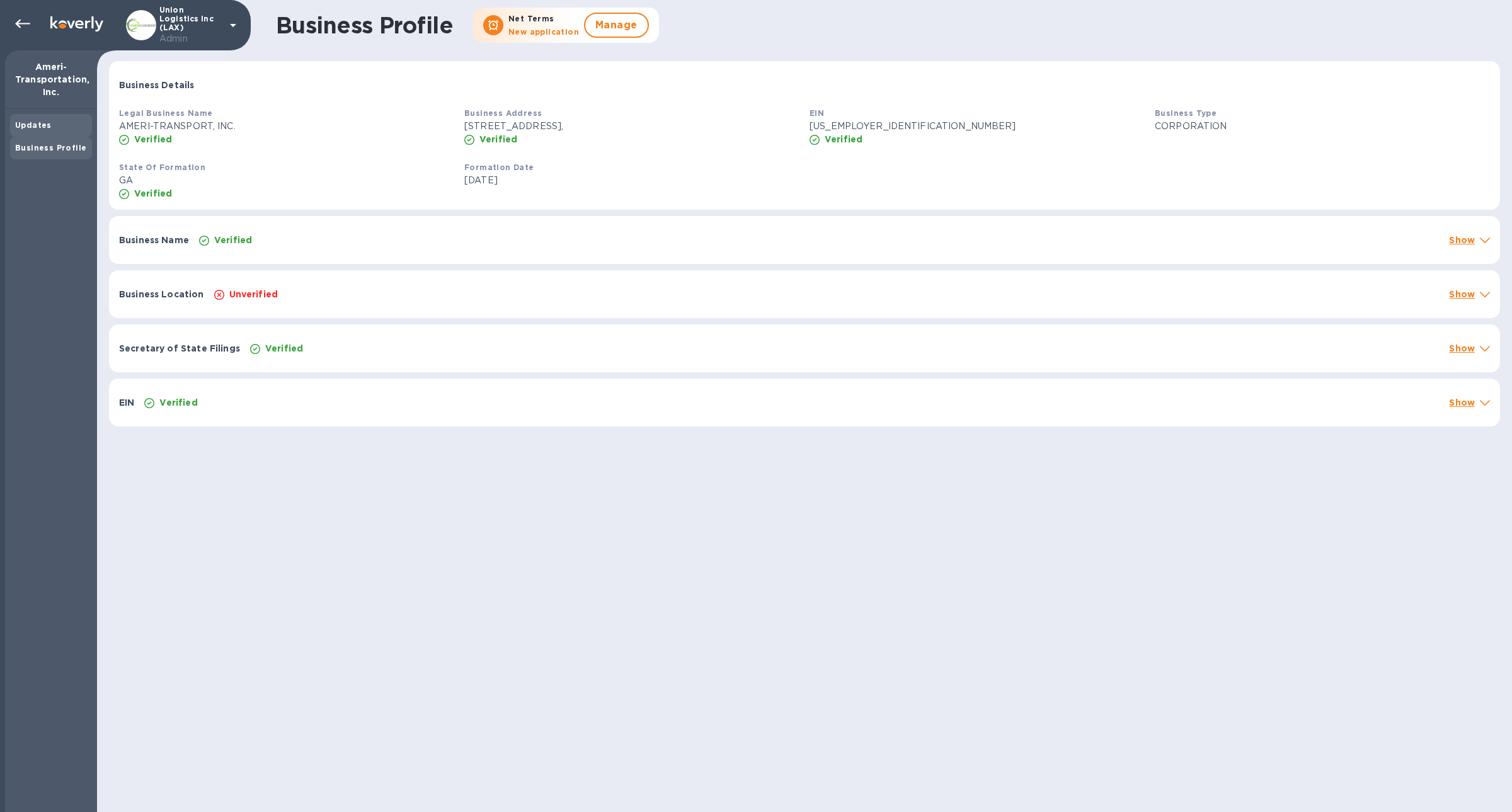
click at [41, 126] on b "Updates" at bounding box center [33, 125] width 37 height 9
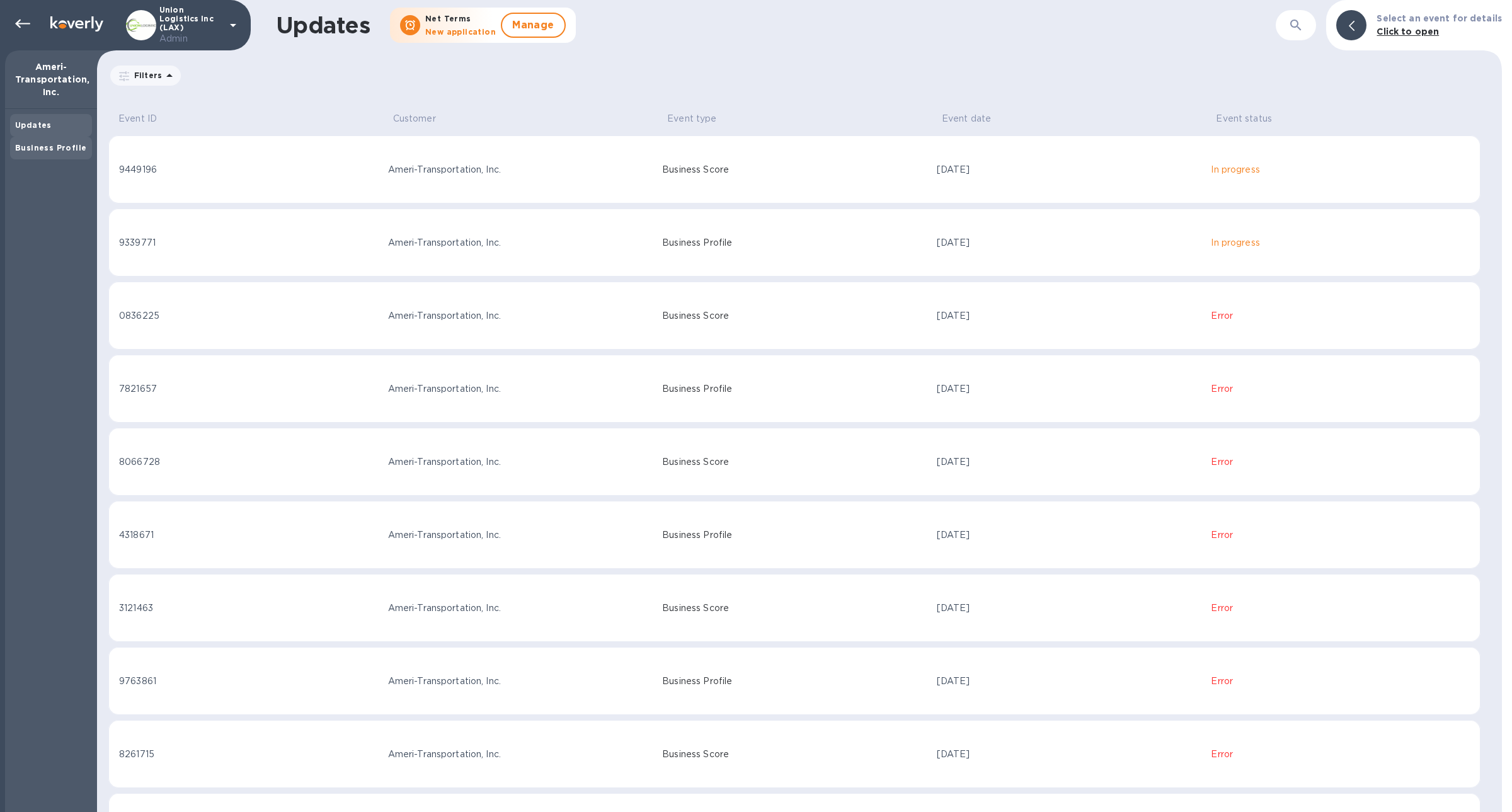
click at [46, 140] on div "Business Profile" at bounding box center [51, 147] width 82 height 23
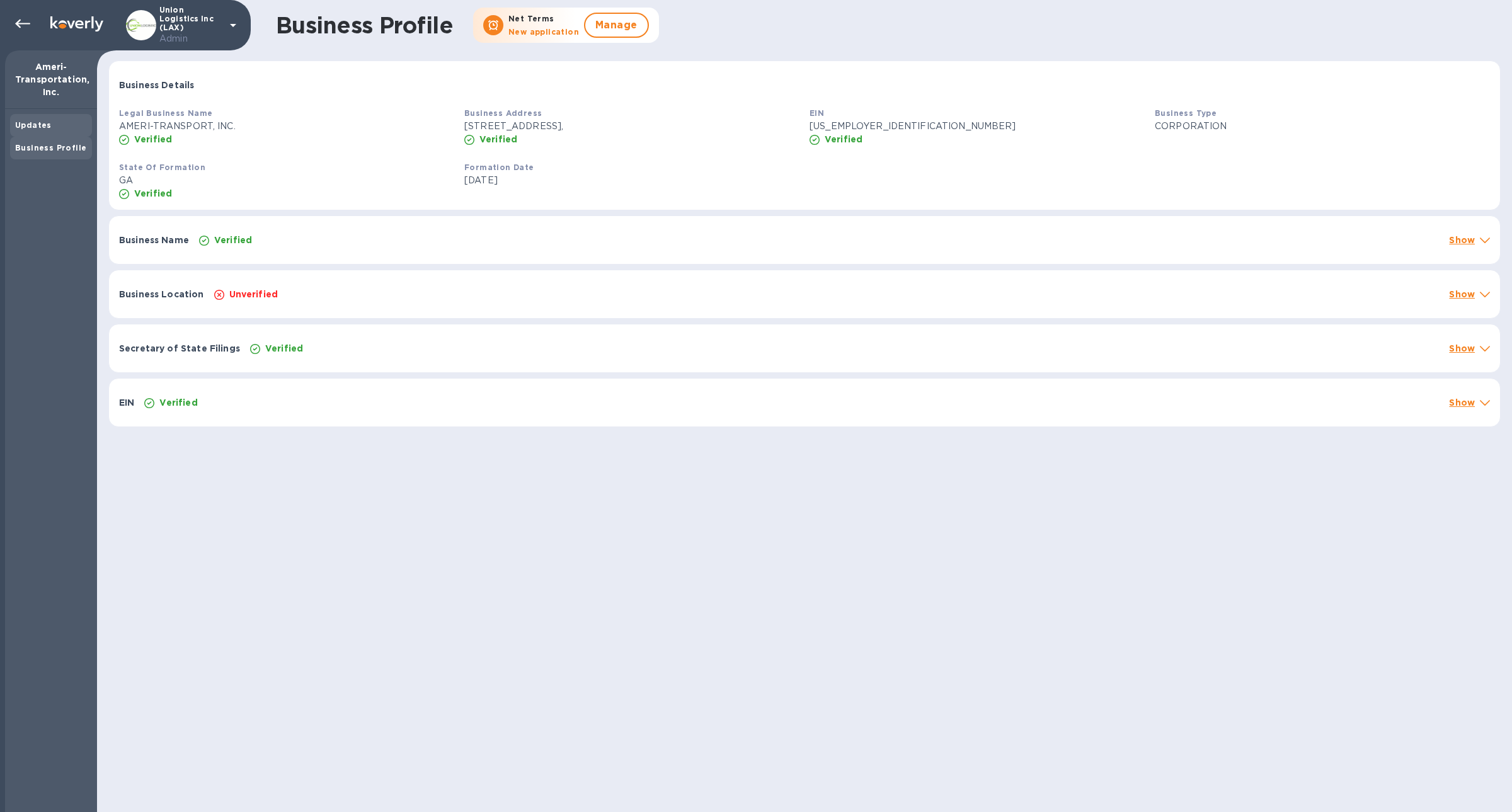
click at [40, 125] on b "Updates" at bounding box center [33, 125] width 37 height 9
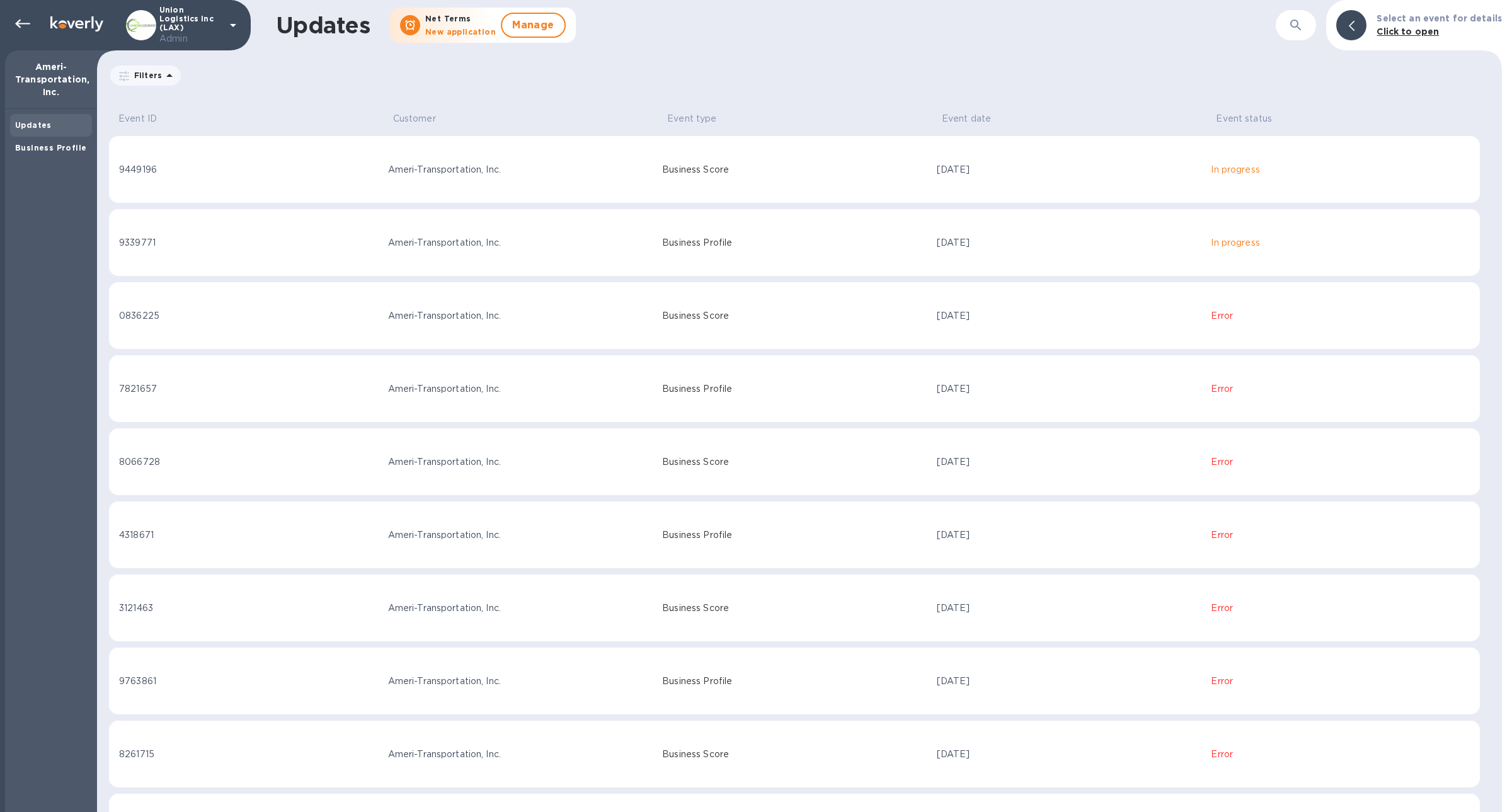
click at [481, 263] on td "Ameri-Transportation, Inc." at bounding box center [520, 242] width 275 height 68
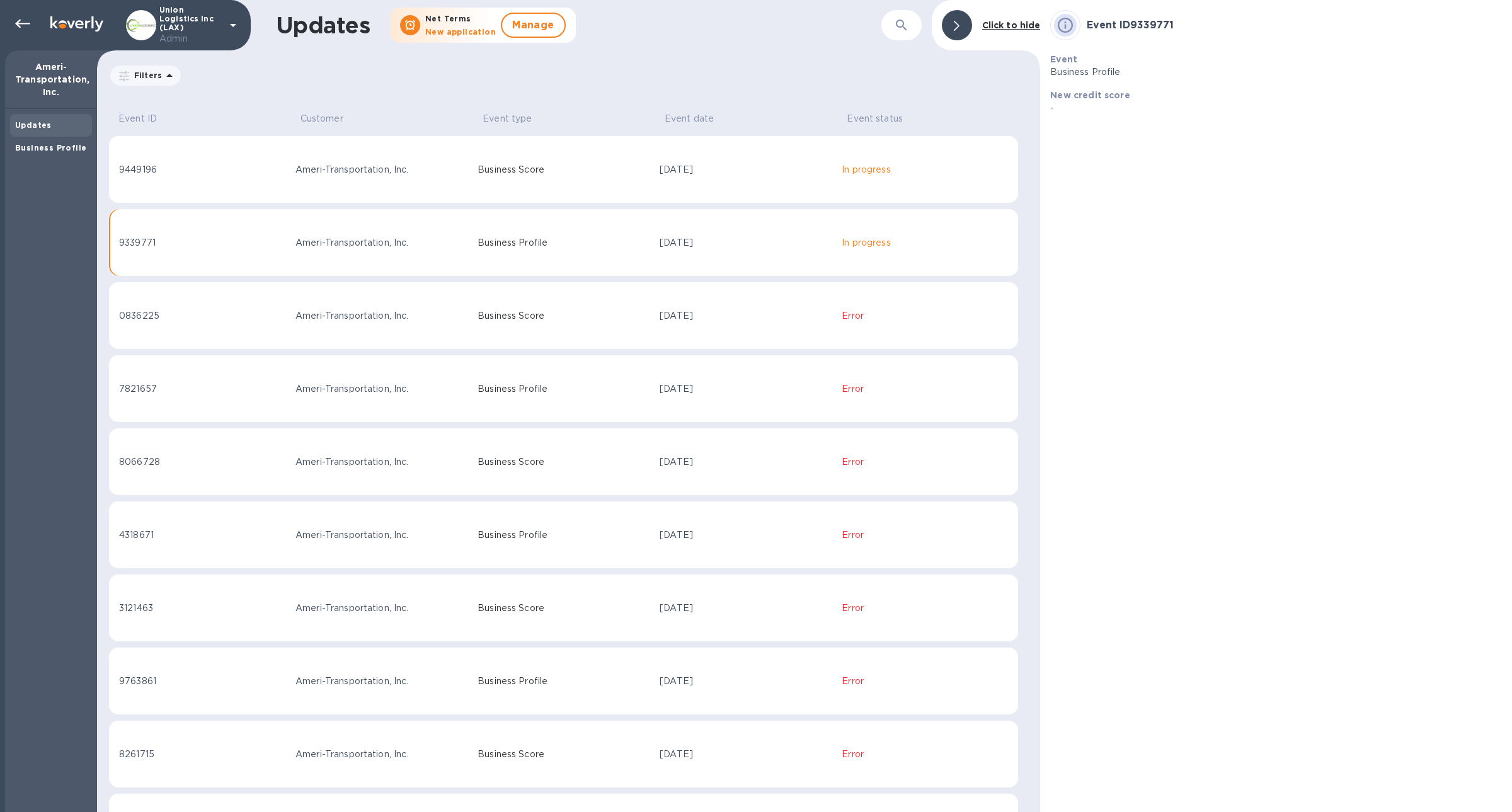
click at [492, 175] on p "Business Score" at bounding box center [564, 169] width 172 height 13
click at [523, 229] on td "Business Profile" at bounding box center [563, 242] width 182 height 68
click at [506, 165] on p "Business Score" at bounding box center [564, 169] width 172 height 13
click at [66, 150] on b "Business Profile" at bounding box center [50, 148] width 71 height 9
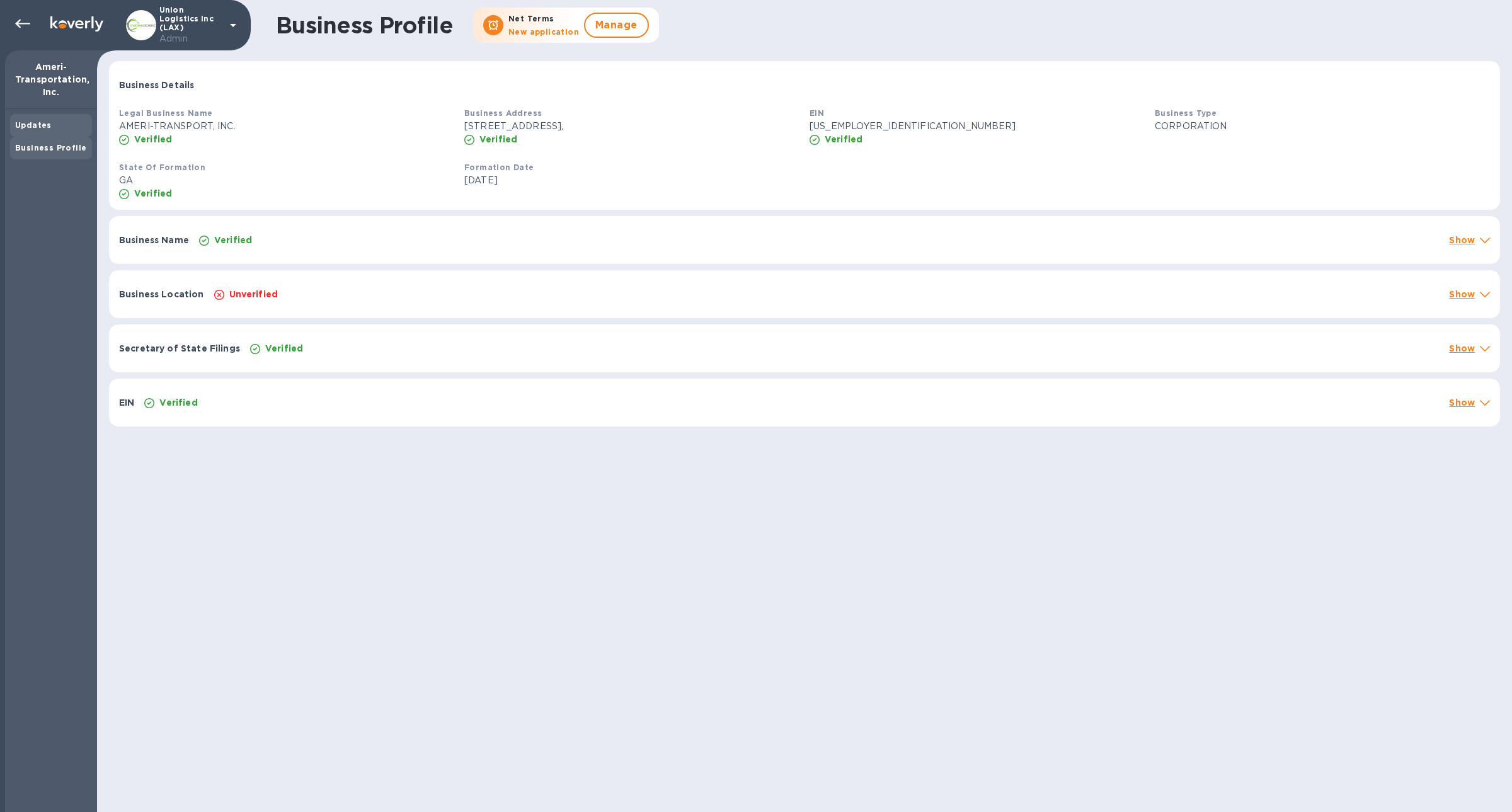
click at [55, 130] on div "Updates" at bounding box center [51, 125] width 72 height 13
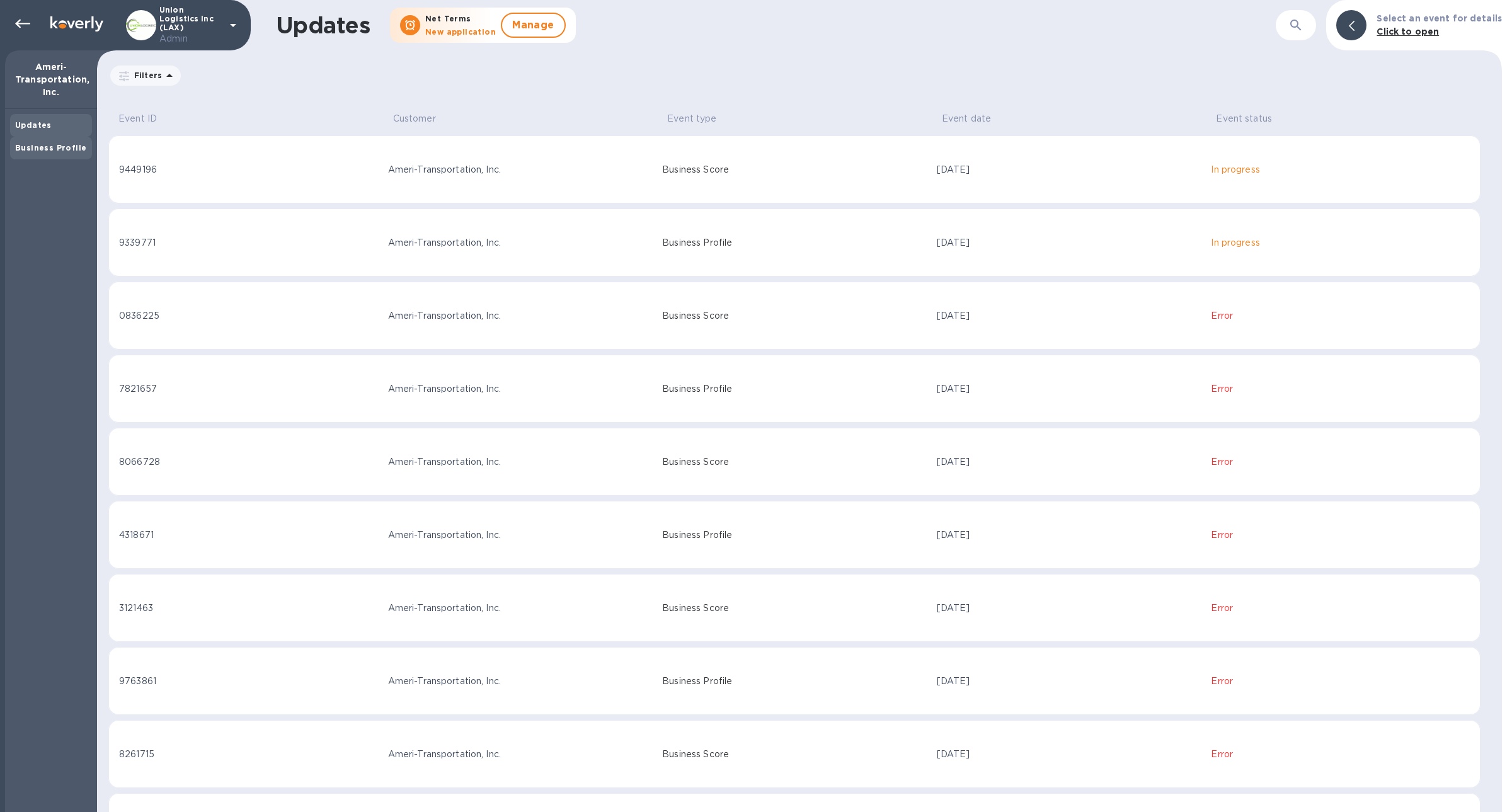
click at [59, 142] on div "Business Profile" at bounding box center [51, 148] width 72 height 13
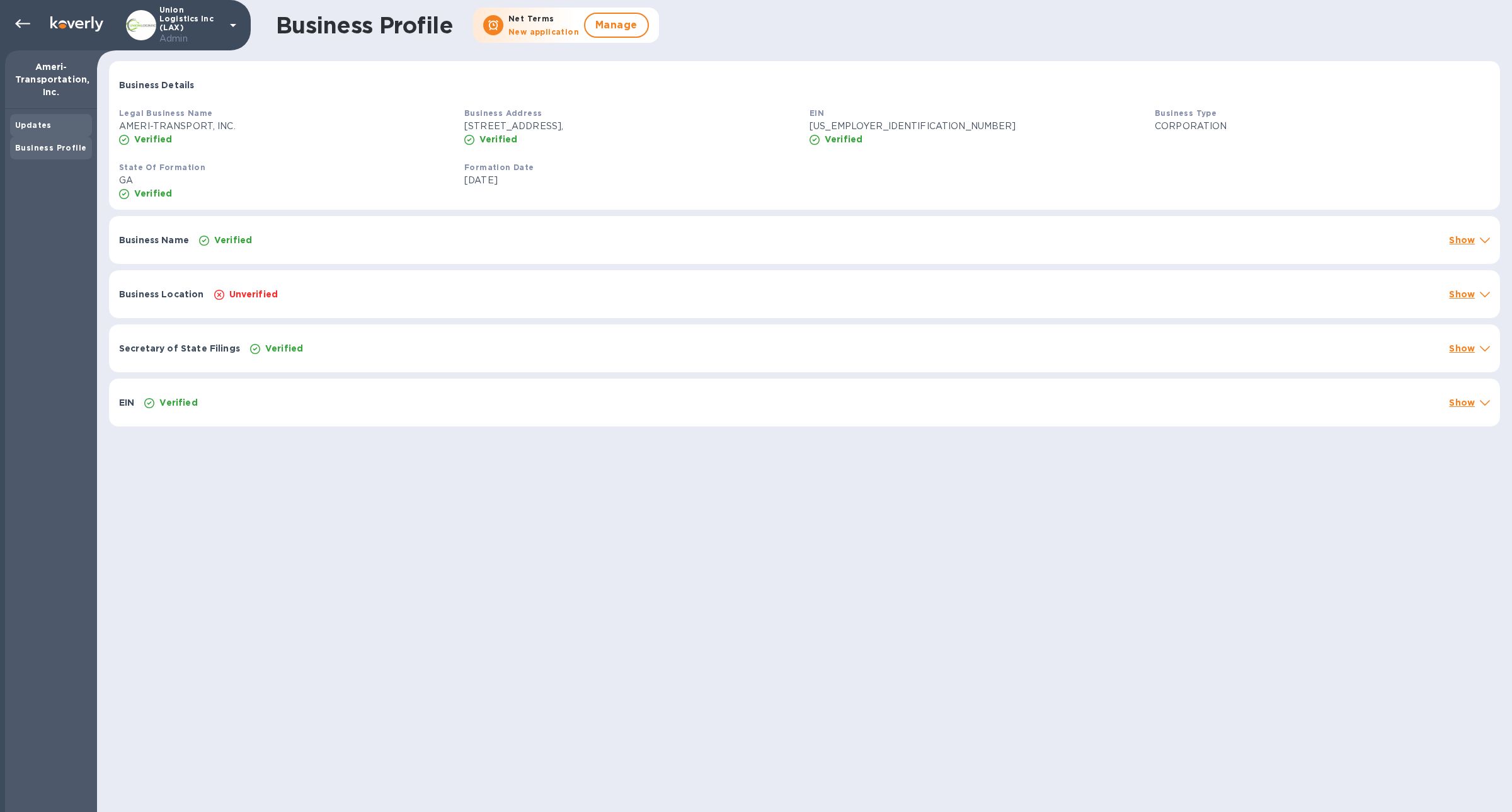
click at [50, 125] on div "Updates" at bounding box center [51, 125] width 72 height 13
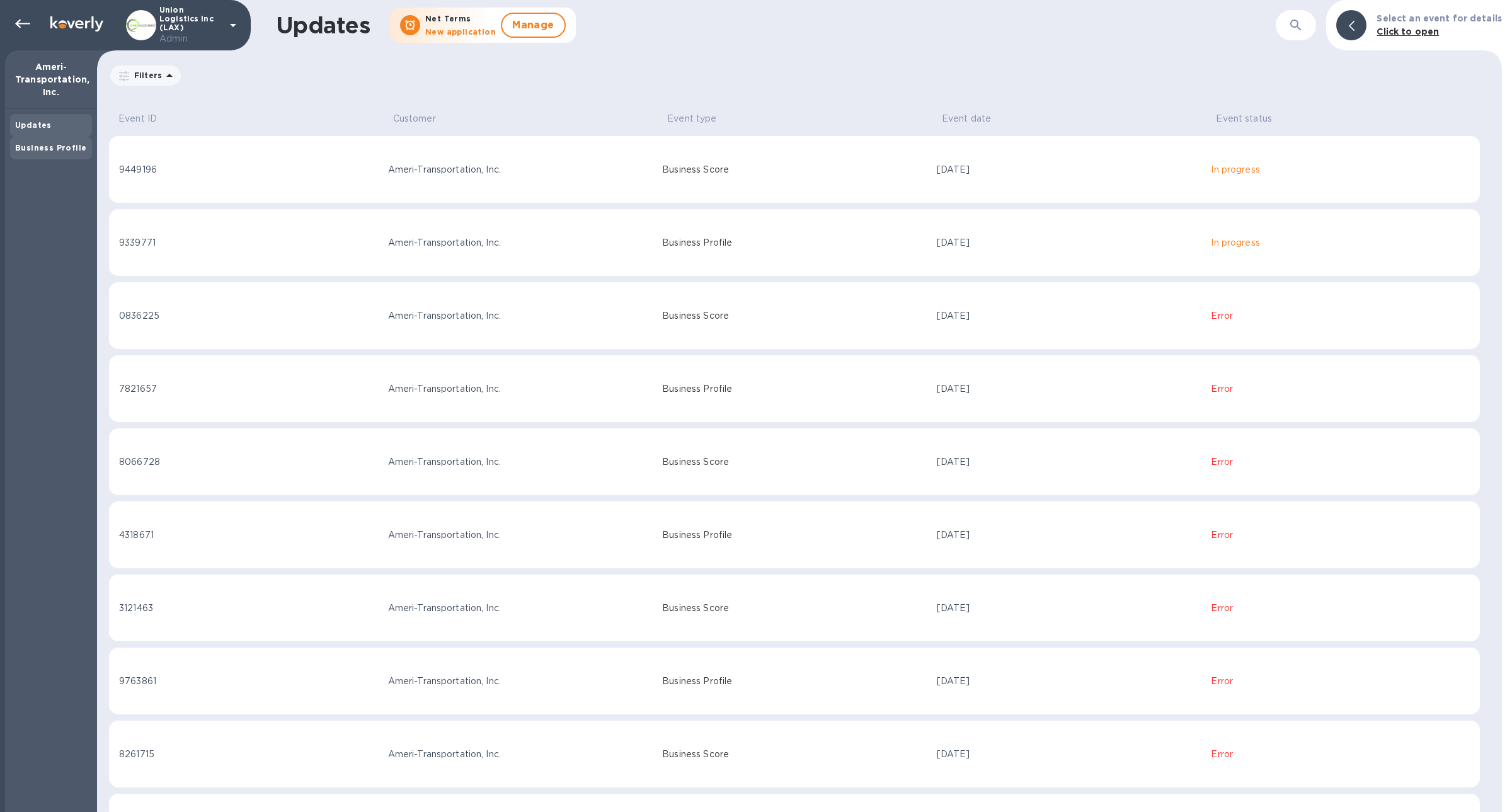
click at [52, 137] on div "Business Profile" at bounding box center [51, 147] width 82 height 23
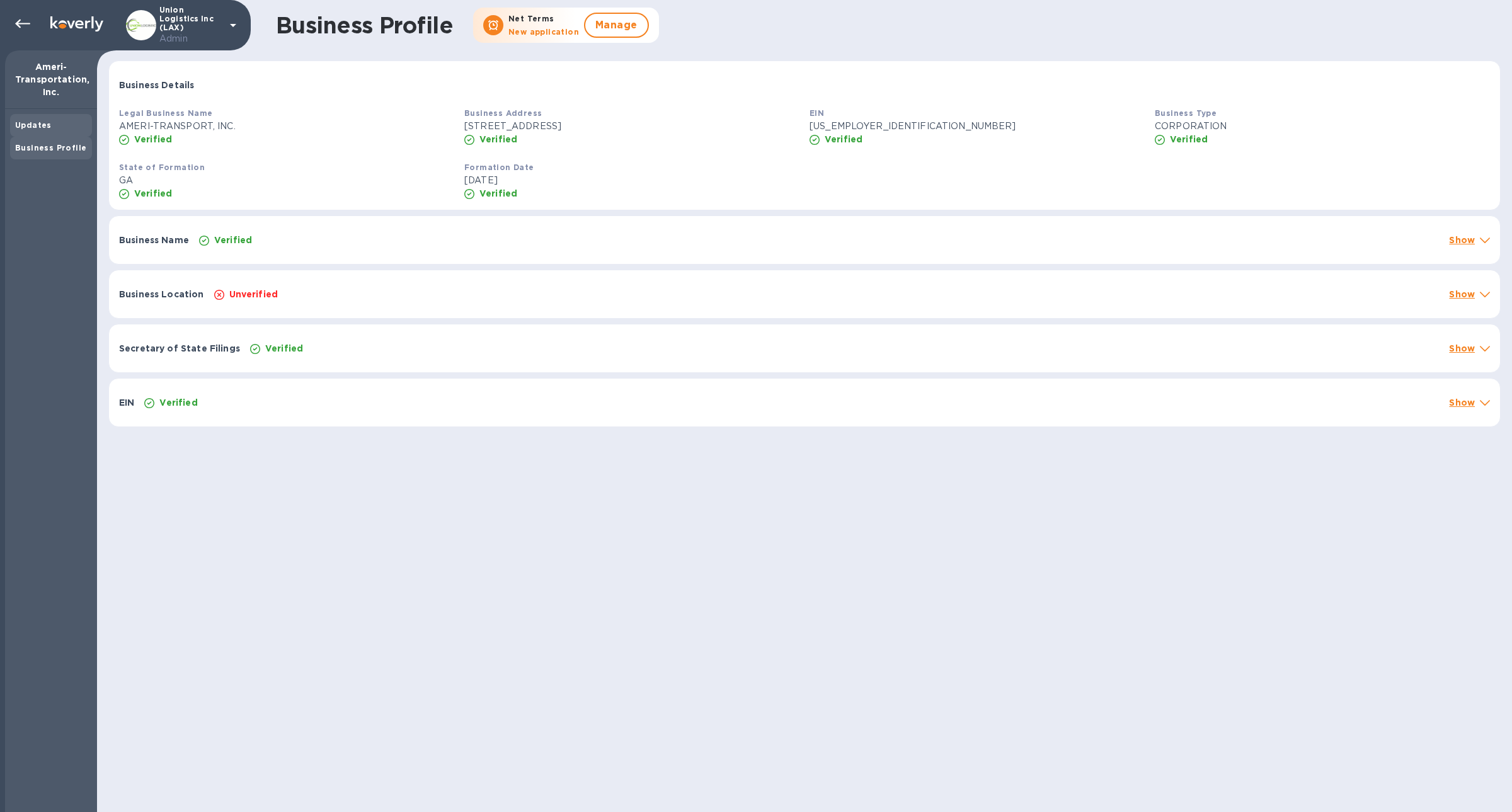
click at [43, 119] on div "Updates" at bounding box center [51, 125] width 72 height 13
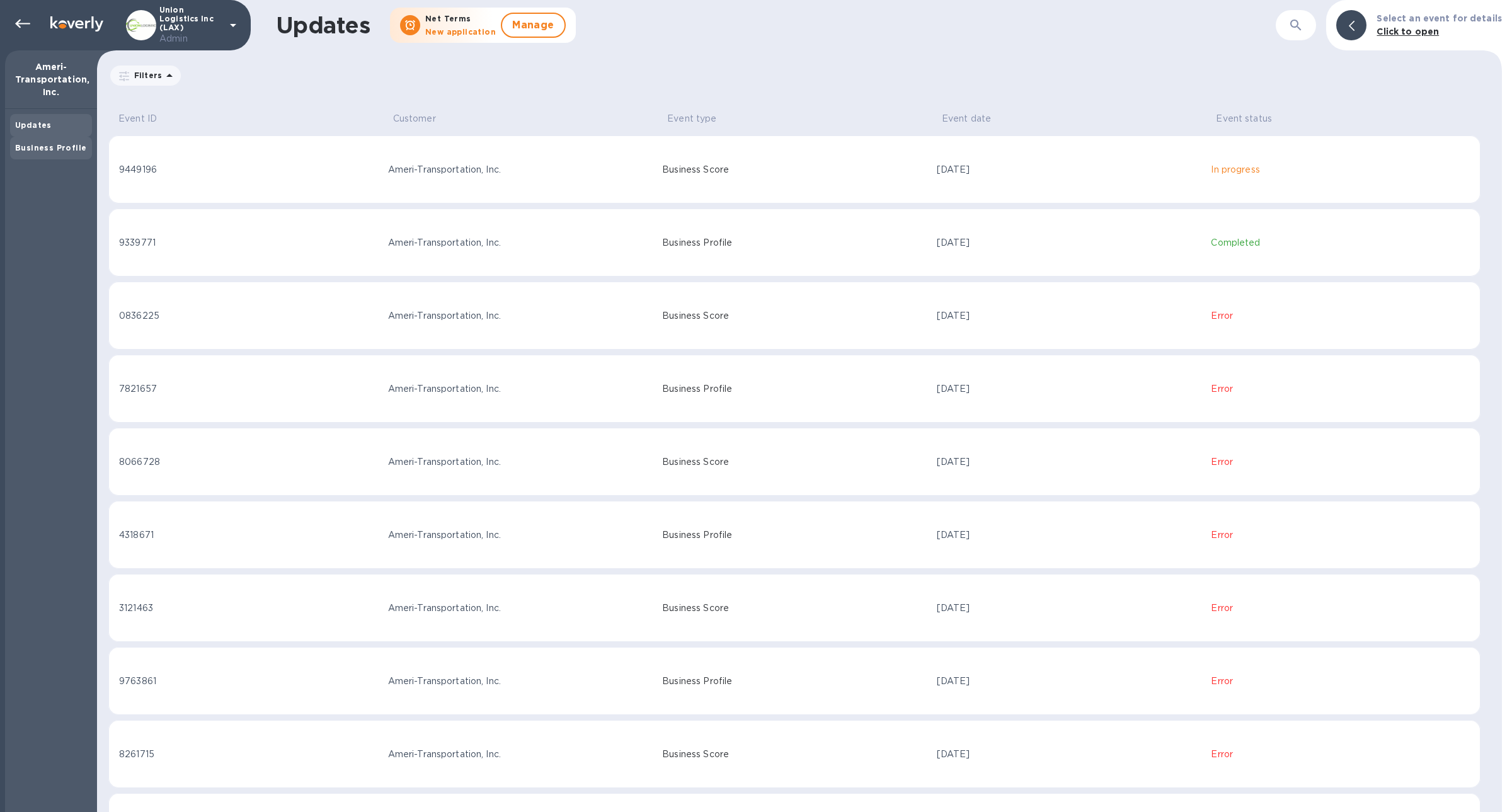
click at [50, 158] on div "Business Profile" at bounding box center [51, 147] width 82 height 23
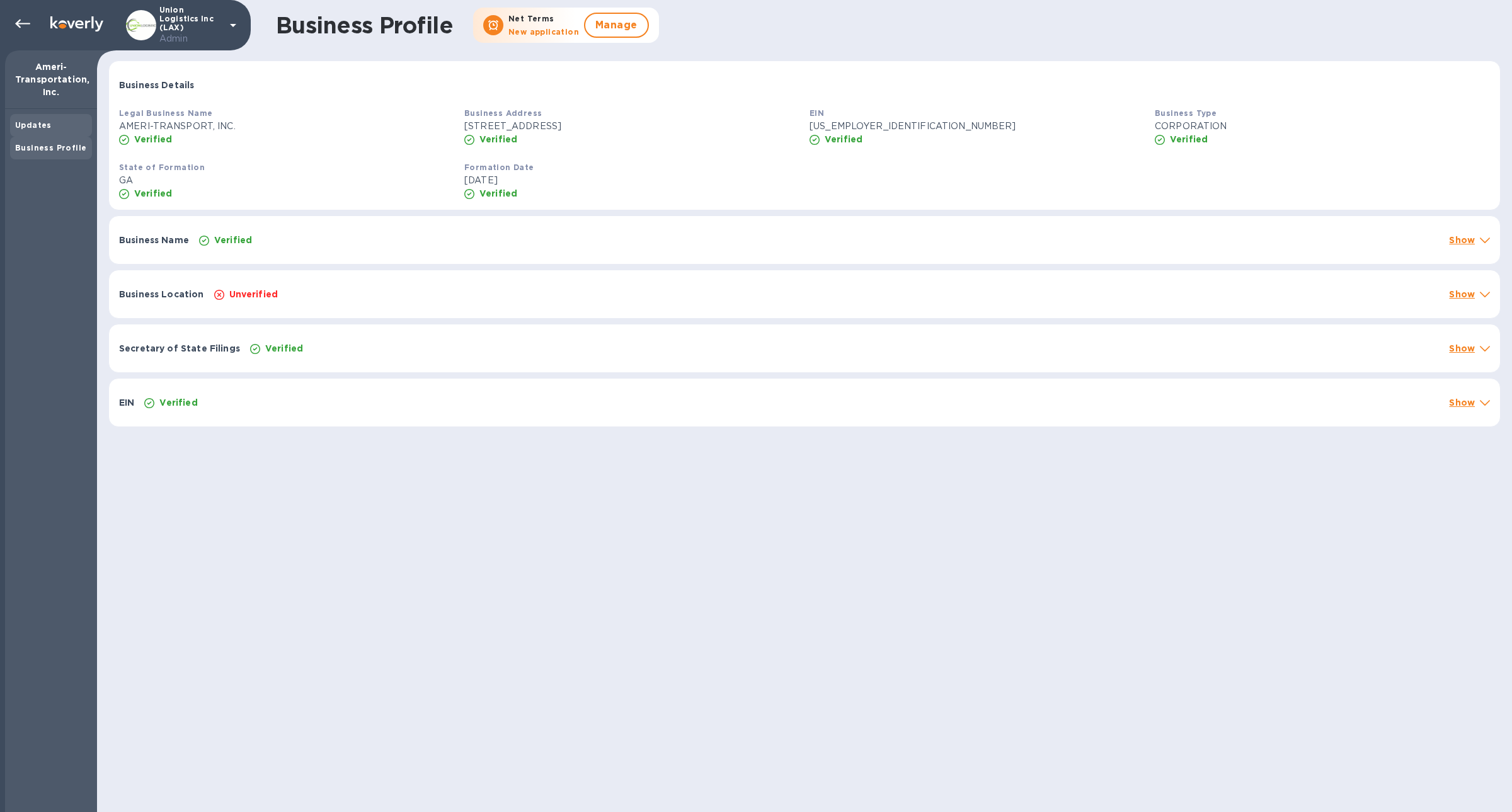
click at [60, 126] on div "Updates" at bounding box center [51, 125] width 72 height 13
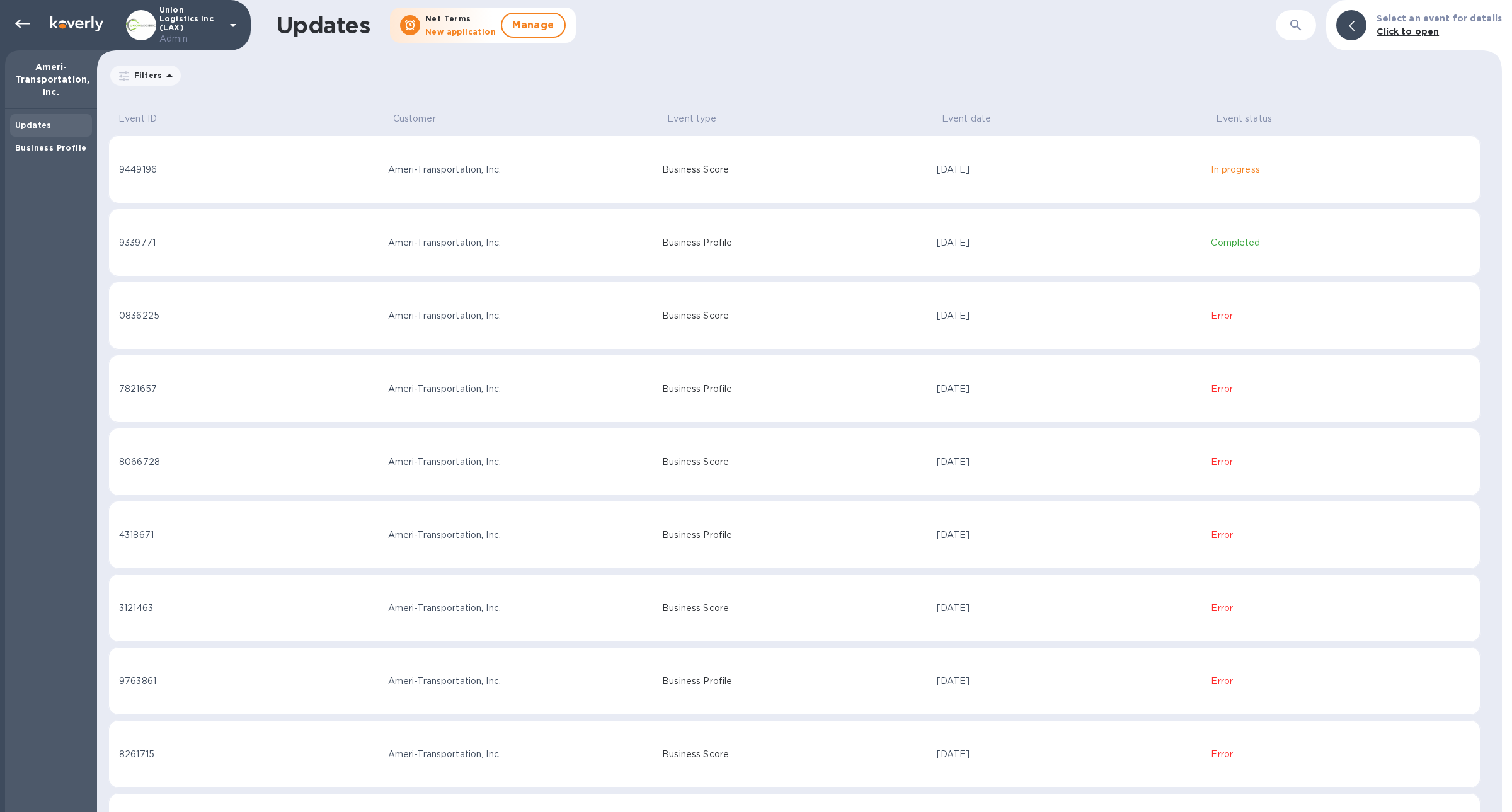
click at [993, 180] on td "[DATE]" at bounding box center [1069, 169] width 275 height 68
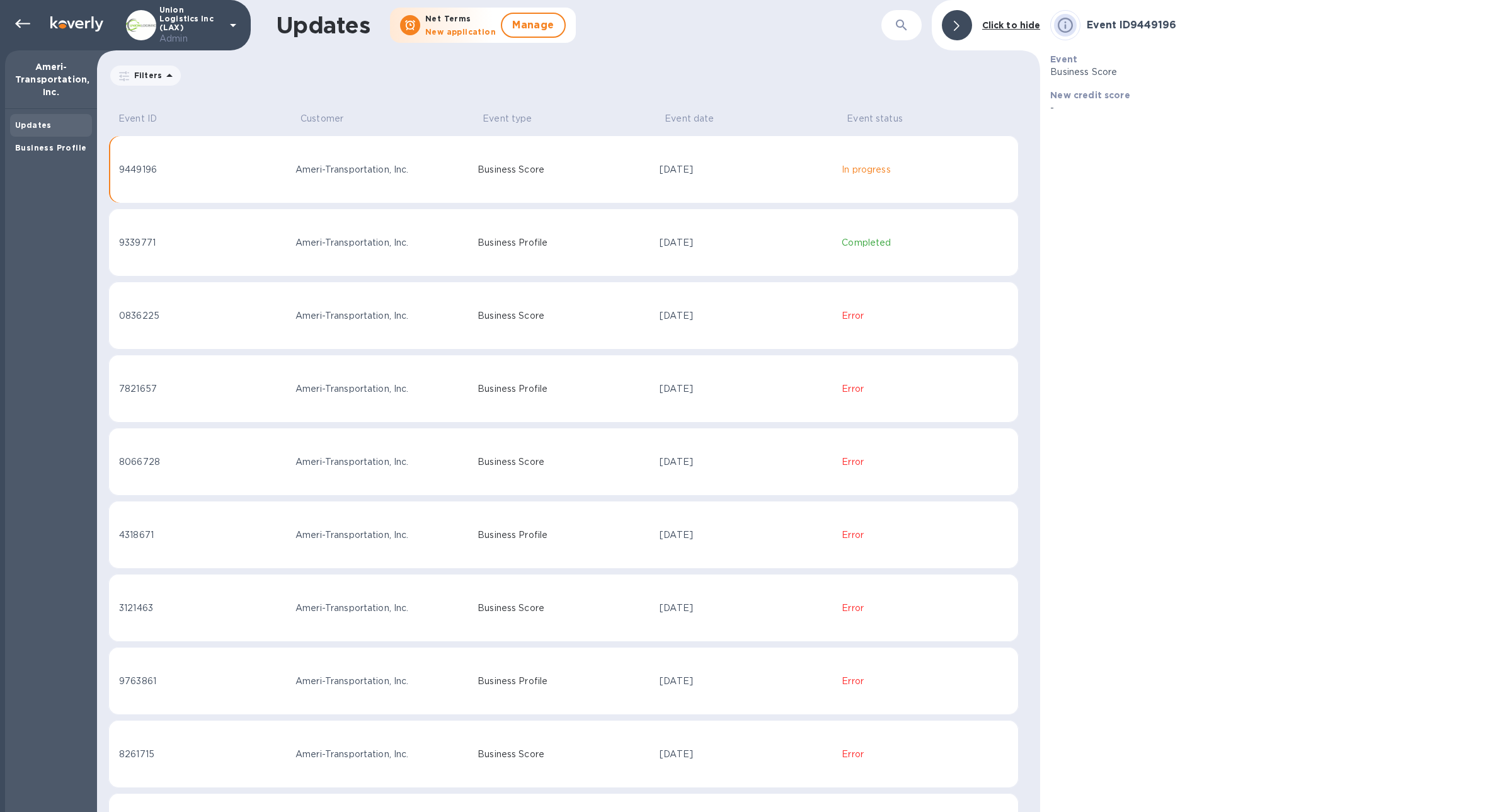
click at [941, 171] on p "In progress" at bounding box center [924, 169] width 166 height 13
click at [951, 222] on td "Completed" at bounding box center [928, 242] width 182 height 68
click at [57, 131] on div "Updates" at bounding box center [51, 125] width 82 height 23
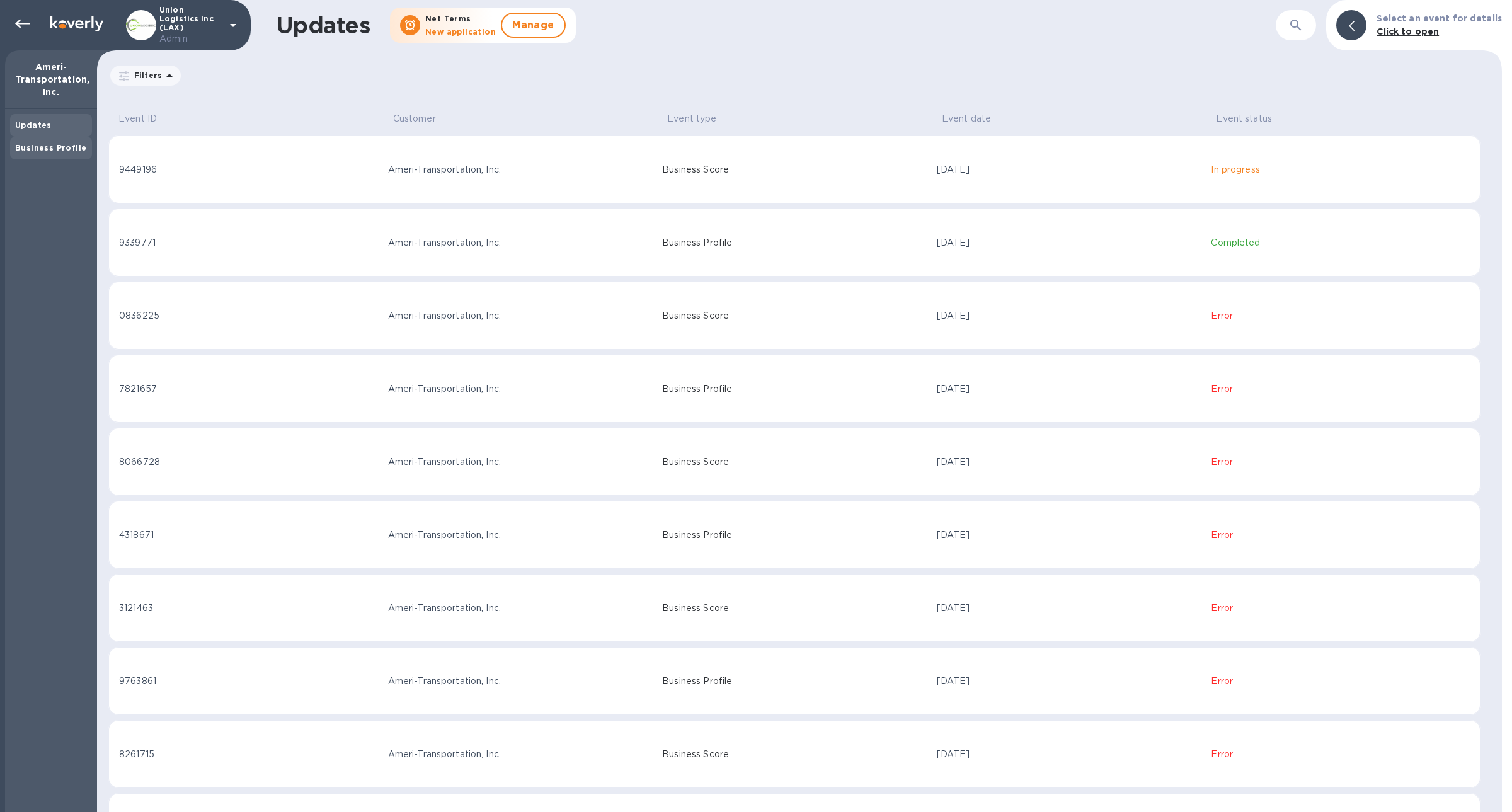
click at [56, 137] on div "Business Profile" at bounding box center [51, 147] width 82 height 23
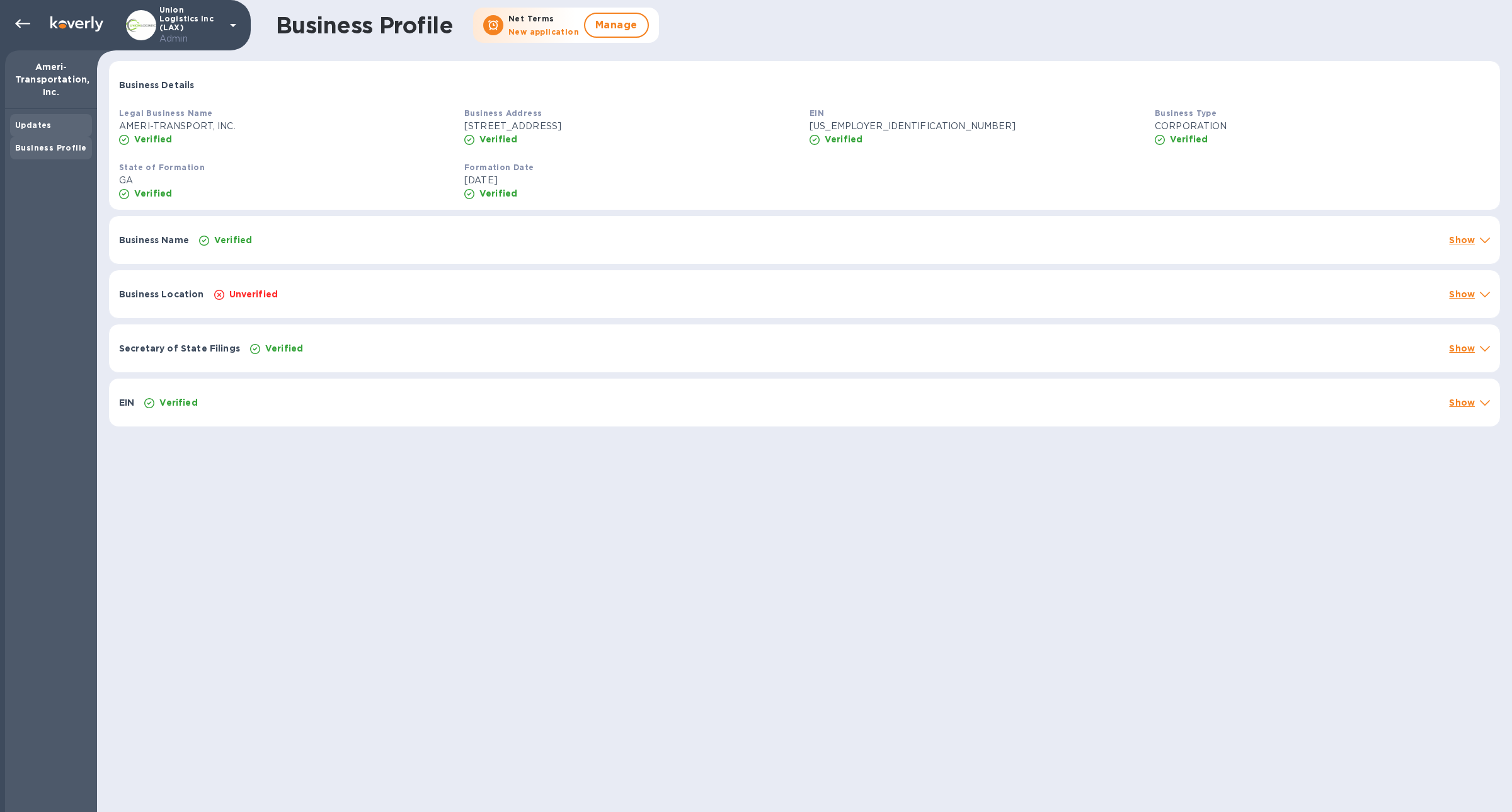
click at [49, 121] on div "Updates" at bounding box center [51, 125] width 72 height 13
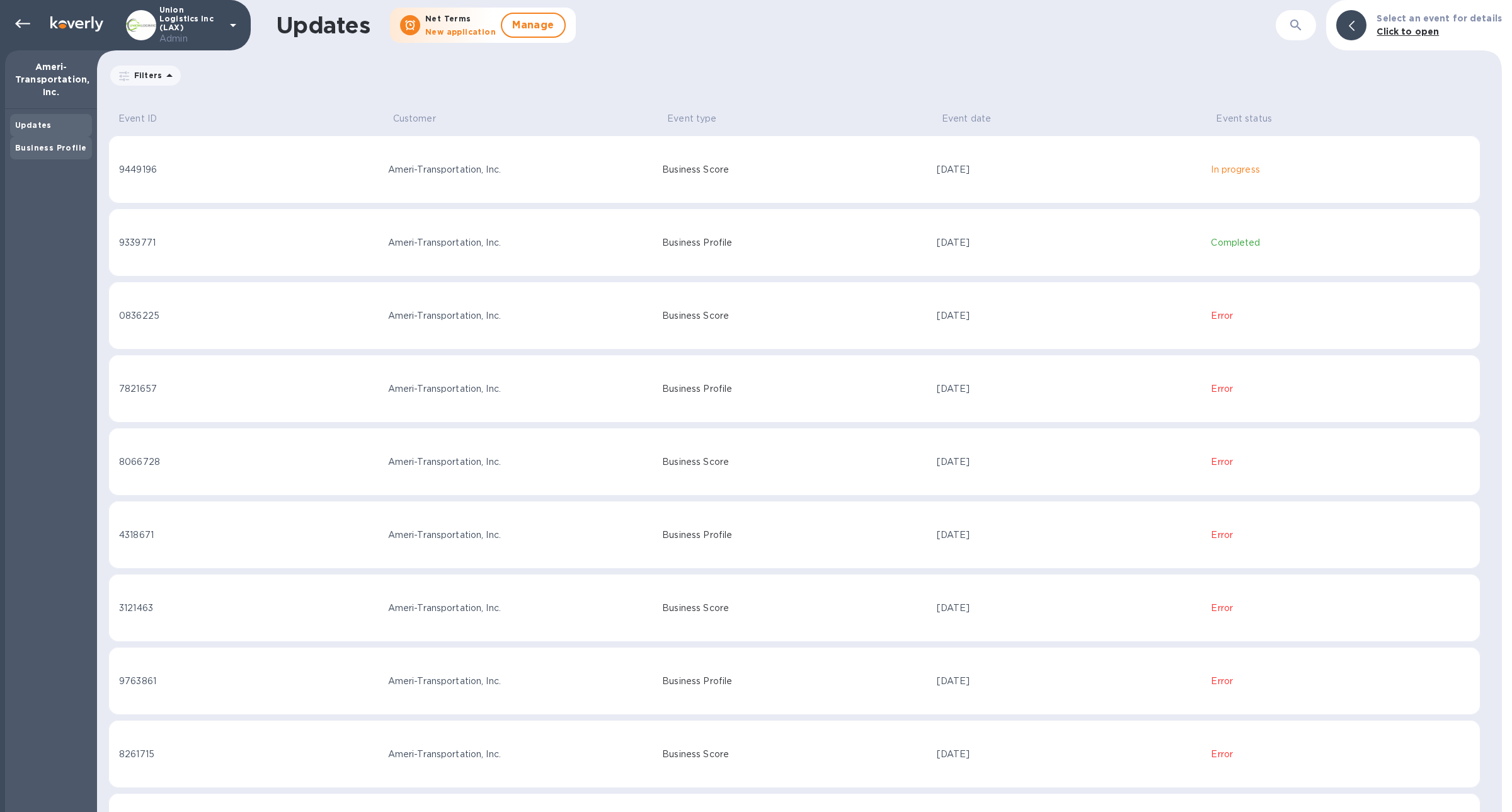
click at [66, 150] on b "Business Profile" at bounding box center [50, 148] width 71 height 9
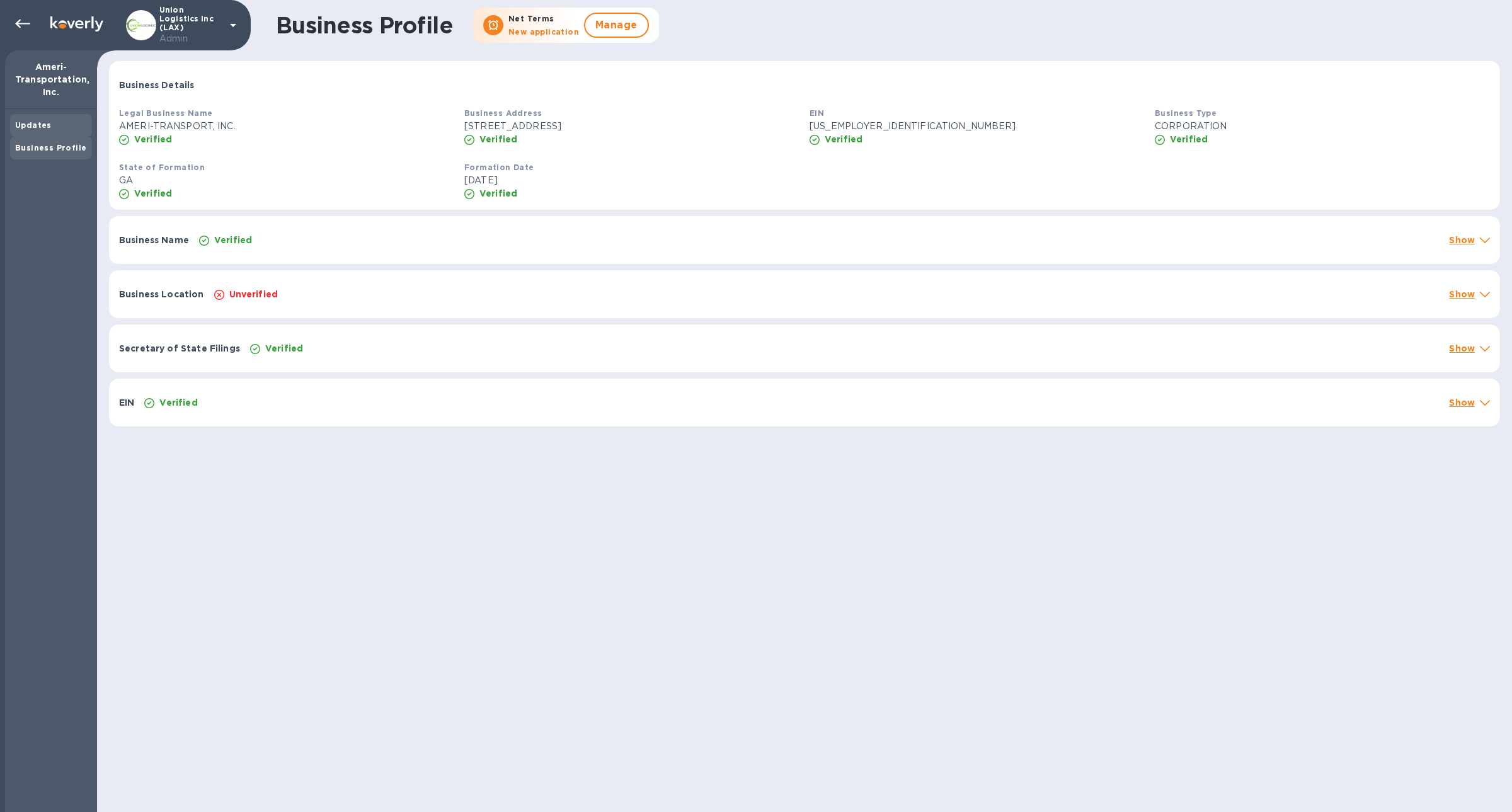
click at [62, 127] on div "Updates" at bounding box center [51, 125] width 72 height 13
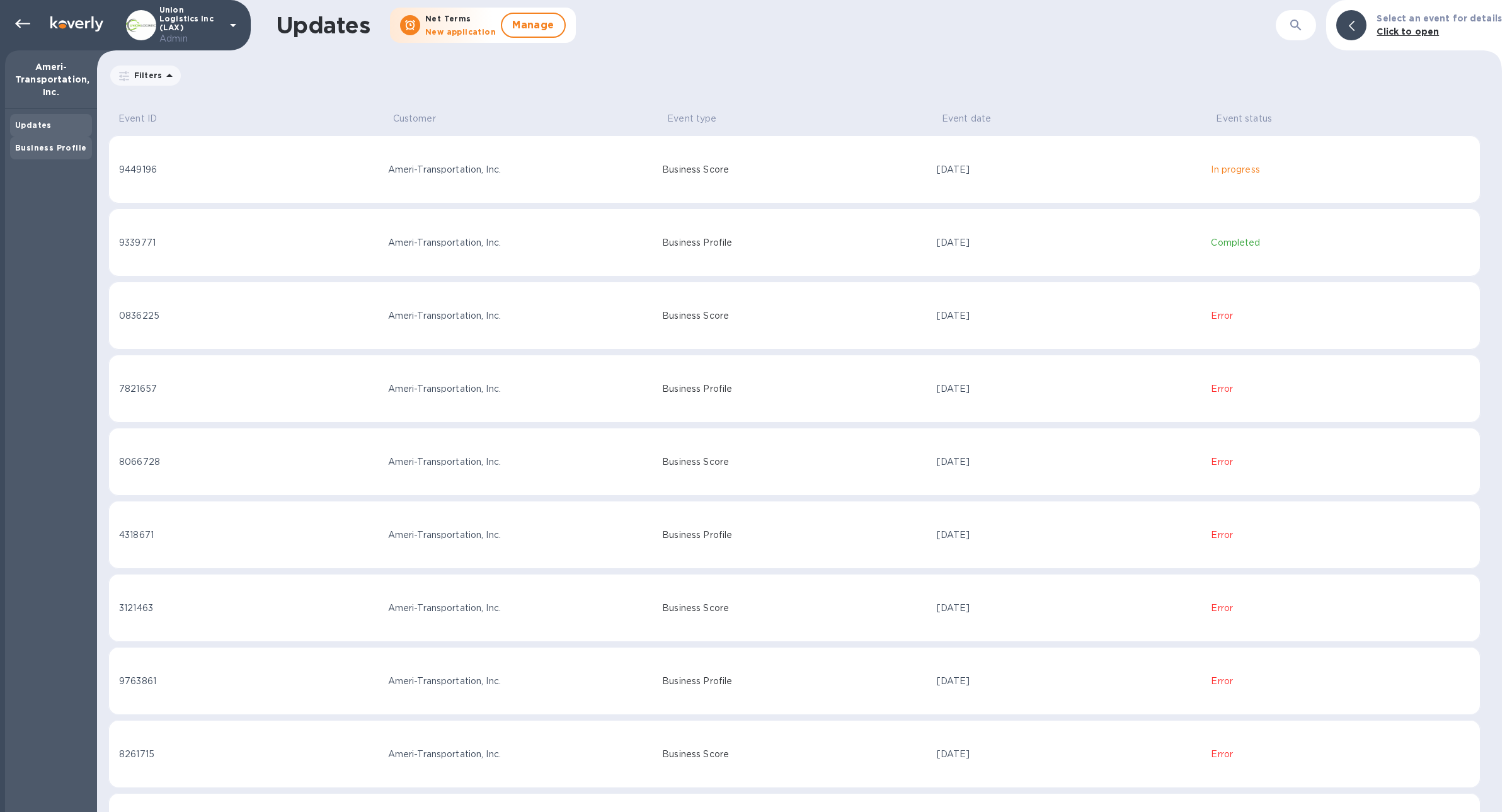
click at [65, 146] on b "Business Profile" at bounding box center [50, 148] width 71 height 9
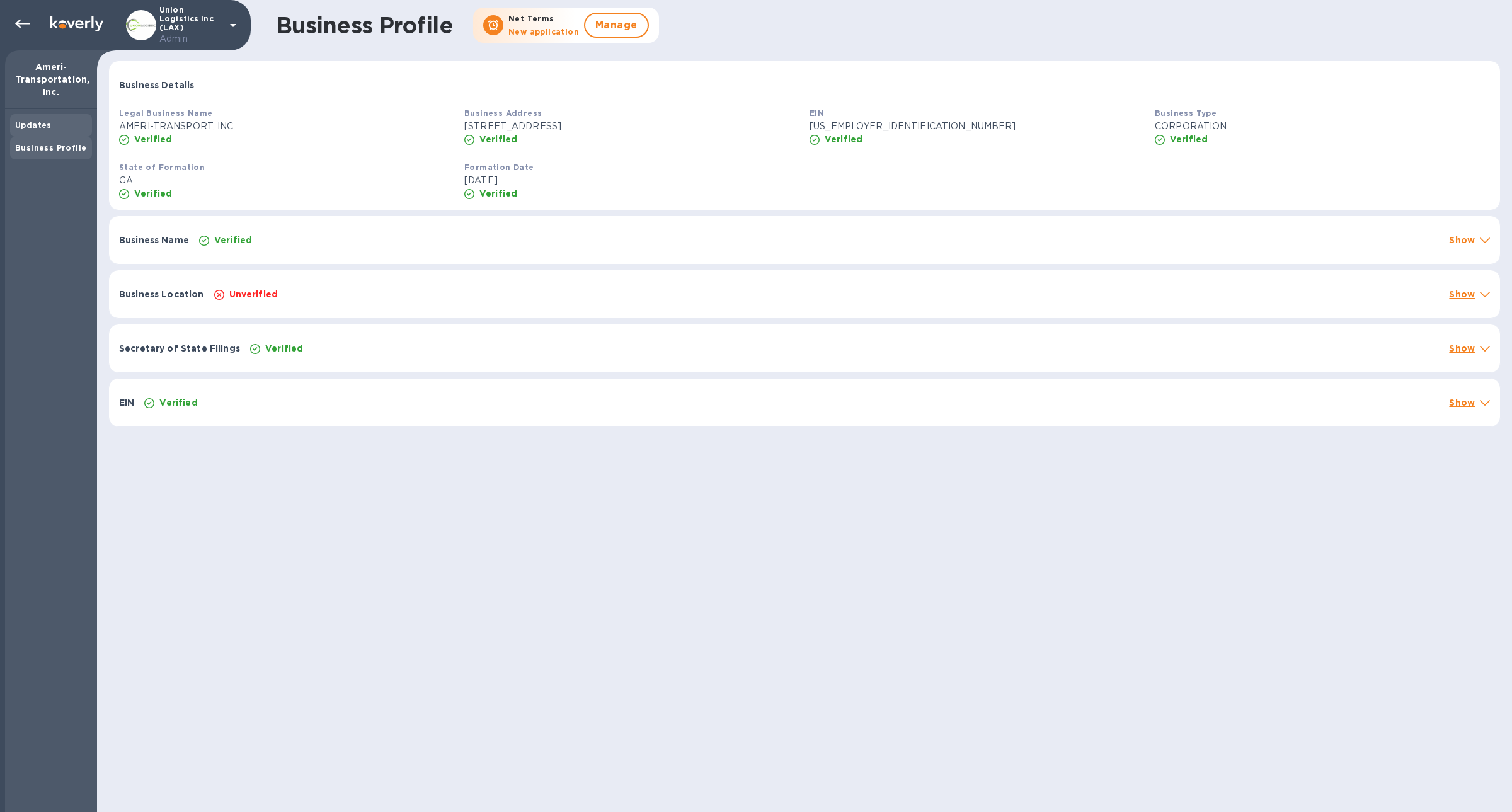
click at [56, 127] on div "Updates" at bounding box center [51, 125] width 72 height 13
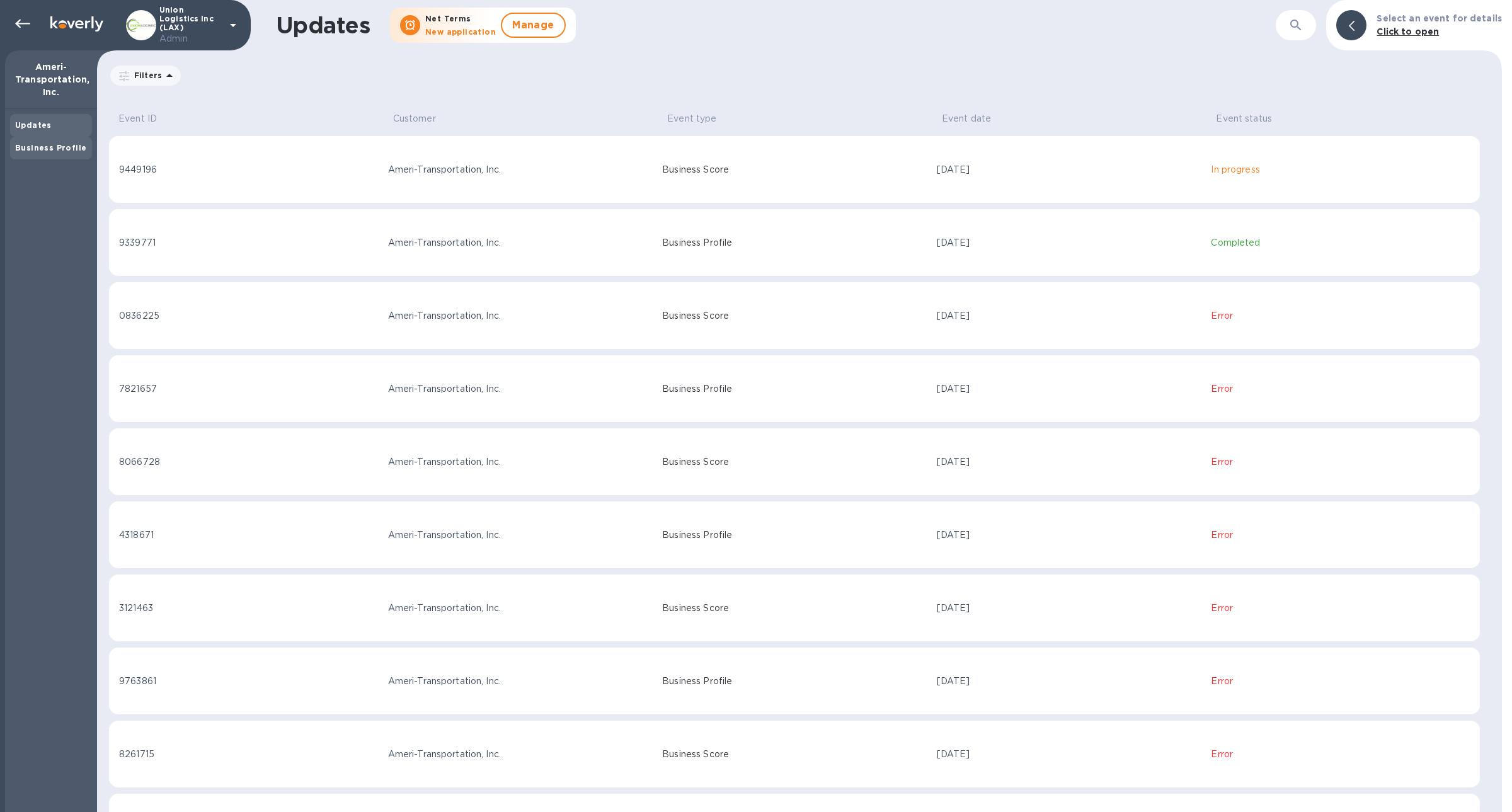
click at [47, 153] on div "Business Profile" at bounding box center [51, 148] width 72 height 13
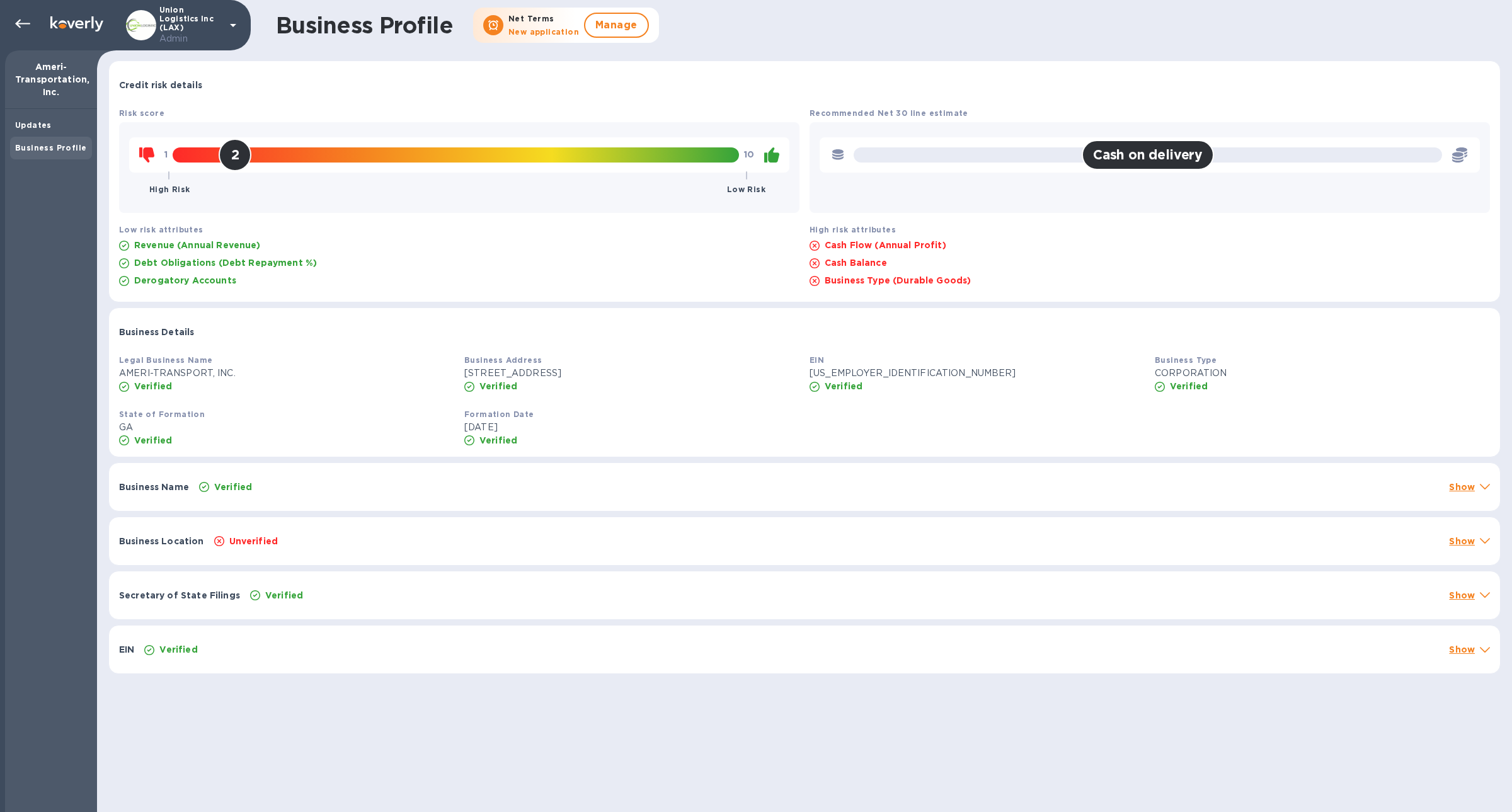
click at [245, 156] on div "2" at bounding box center [235, 155] width 33 height 33
click at [31, 24] on div at bounding box center [23, 23] width 25 height 25
click at [42, 70] on p "Ameri-Transportation, Inc." at bounding box center [51, 79] width 72 height 38
click at [24, 24] on icon at bounding box center [22, 23] width 15 height 15
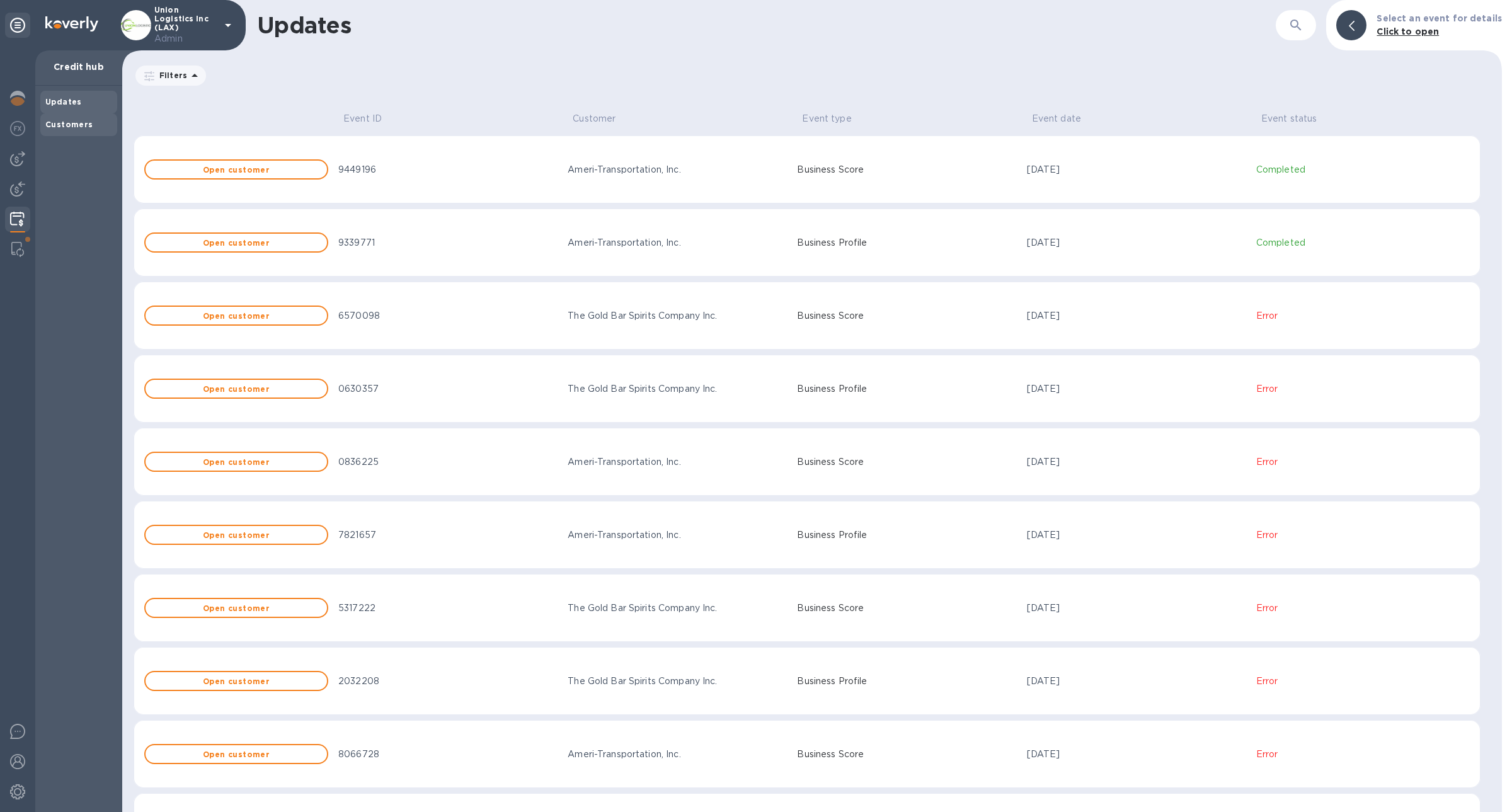
click at [104, 133] on div "Customers" at bounding box center [78, 125] width 77 height 23
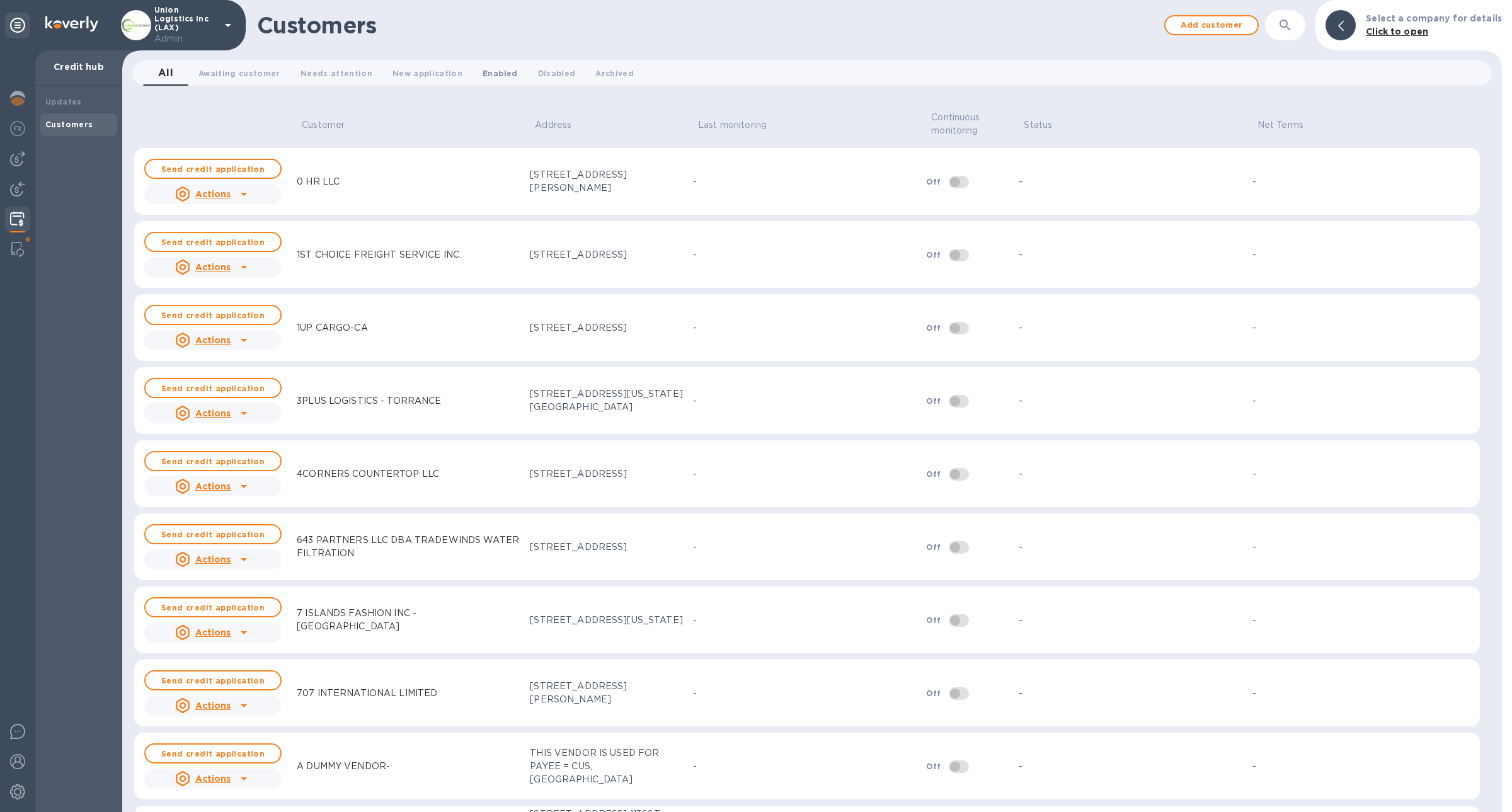
click at [483, 72] on span "Enabled 0" at bounding box center [500, 73] width 34 height 13
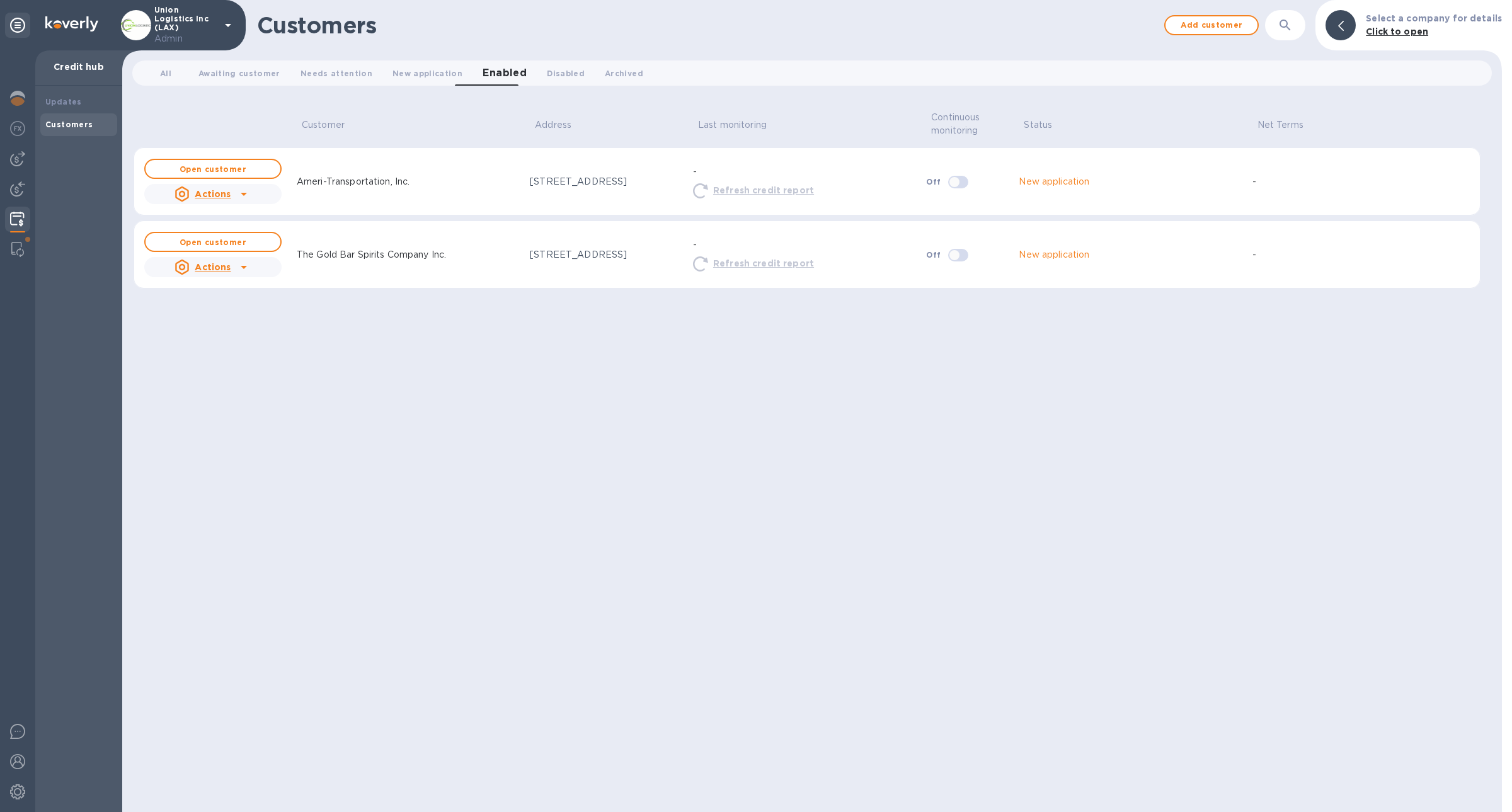
click at [243, 265] on icon at bounding box center [244, 267] width 6 height 3
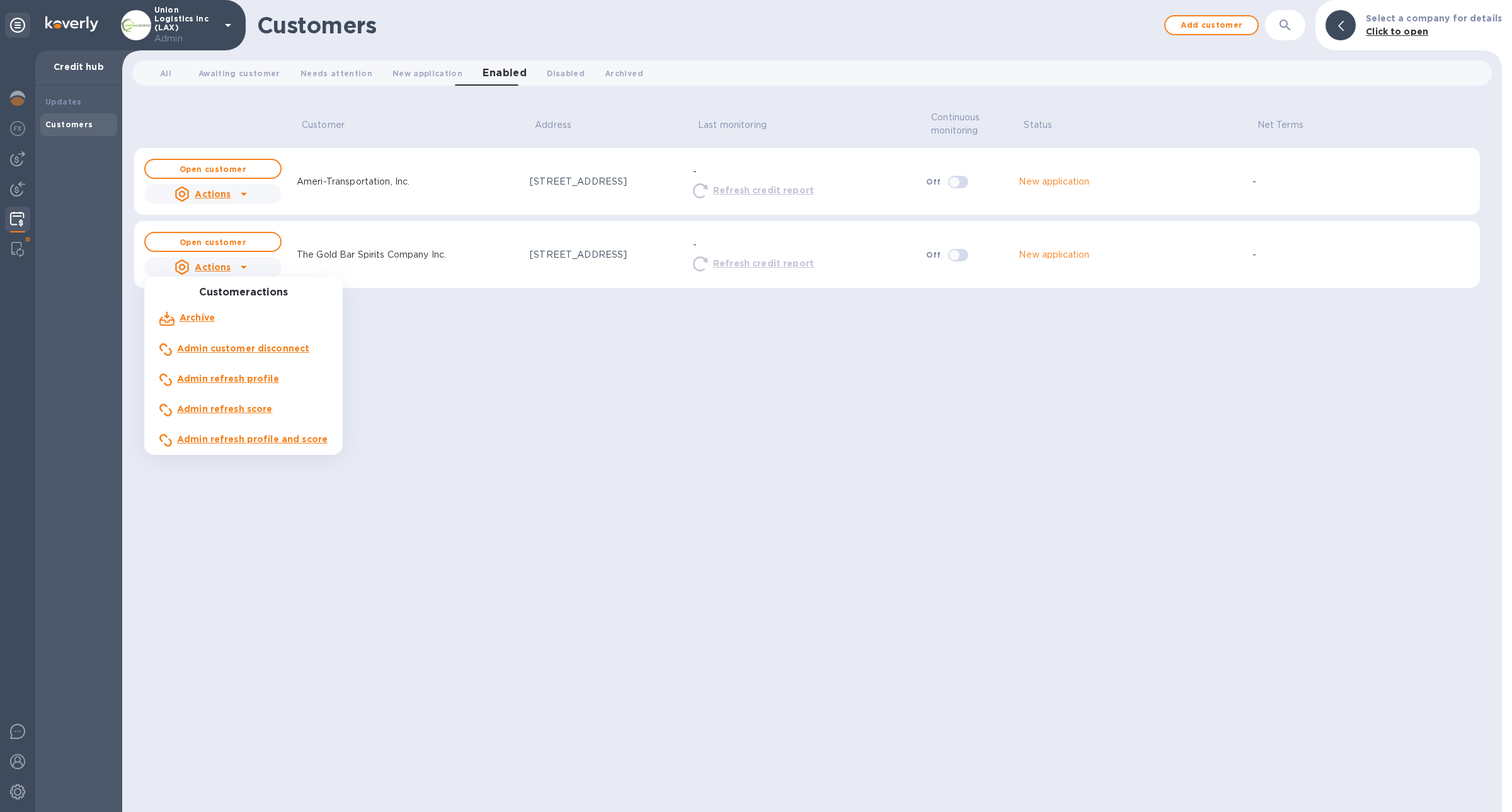
click at [277, 438] on b "Admin refresh profile and score" at bounding box center [252, 438] width 150 height 10
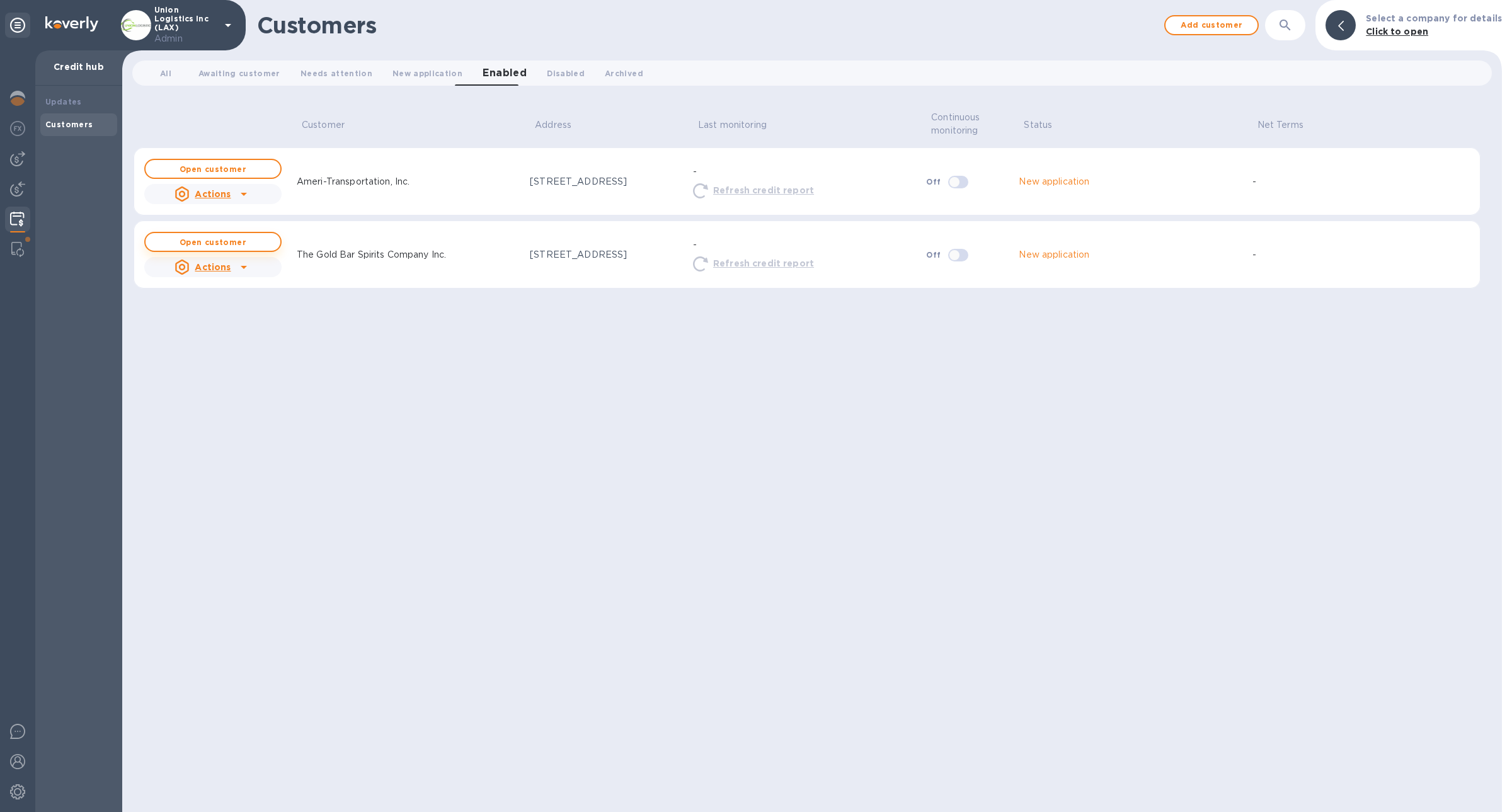
click at [240, 246] on button "Open customer" at bounding box center [212, 242] width 137 height 20
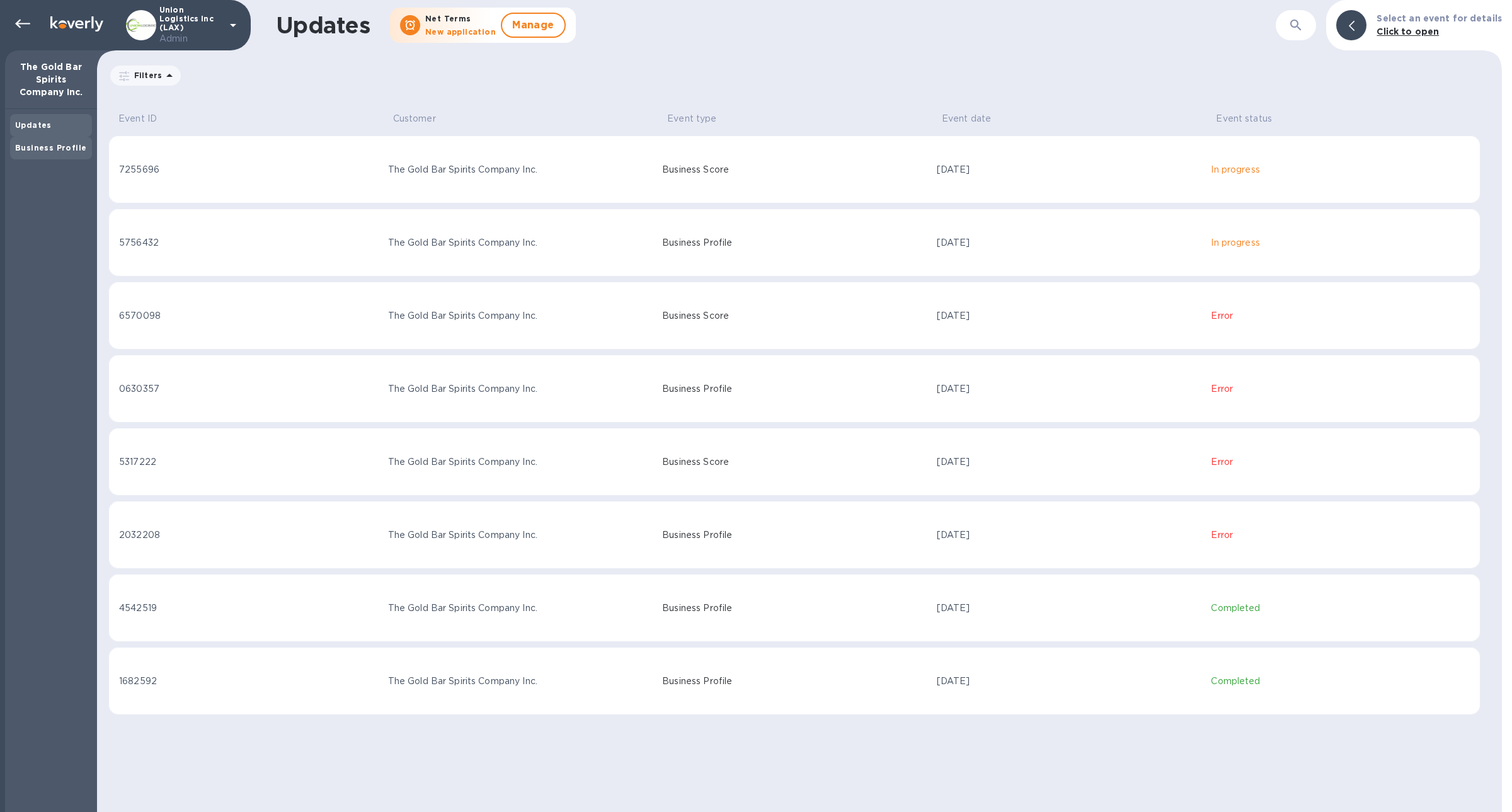
click at [37, 151] on b "Business Profile" at bounding box center [50, 148] width 71 height 9
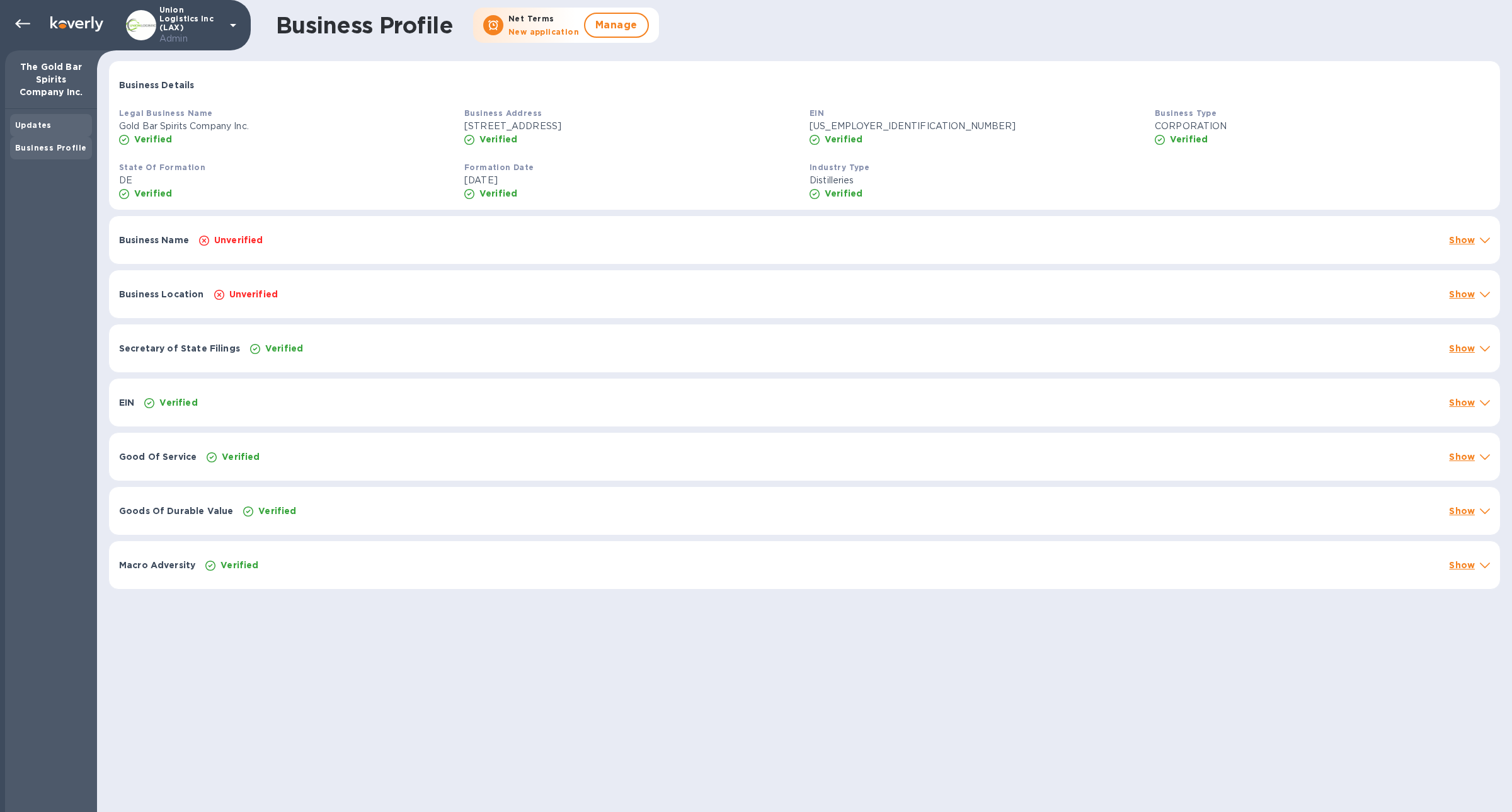
click at [37, 129] on div "Updates" at bounding box center [51, 125] width 72 height 13
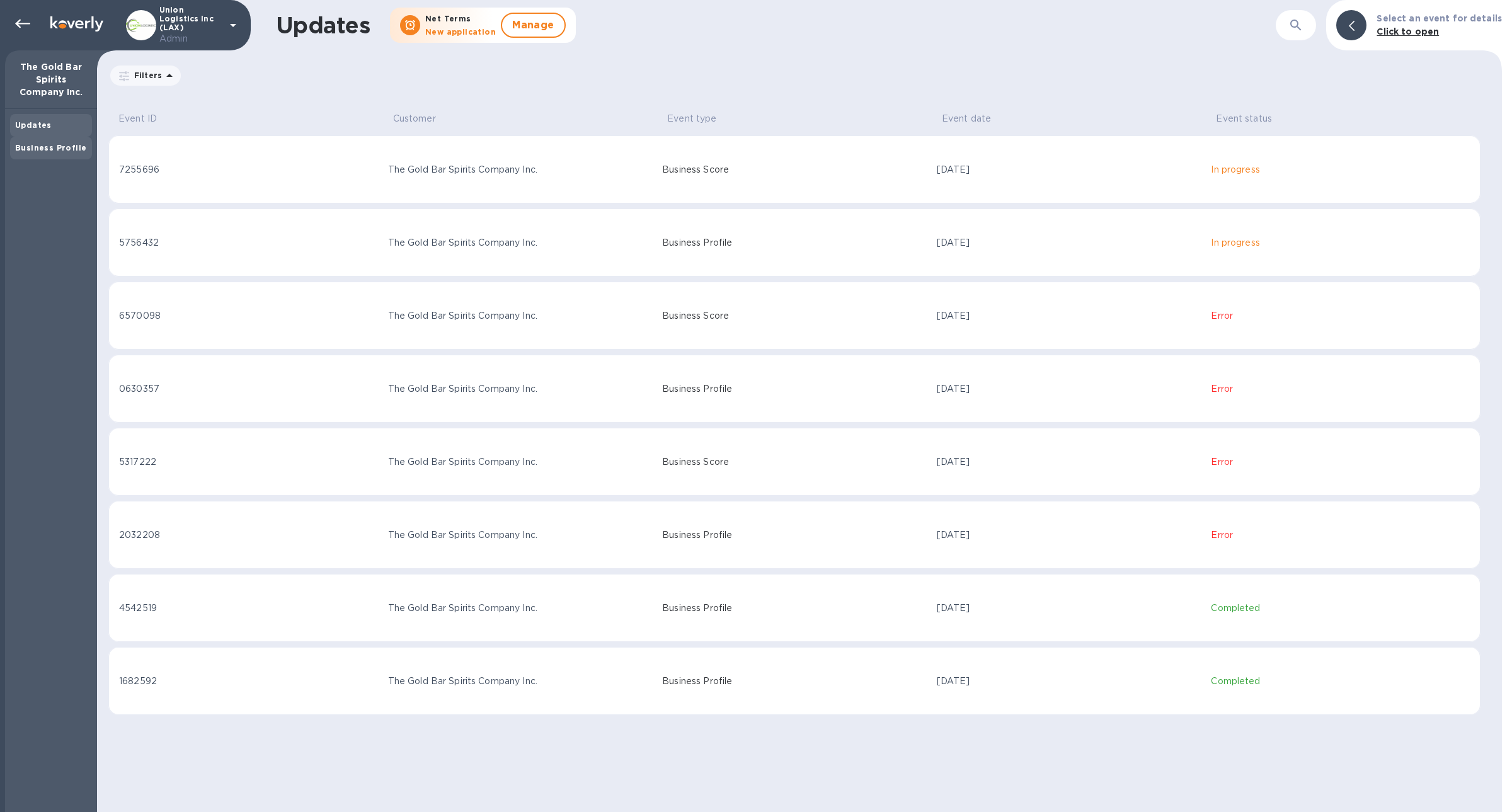
click at [21, 156] on div "Business Profile" at bounding box center [51, 147] width 82 height 23
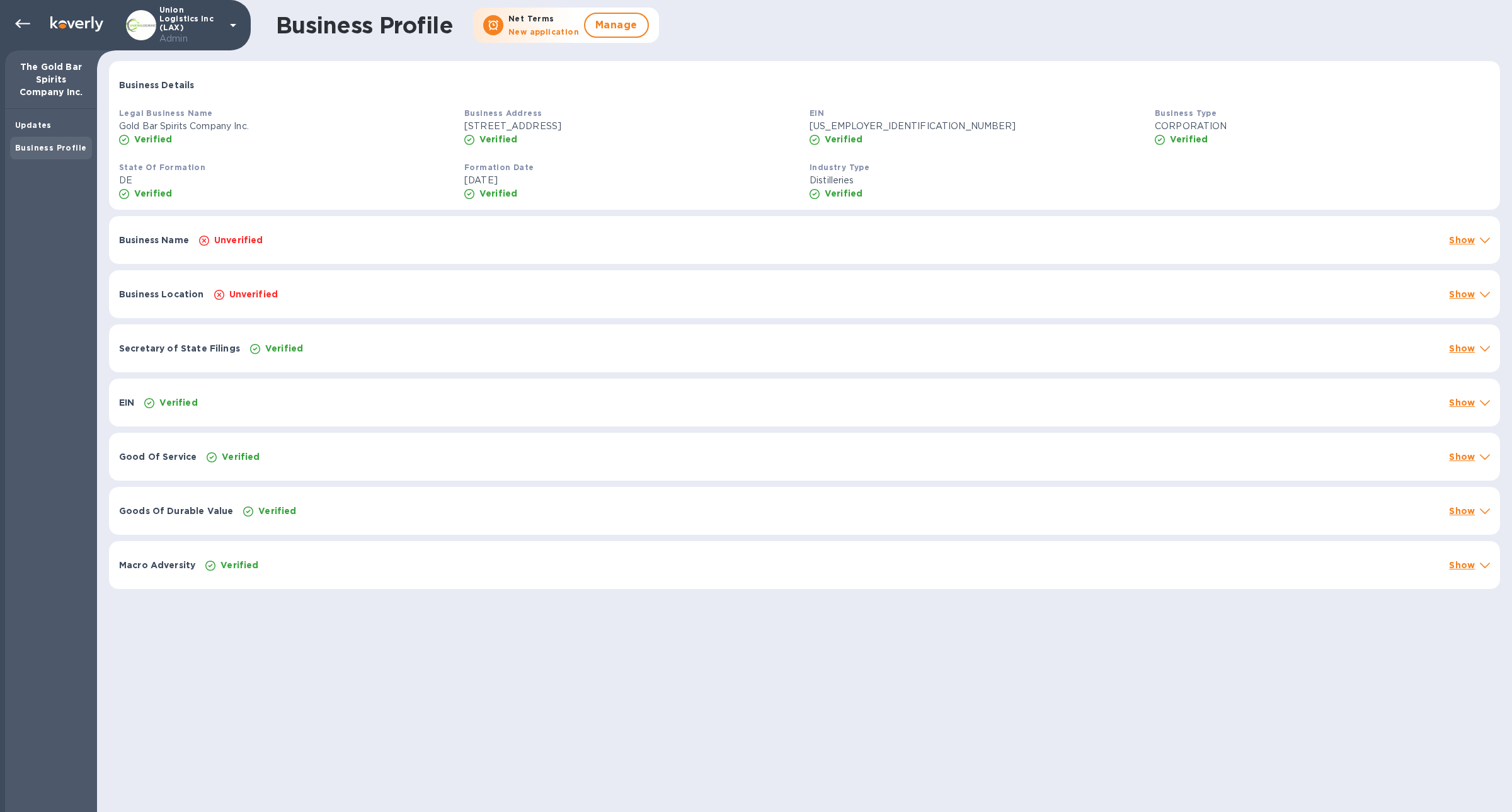
click at [21, 150] on b "Business Profile" at bounding box center [50, 148] width 71 height 9
click at [29, 120] on div "Updates" at bounding box center [51, 125] width 72 height 13
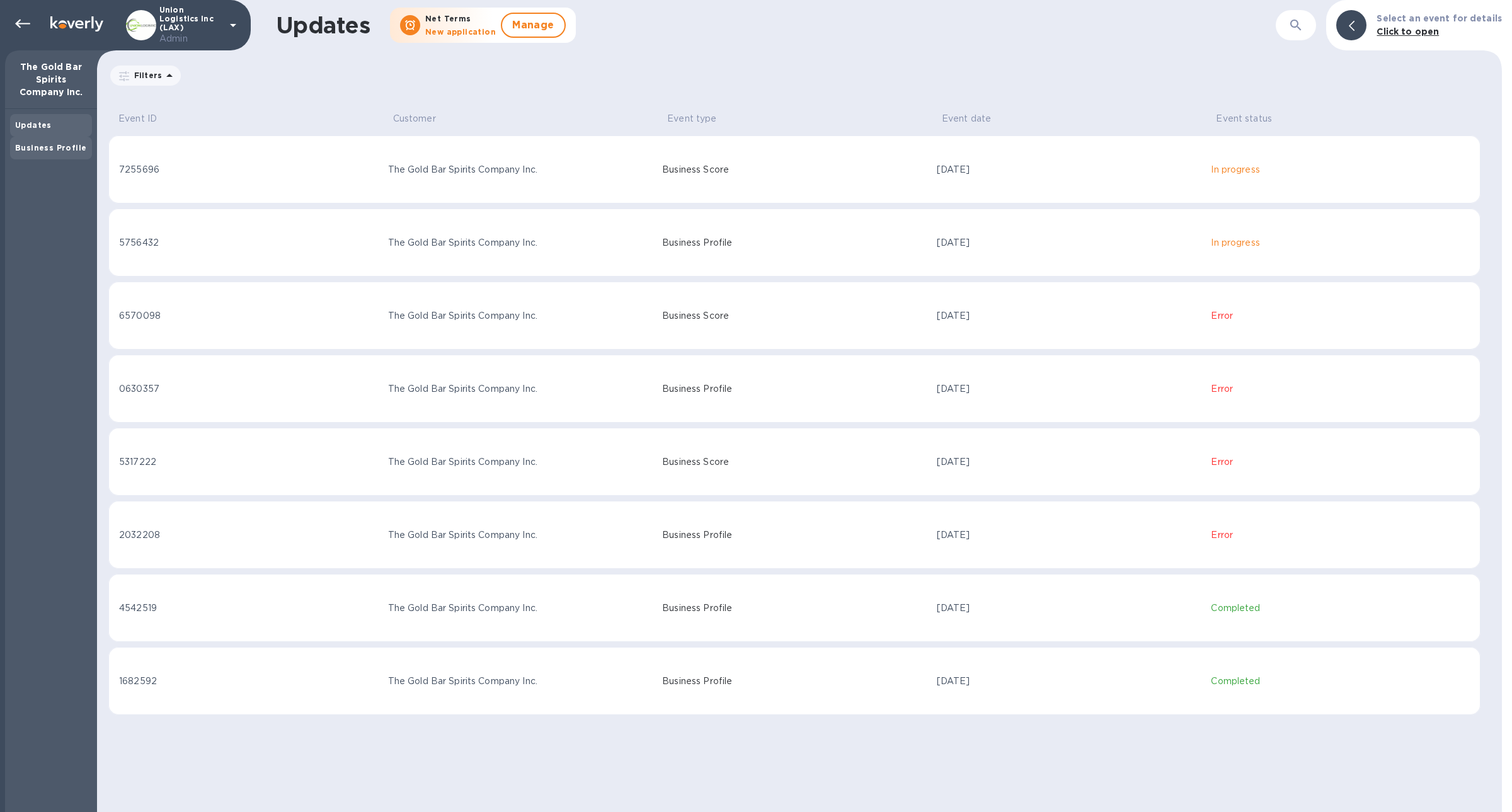
click at [30, 146] on b "Business Profile" at bounding box center [50, 148] width 71 height 9
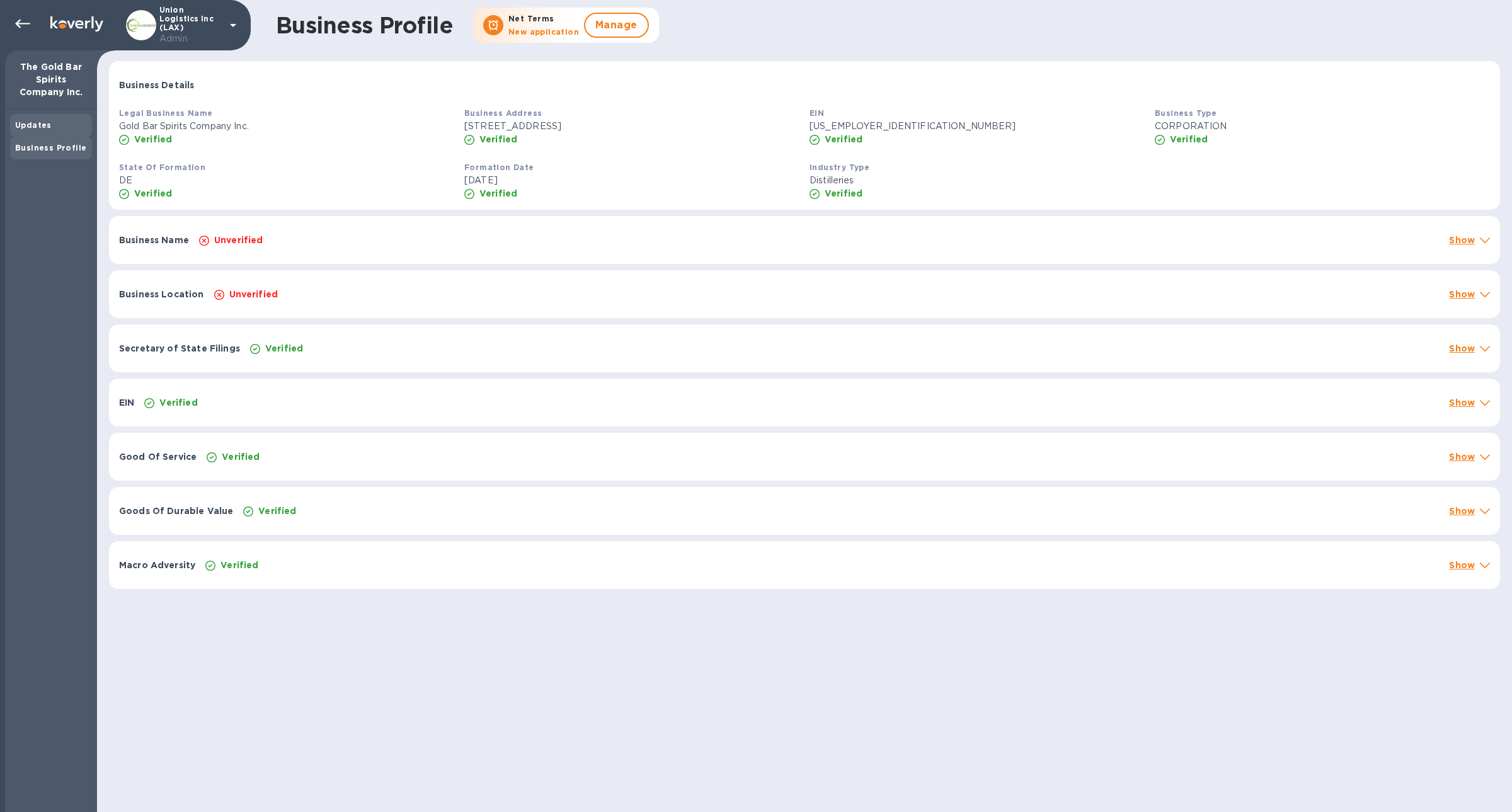
click at [30, 125] on b "Updates" at bounding box center [33, 125] width 37 height 9
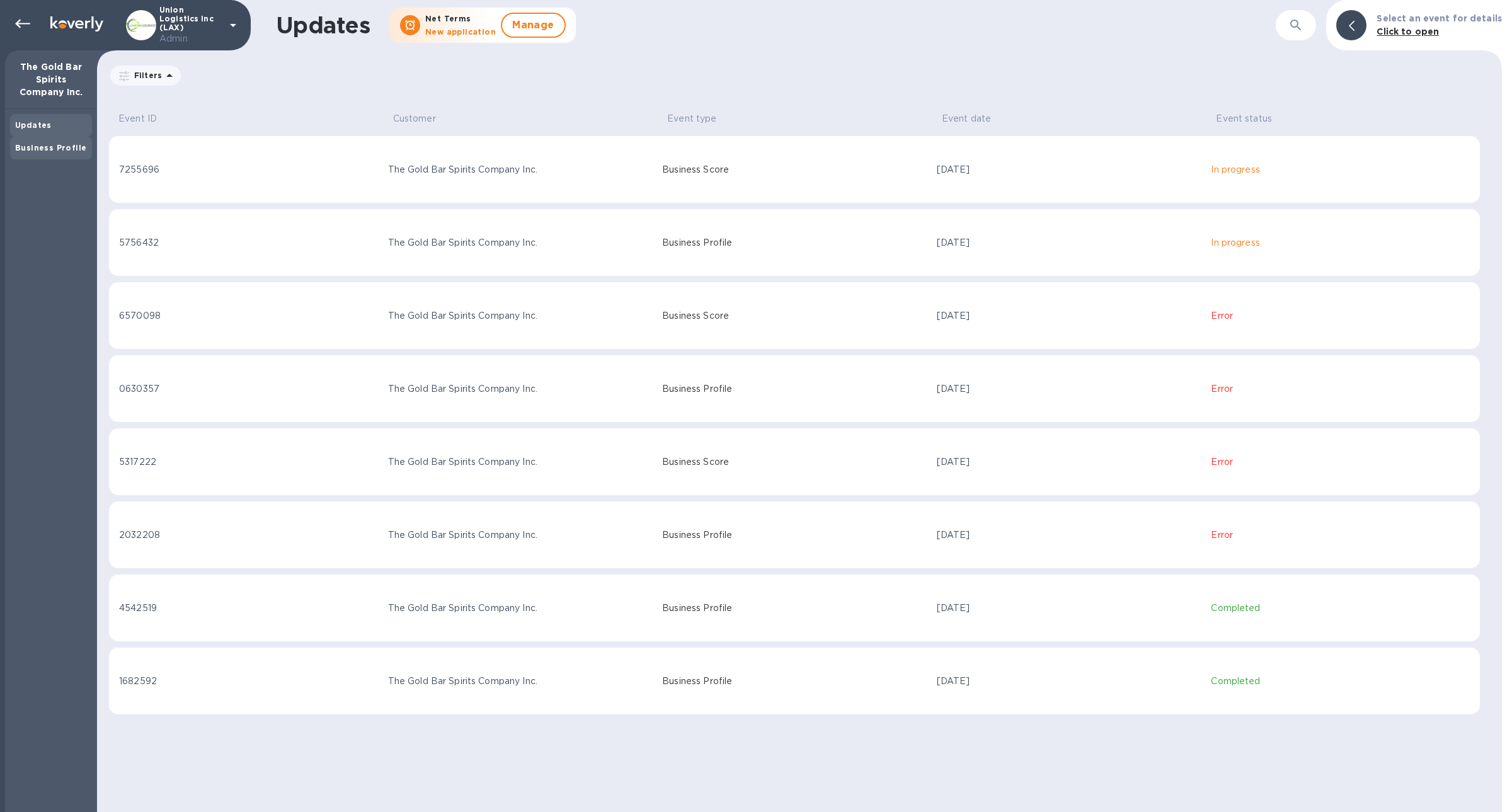
click at [63, 154] on div "Business Profile" at bounding box center [51, 147] width 82 height 23
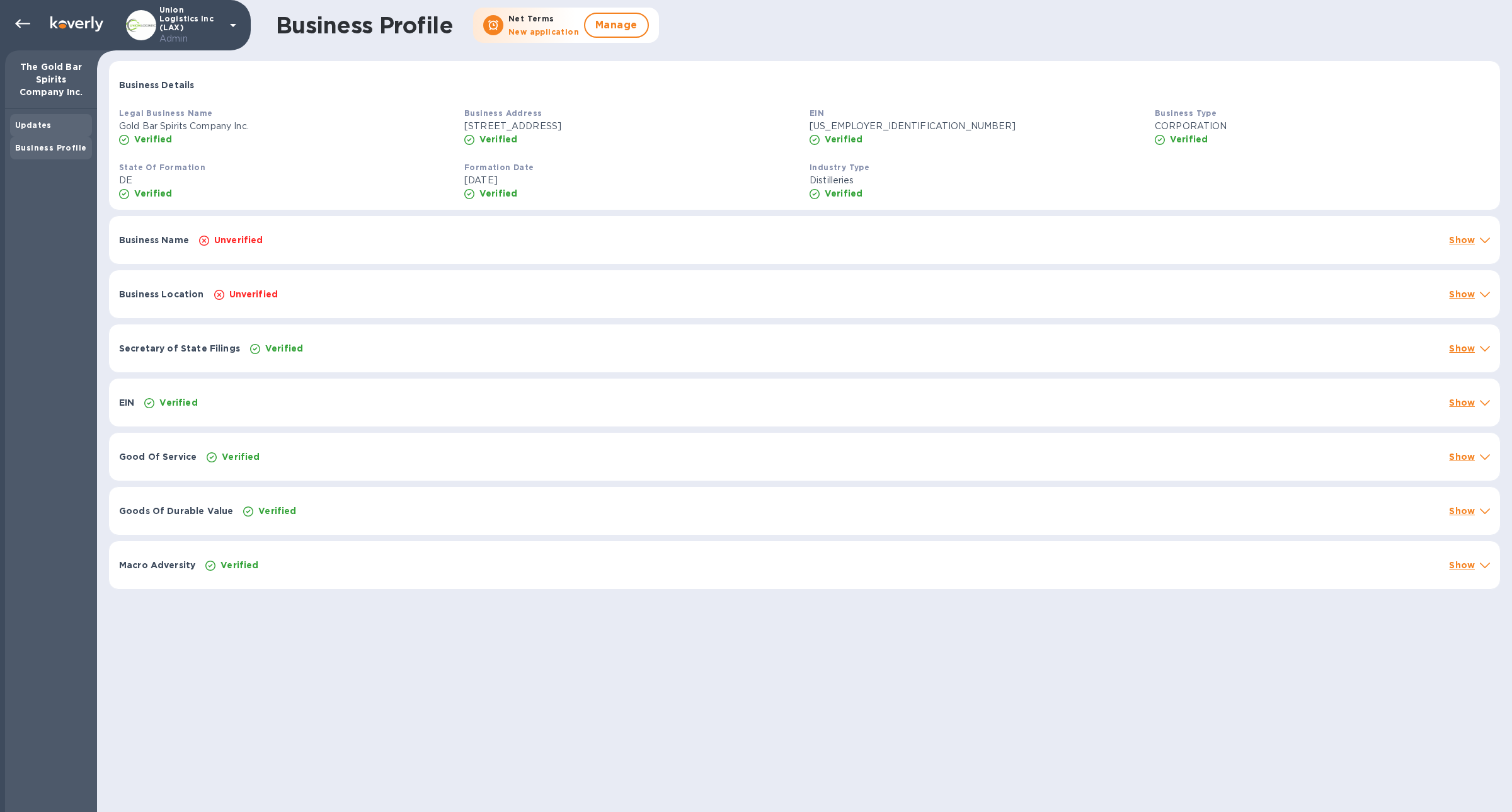
click at [54, 127] on div "Updates" at bounding box center [51, 125] width 72 height 13
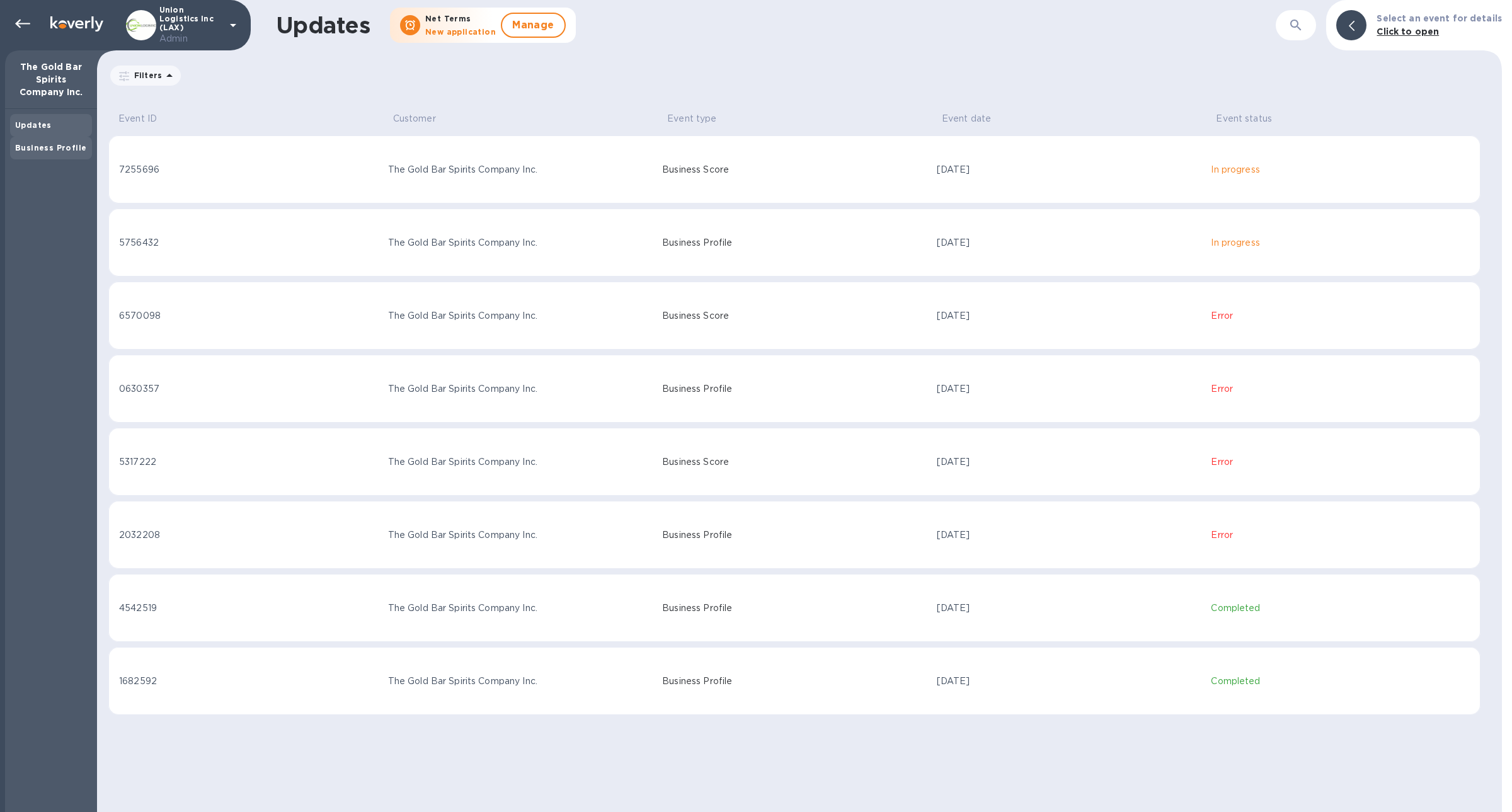
click at [42, 142] on div "Business Profile" at bounding box center [51, 148] width 72 height 13
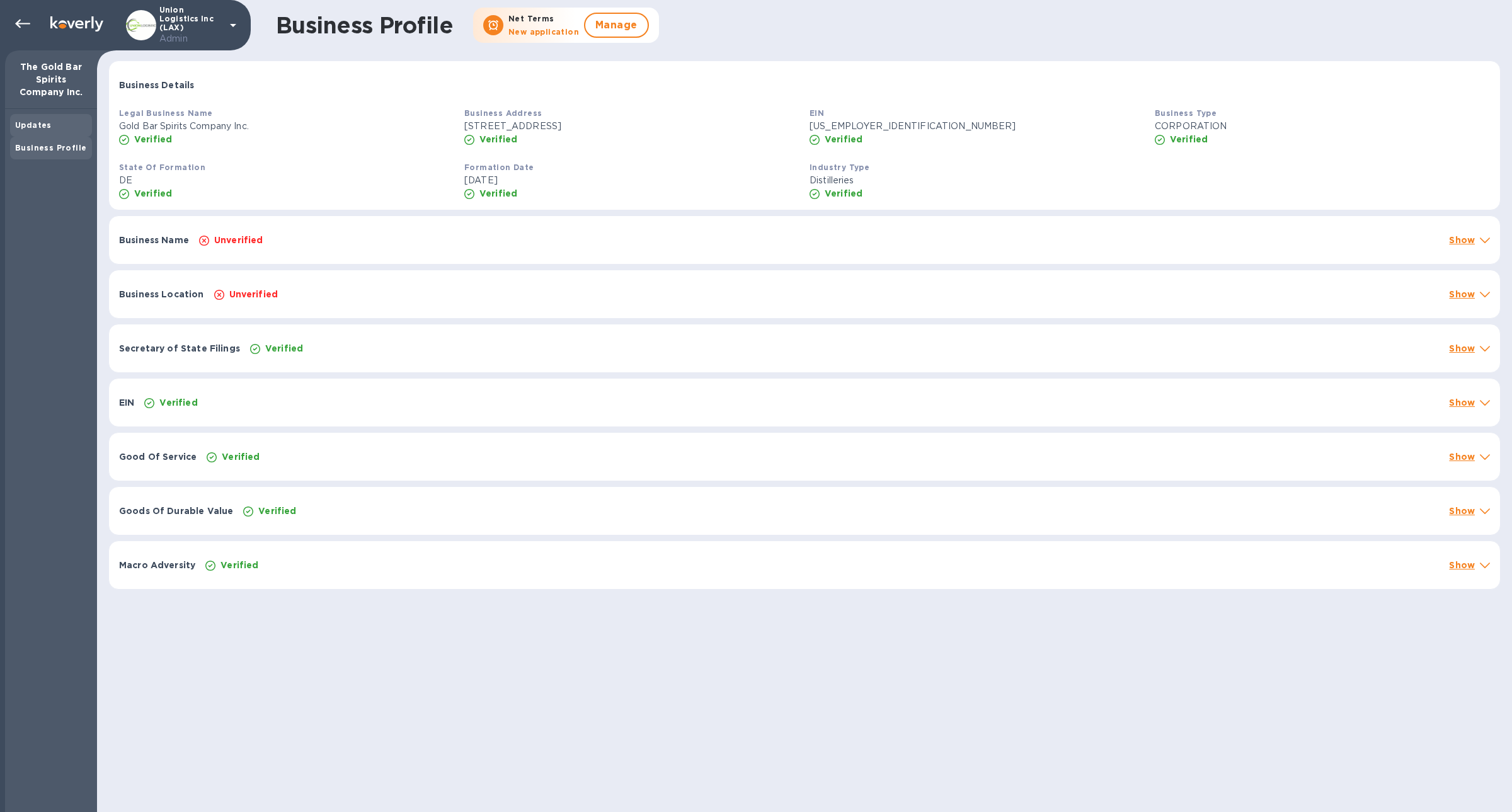
click at [42, 122] on b "Updates" at bounding box center [33, 125] width 37 height 9
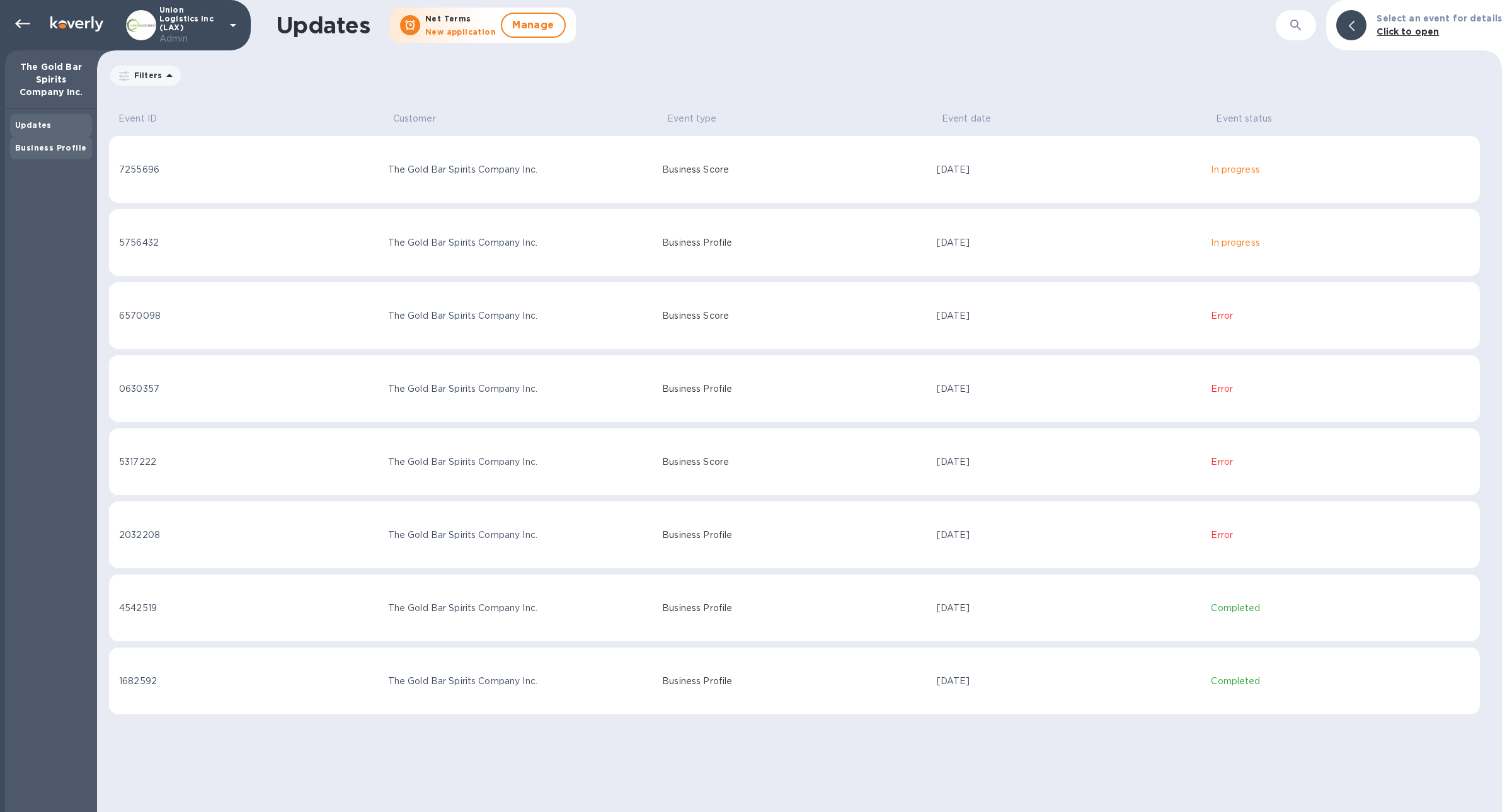
click at [27, 153] on div "Business Profile" at bounding box center [51, 148] width 72 height 13
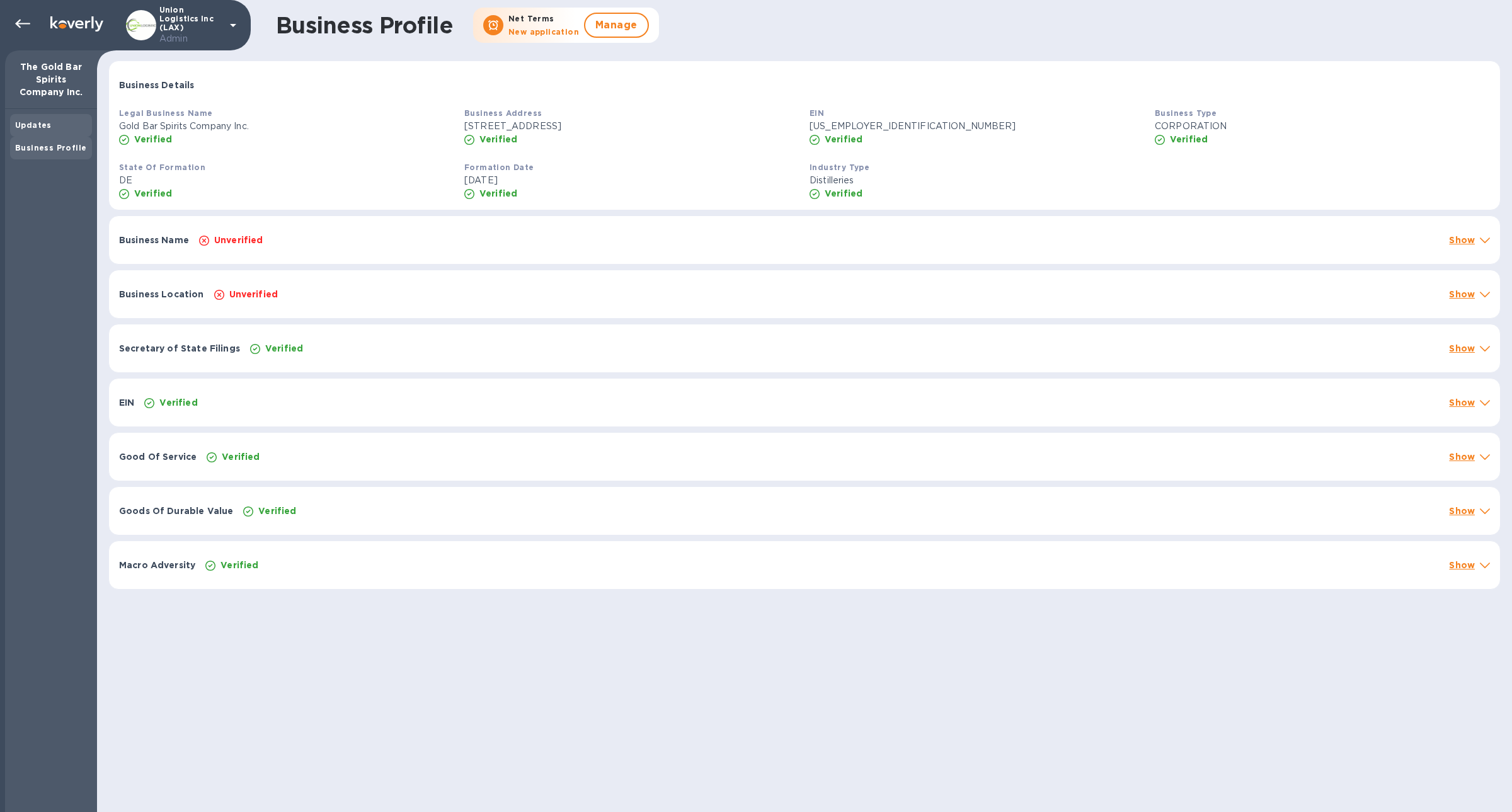
click at [25, 129] on div "Updates" at bounding box center [51, 125] width 72 height 13
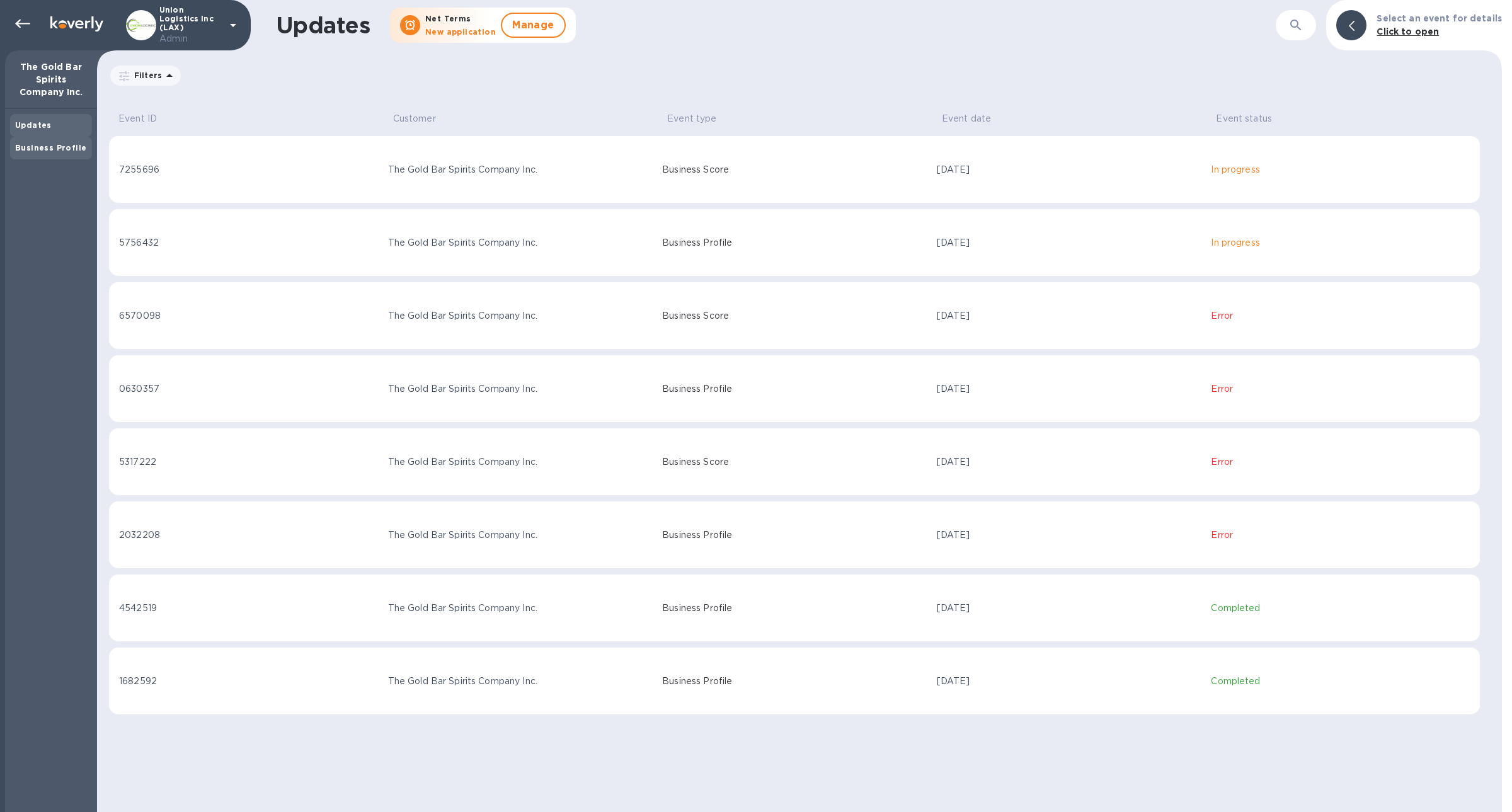
click at [72, 148] on b "Business Profile" at bounding box center [50, 148] width 71 height 9
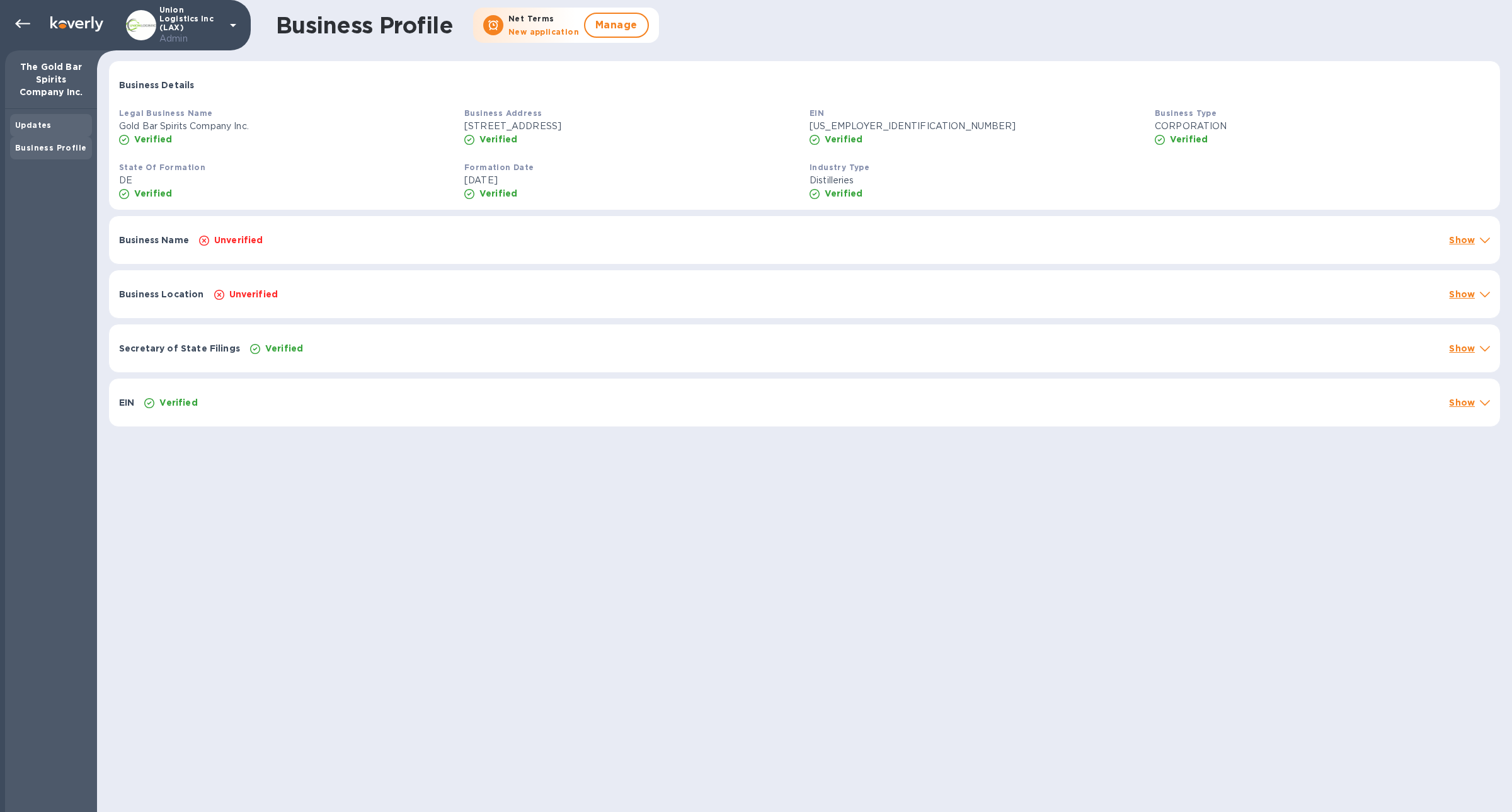
click at [69, 127] on div "Updates" at bounding box center [51, 125] width 72 height 13
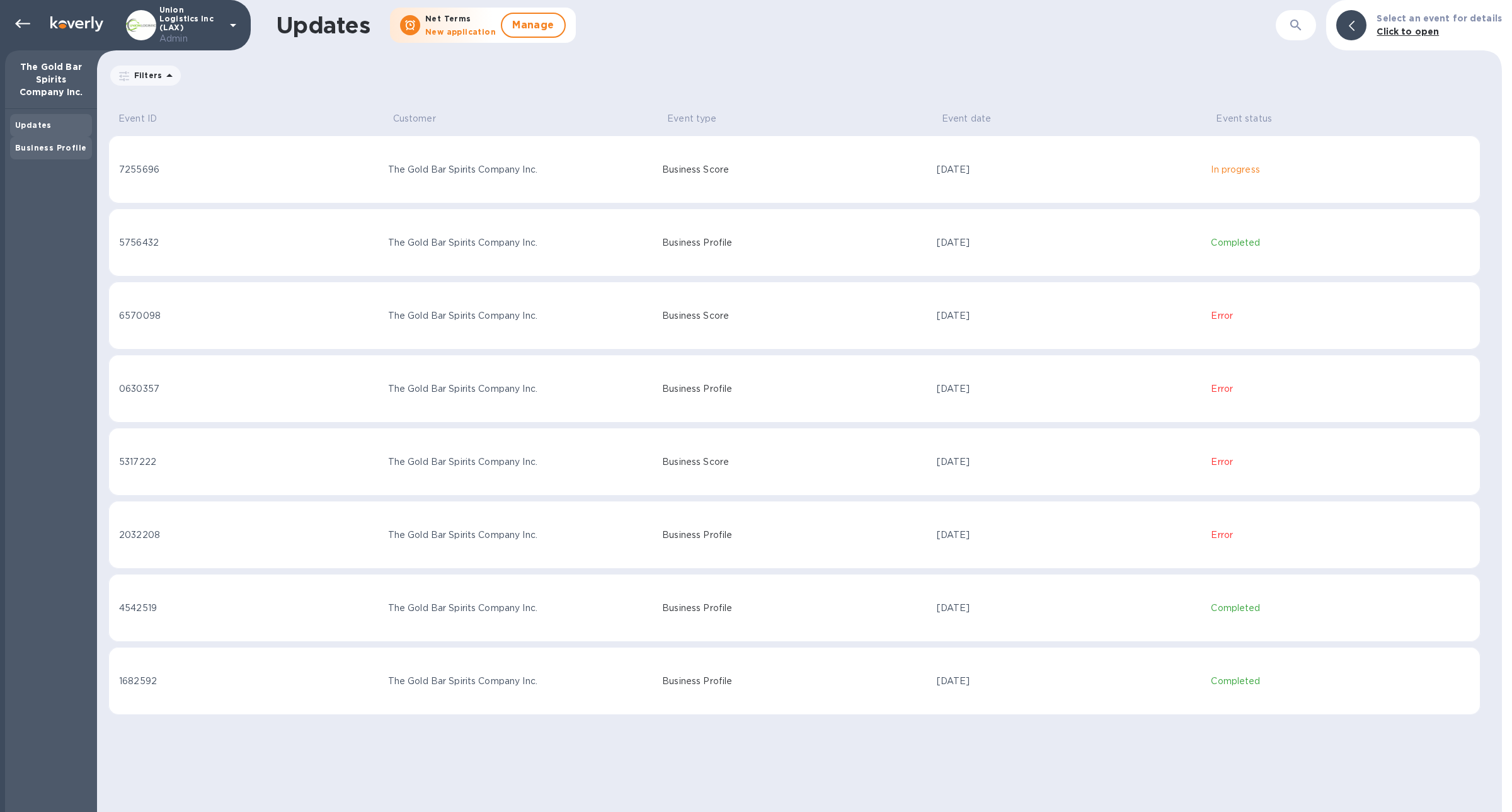
click at [60, 146] on b "Business Profile" at bounding box center [50, 148] width 71 height 9
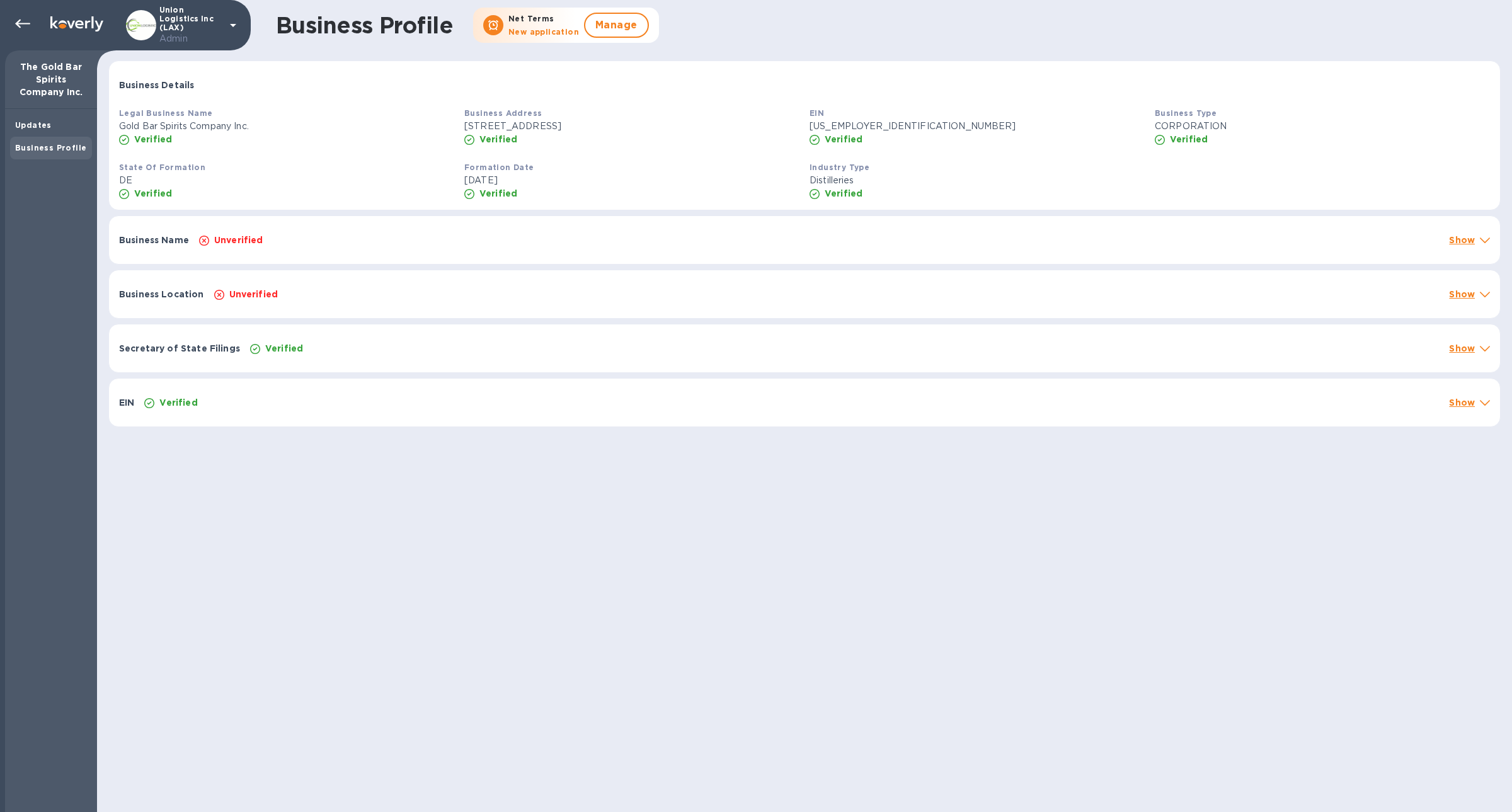
click at [198, 247] on div "Business Name Unverified Show" at bounding box center [804, 240] width 1391 height 48
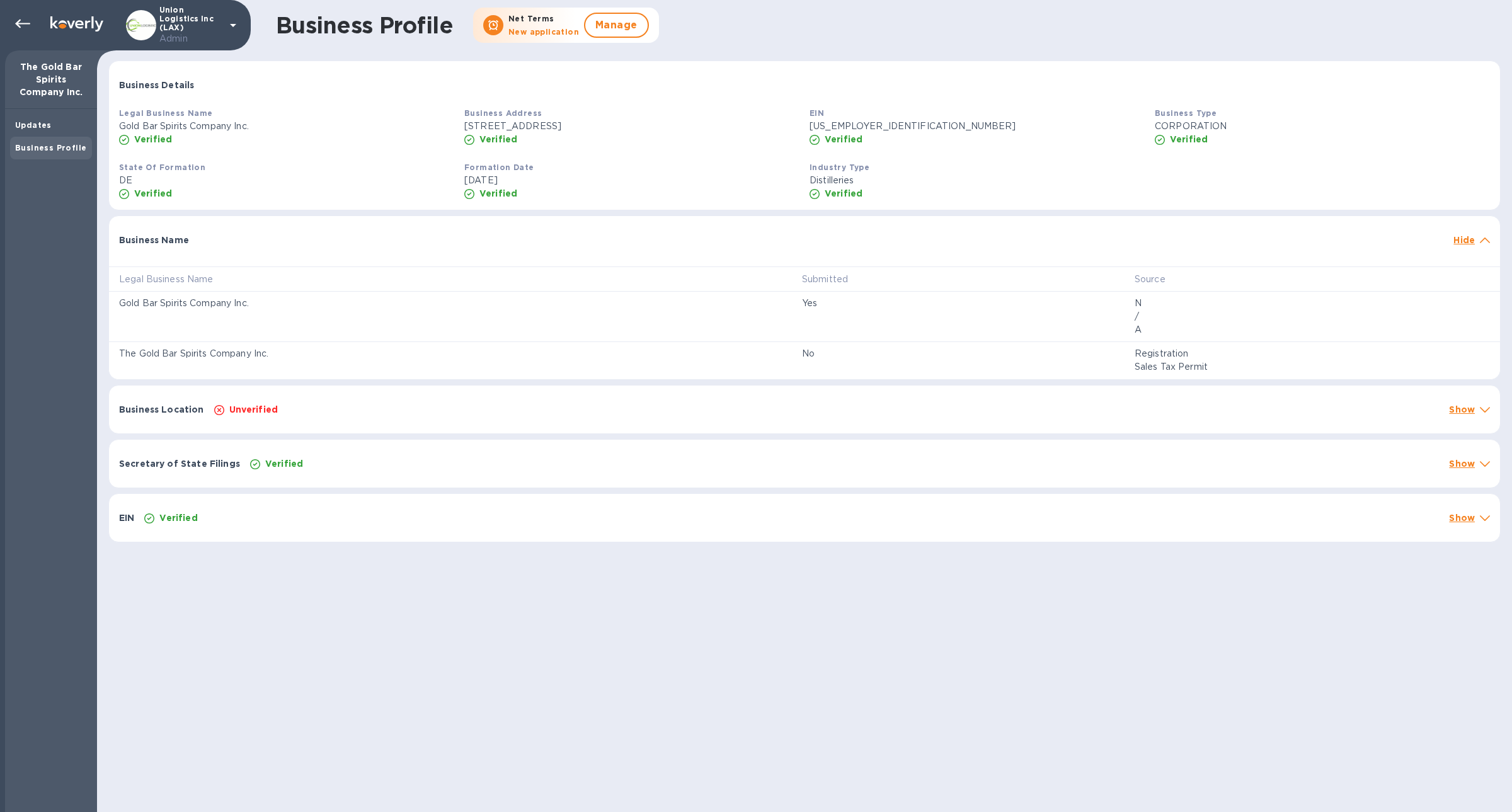
click at [243, 416] on div "Business Location Unverified Show" at bounding box center [804, 409] width 1391 height 48
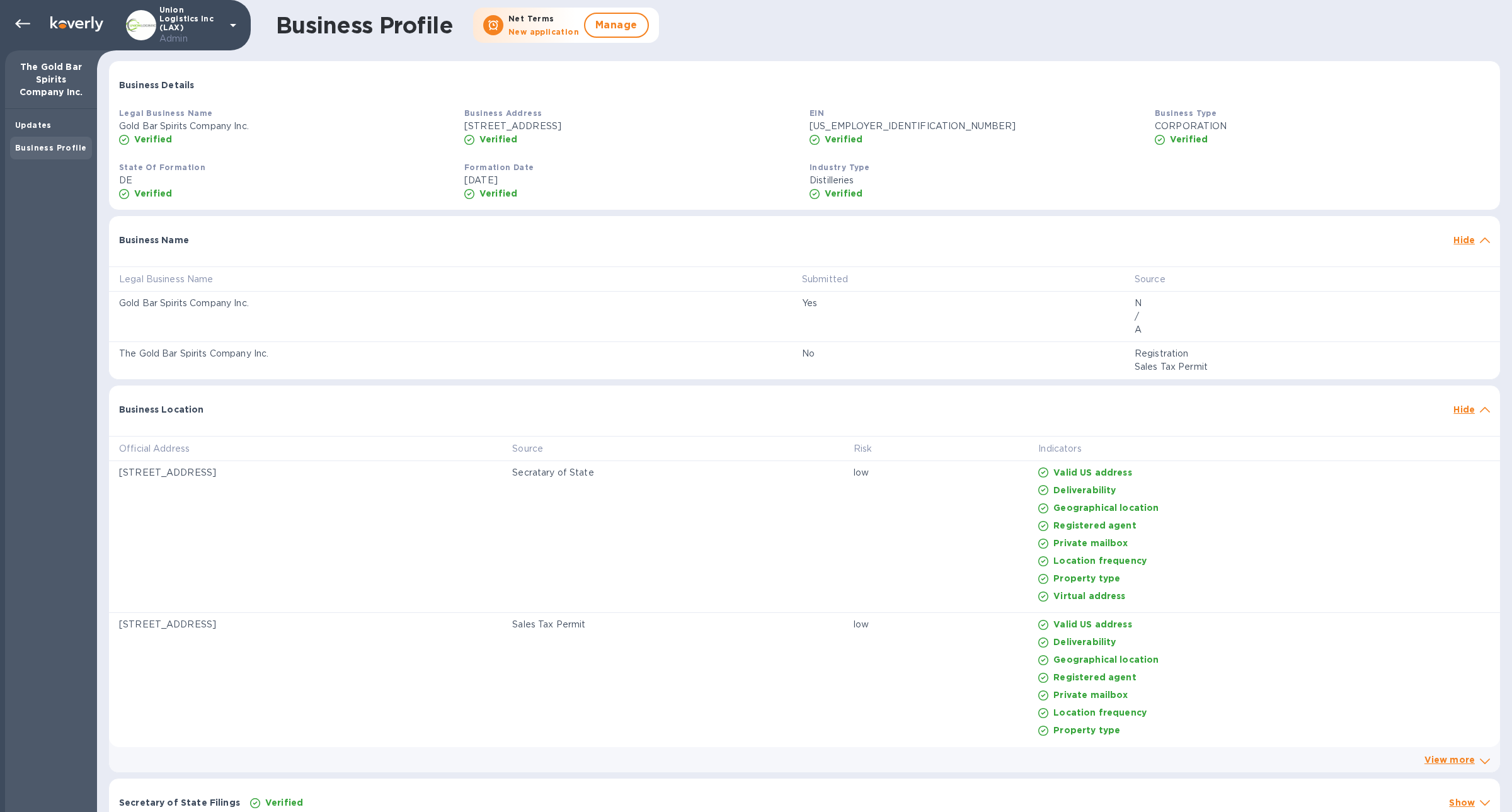
click at [243, 415] on div "Business Location Hide" at bounding box center [804, 405] width 1391 height 40
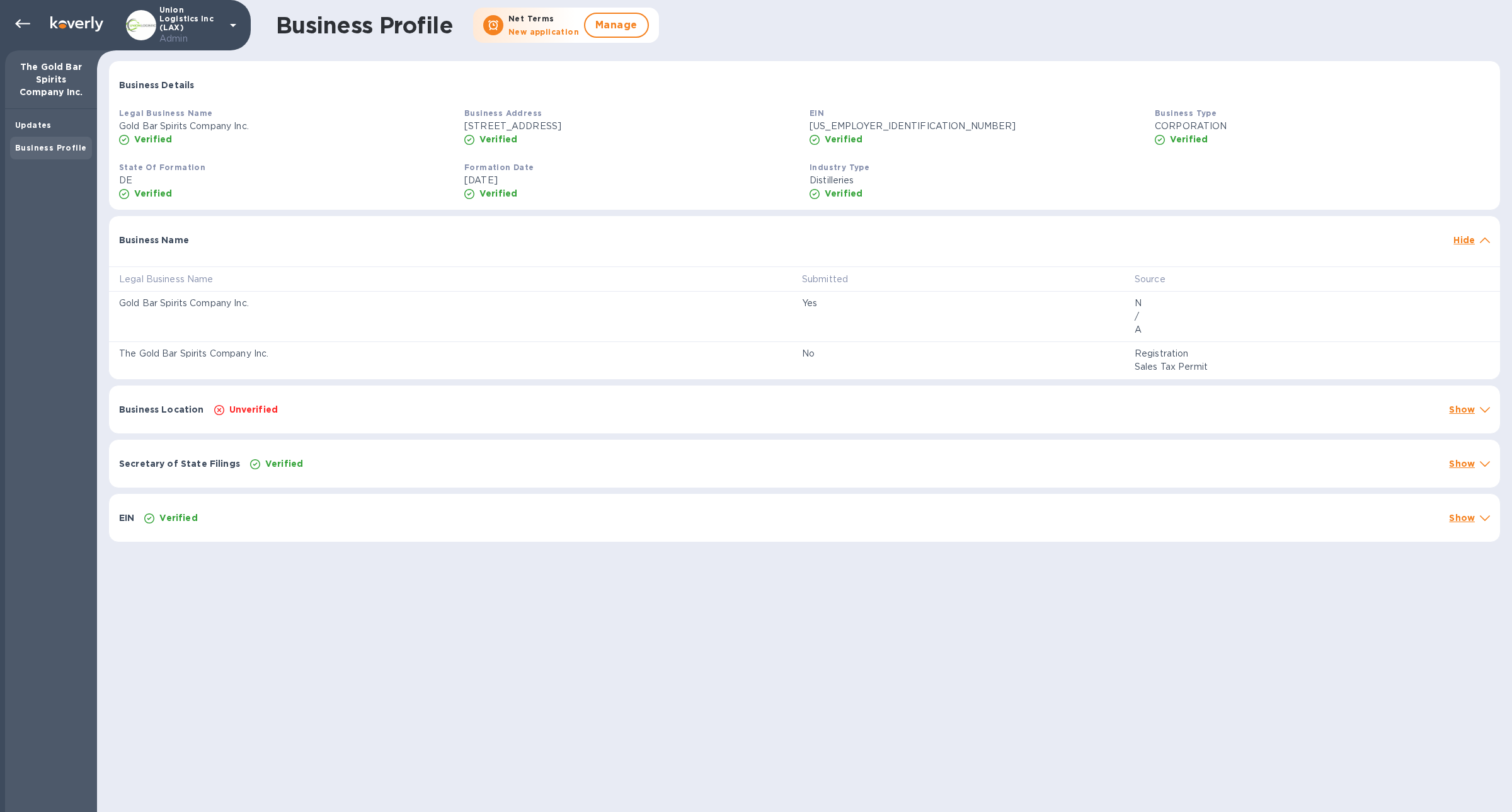
click at [240, 247] on div "Business Name Hide" at bounding box center [804, 236] width 1391 height 40
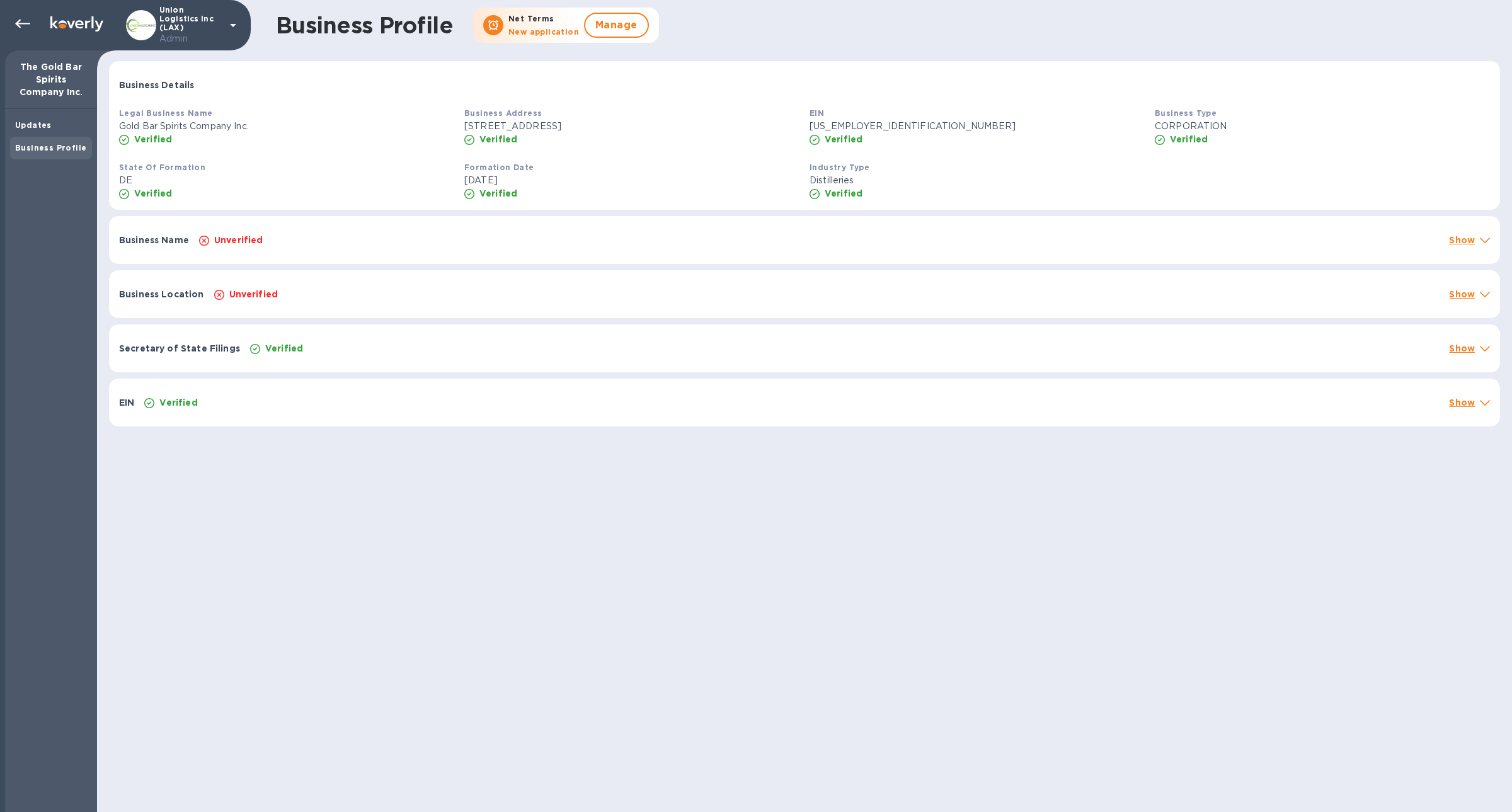
click at [14, 112] on div "Updates Business Profile" at bounding box center [50, 460] width 92 height 702
click at [46, 132] on div "Updates" at bounding box center [51, 125] width 82 height 23
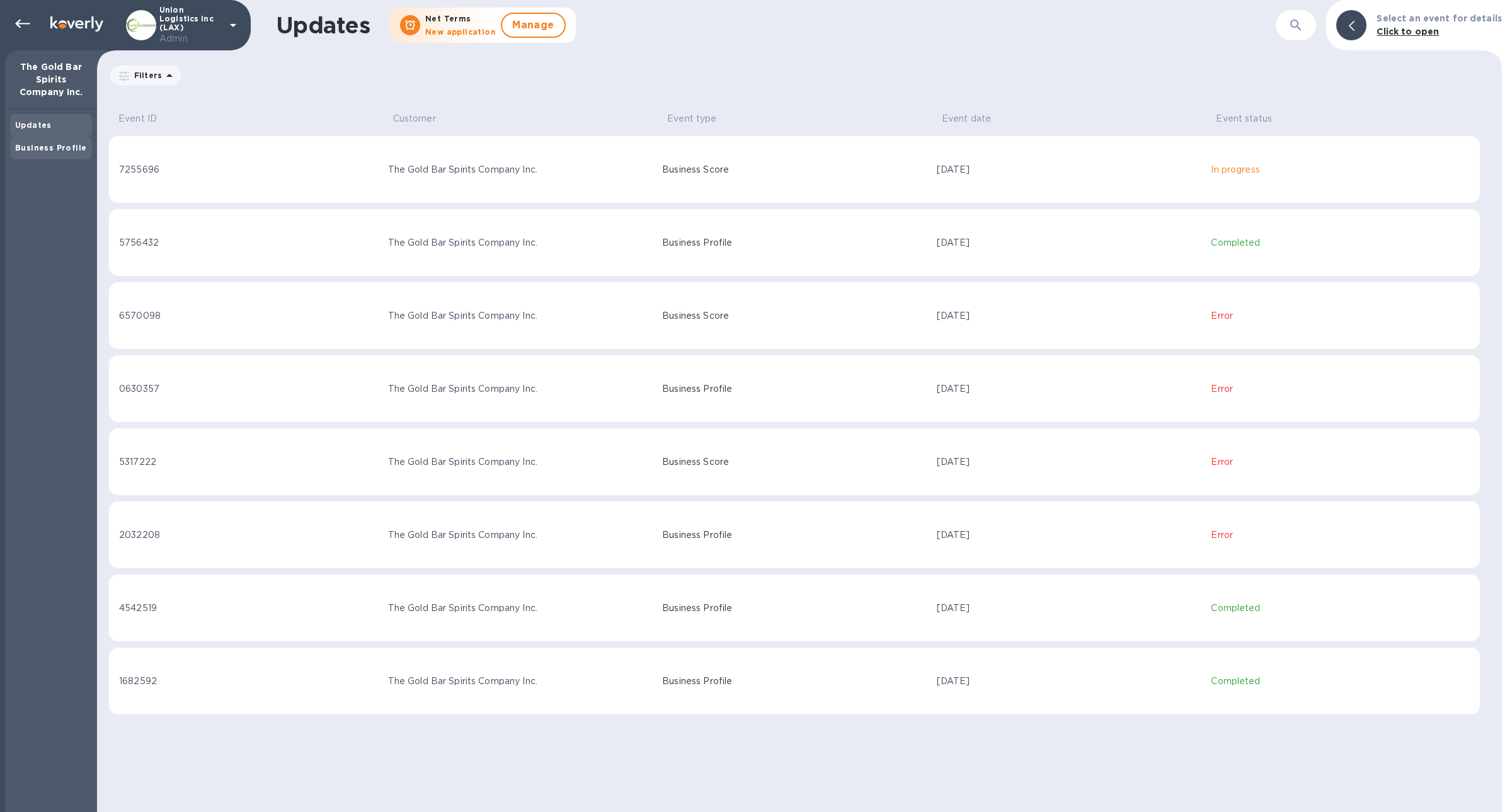
click at [44, 143] on div "Business Profile" at bounding box center [51, 148] width 72 height 13
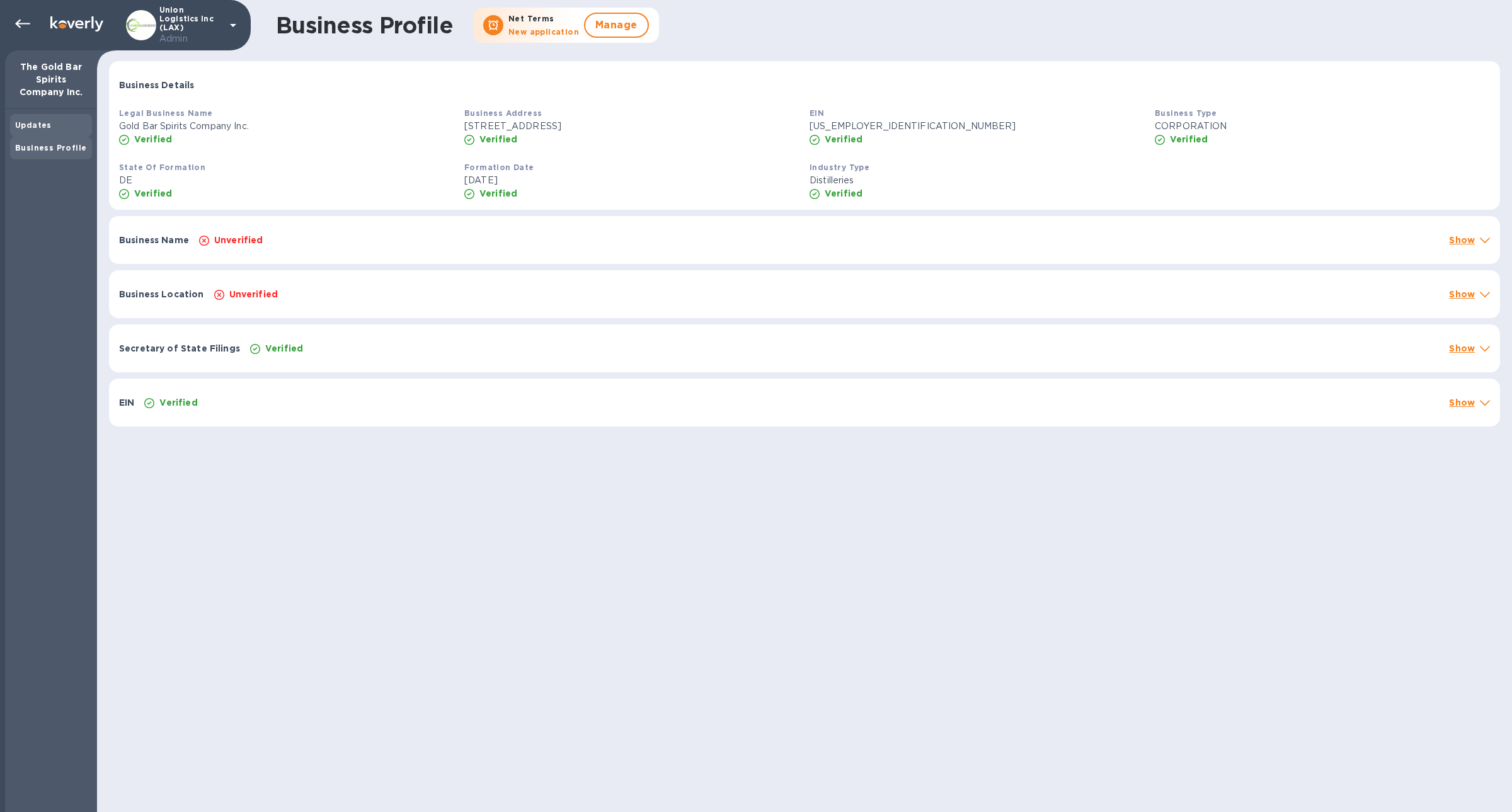
click at [17, 132] on div "Updates" at bounding box center [51, 125] width 82 height 23
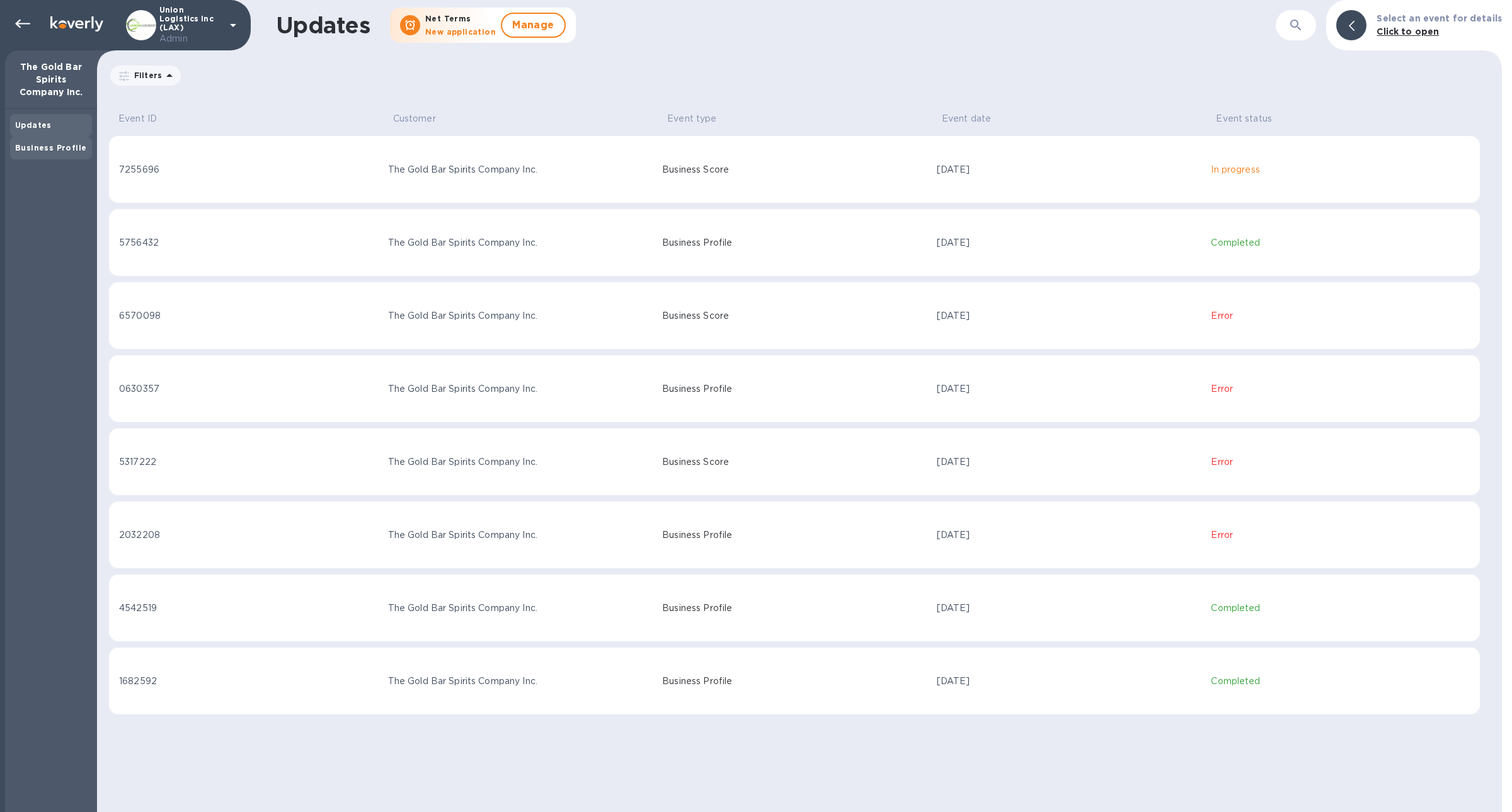
click at [31, 146] on b "Business Profile" at bounding box center [50, 148] width 71 height 9
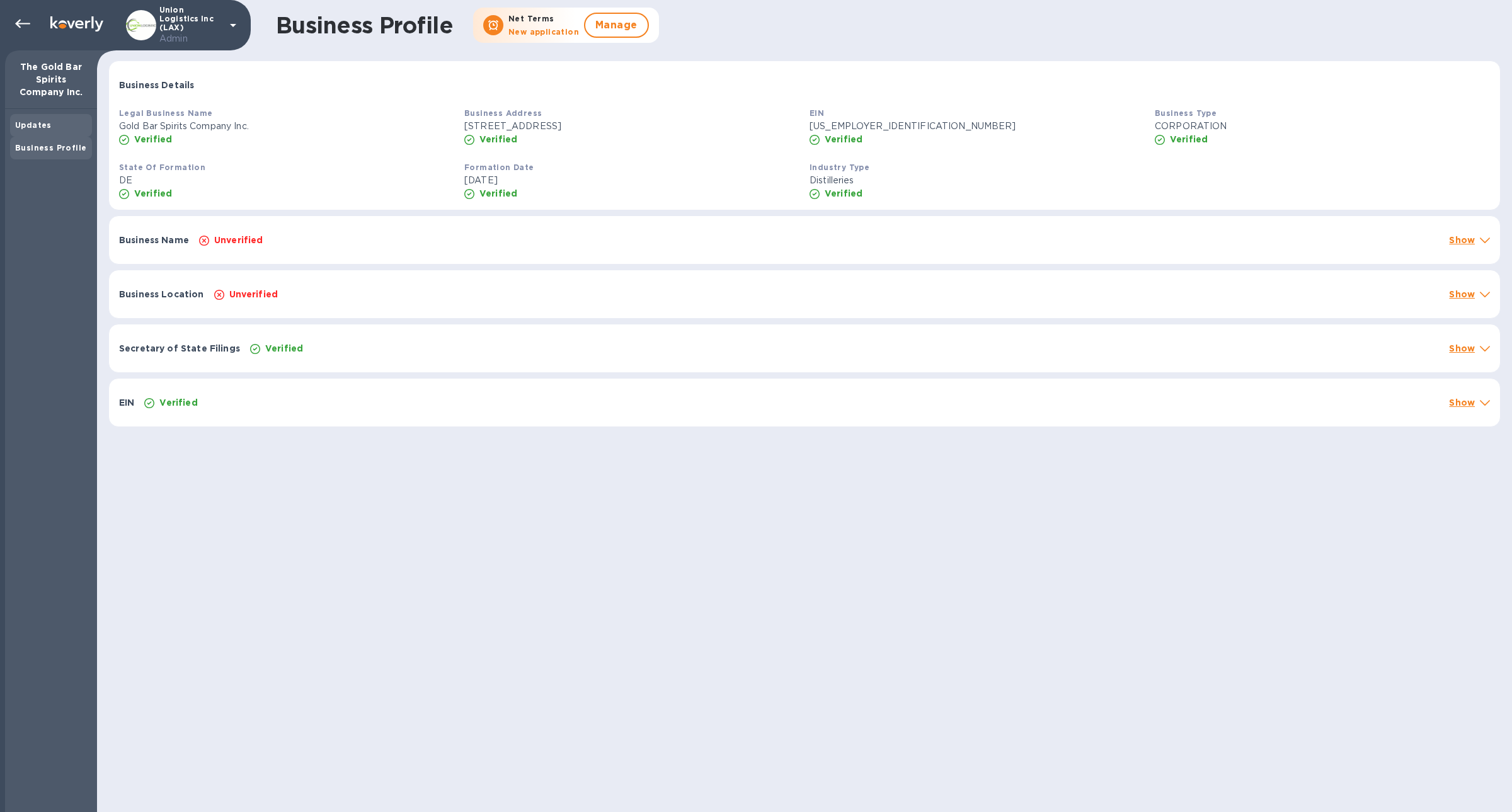
click at [35, 129] on div "Updates" at bounding box center [51, 125] width 72 height 13
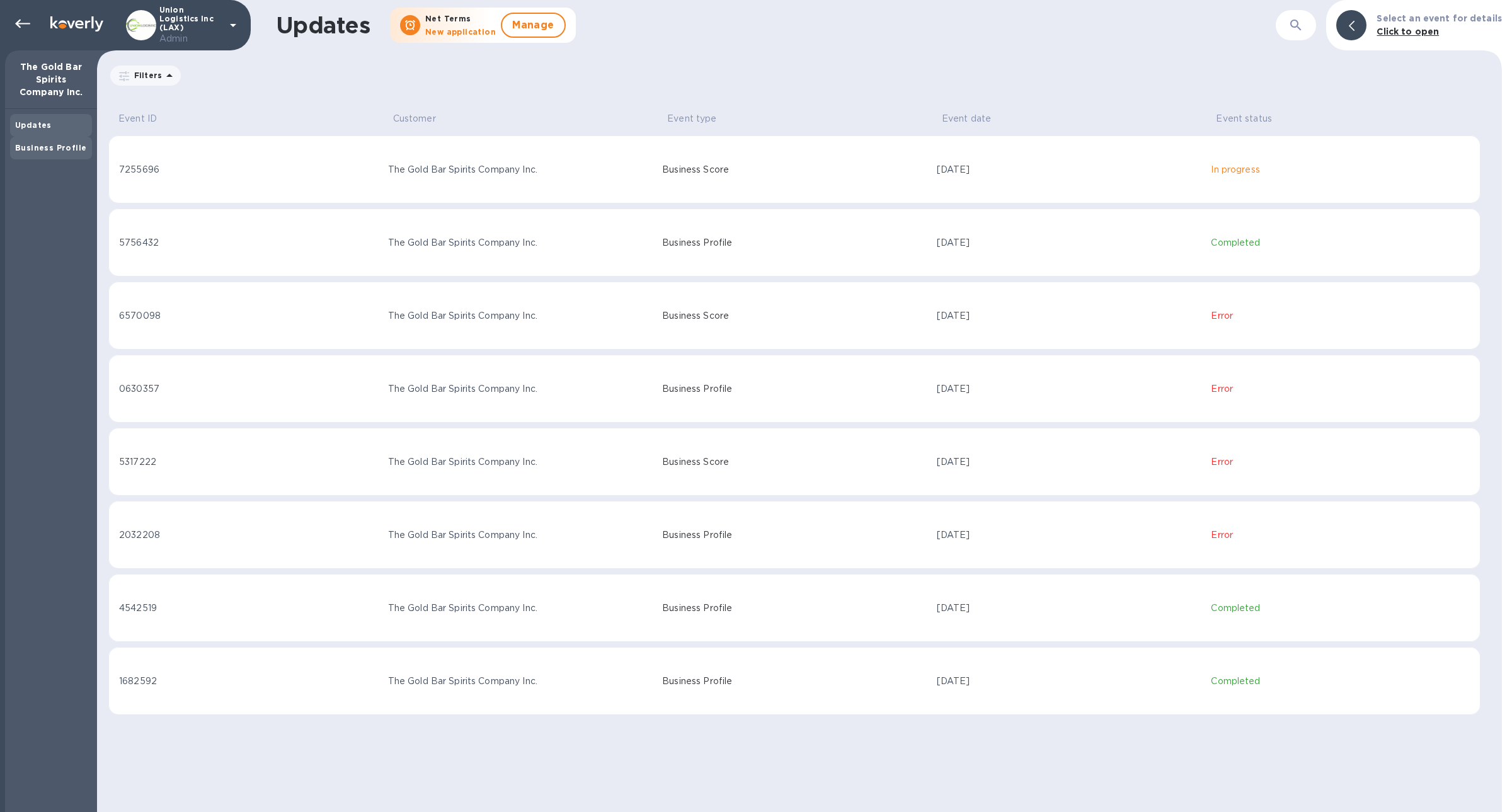
click at [13, 146] on div "Business Profile" at bounding box center [51, 147] width 82 height 23
